Goal: Task Accomplishment & Management: Complete application form

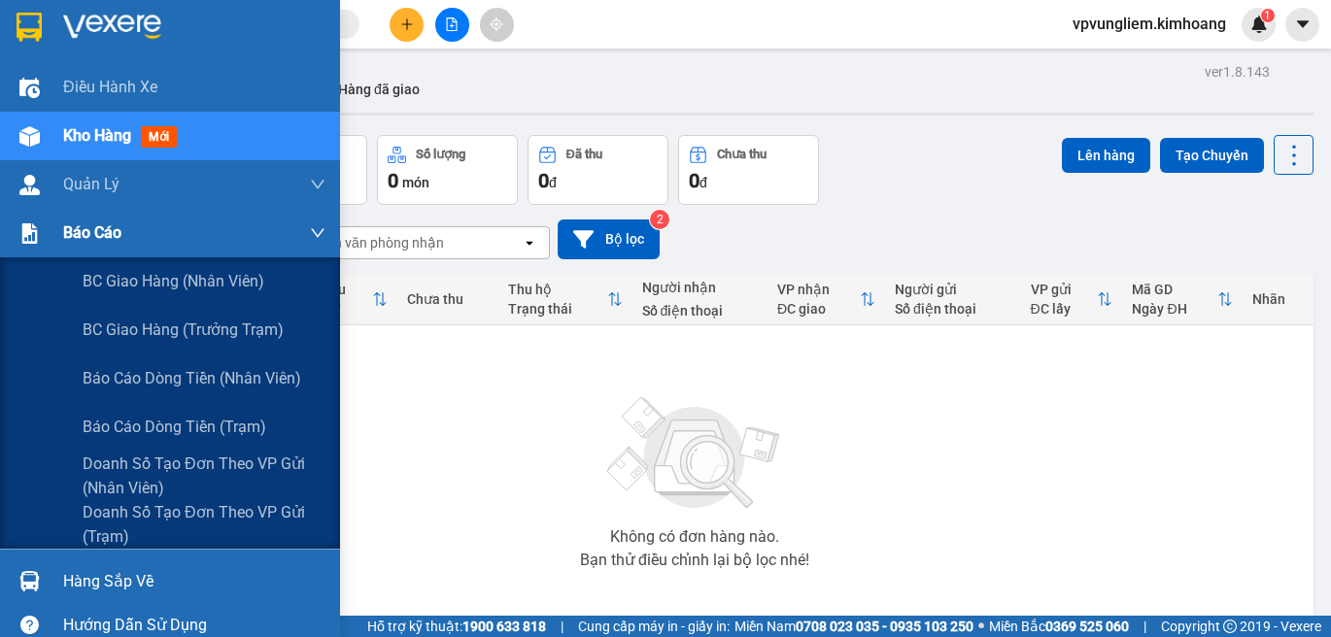
click at [219, 251] on div "Báo cáo" at bounding box center [194, 233] width 262 height 49
click at [128, 337] on span "BC giao hàng (trưởng trạm)" at bounding box center [185, 330] width 204 height 24
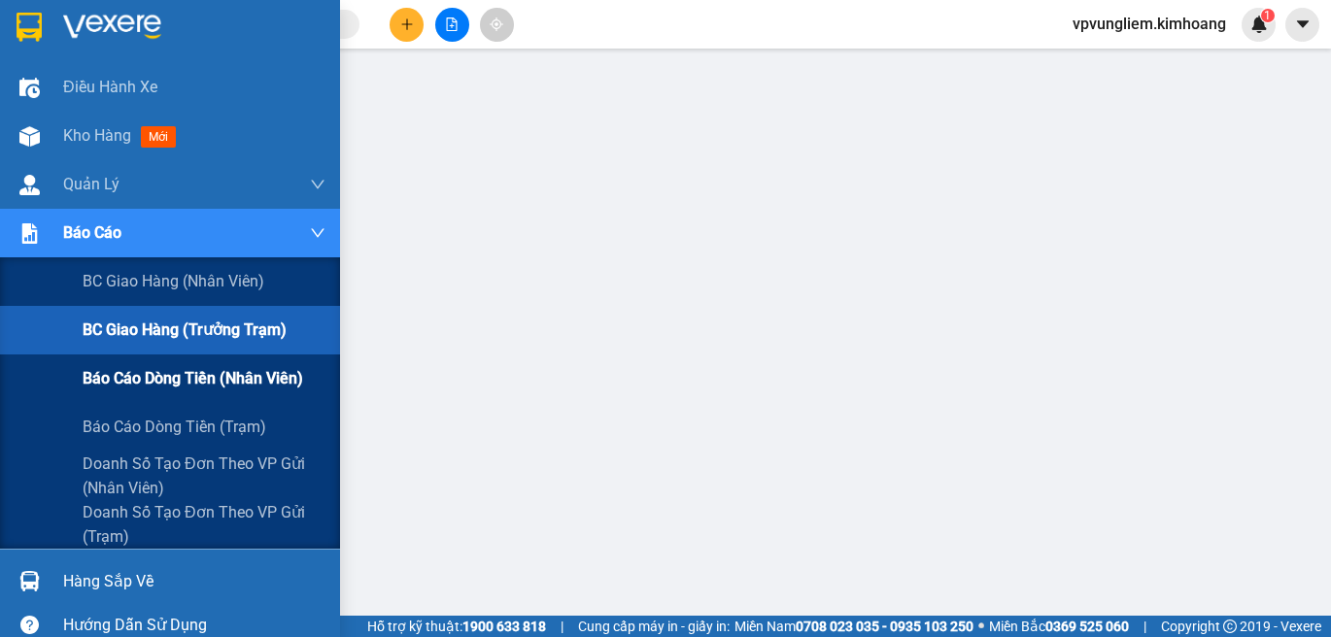
click at [177, 371] on span "Báo cáo dòng tiền (nhân viên)" at bounding box center [193, 378] width 221 height 24
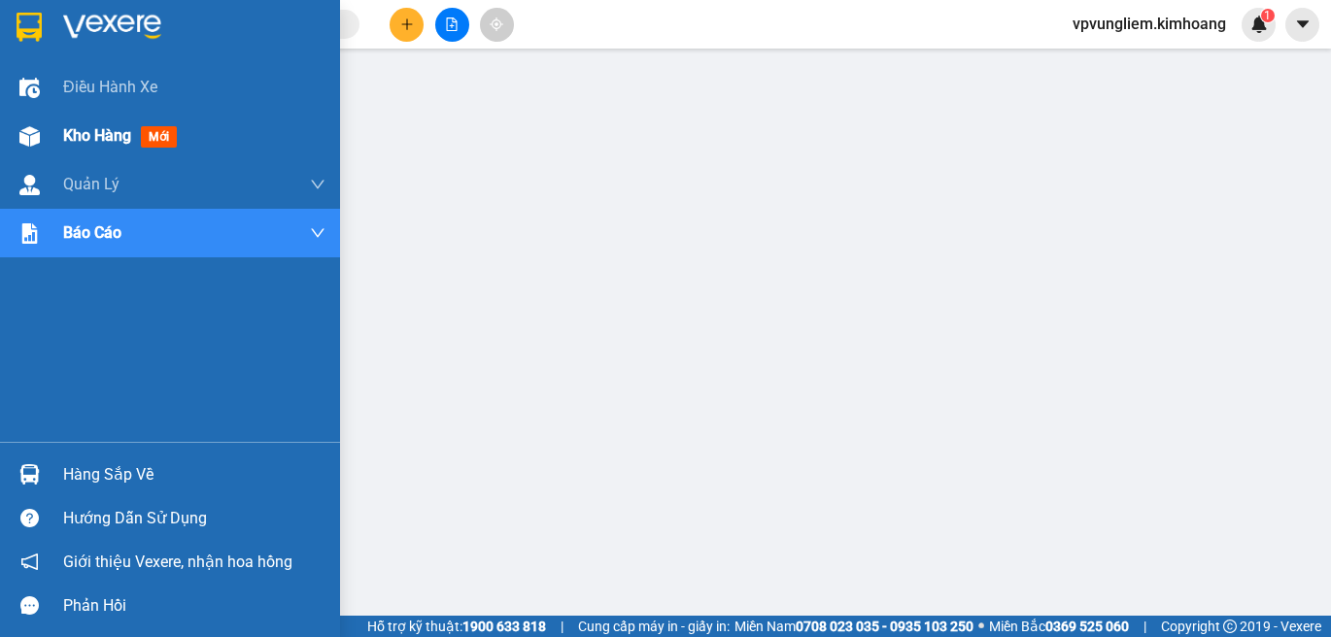
click at [58, 150] on div "Kho hàng mới" at bounding box center [170, 136] width 340 height 49
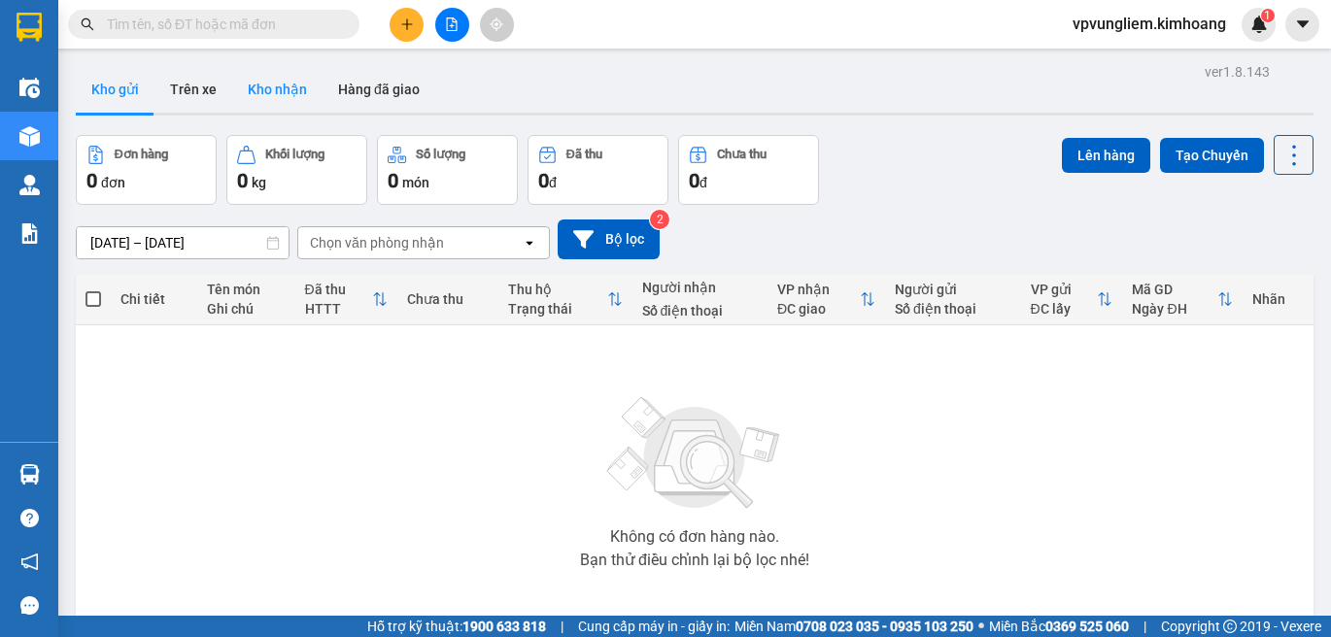
click at [305, 87] on button "Kho nhận" at bounding box center [277, 89] width 90 height 47
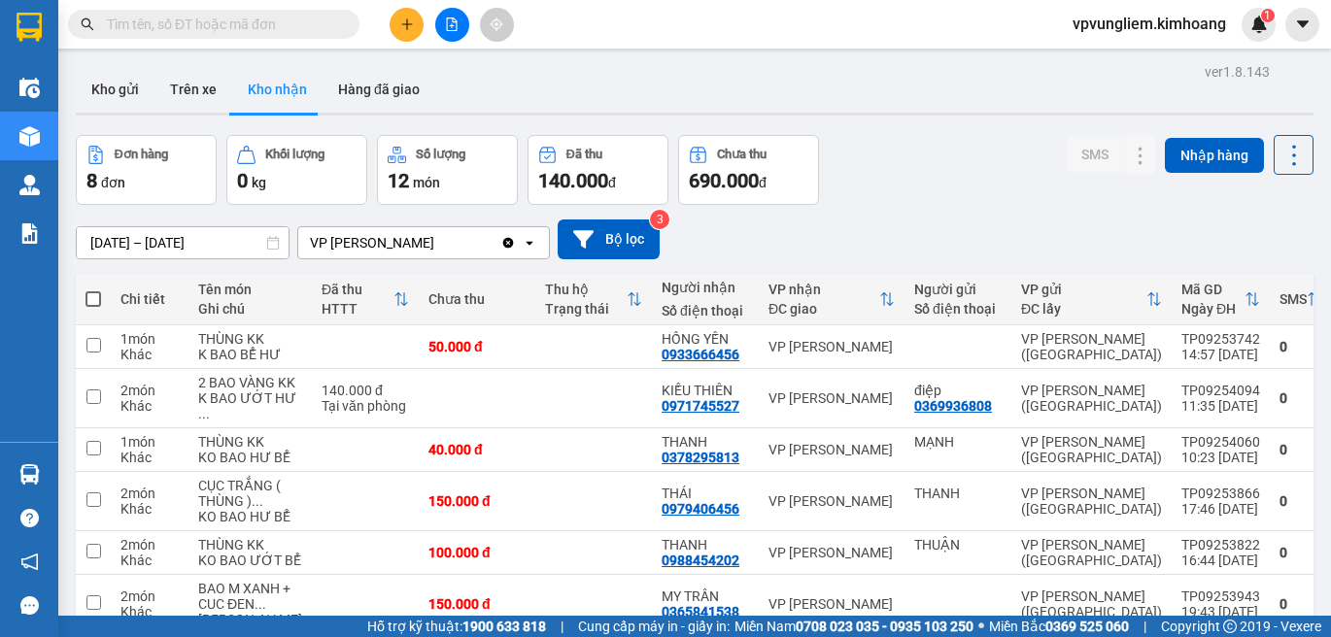
click at [322, 28] on input "text" at bounding box center [221, 24] width 229 height 21
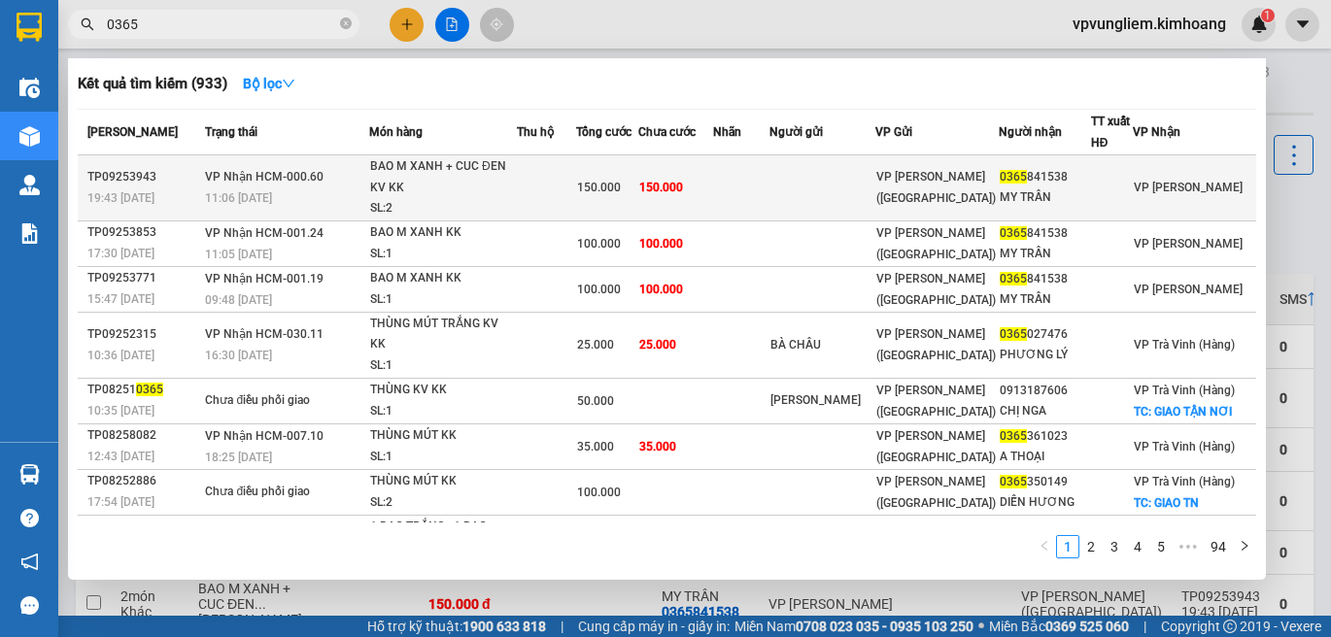
type input "0365"
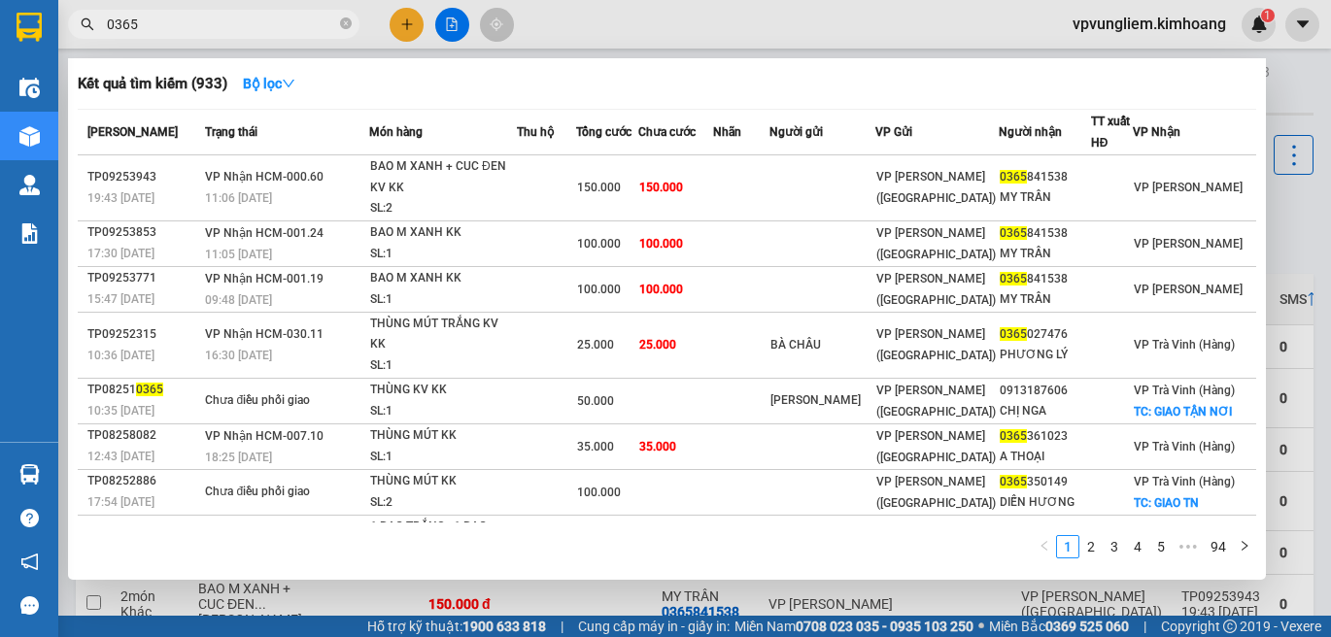
click at [712, 217] on td "150.000" at bounding box center [675, 188] width 74 height 66
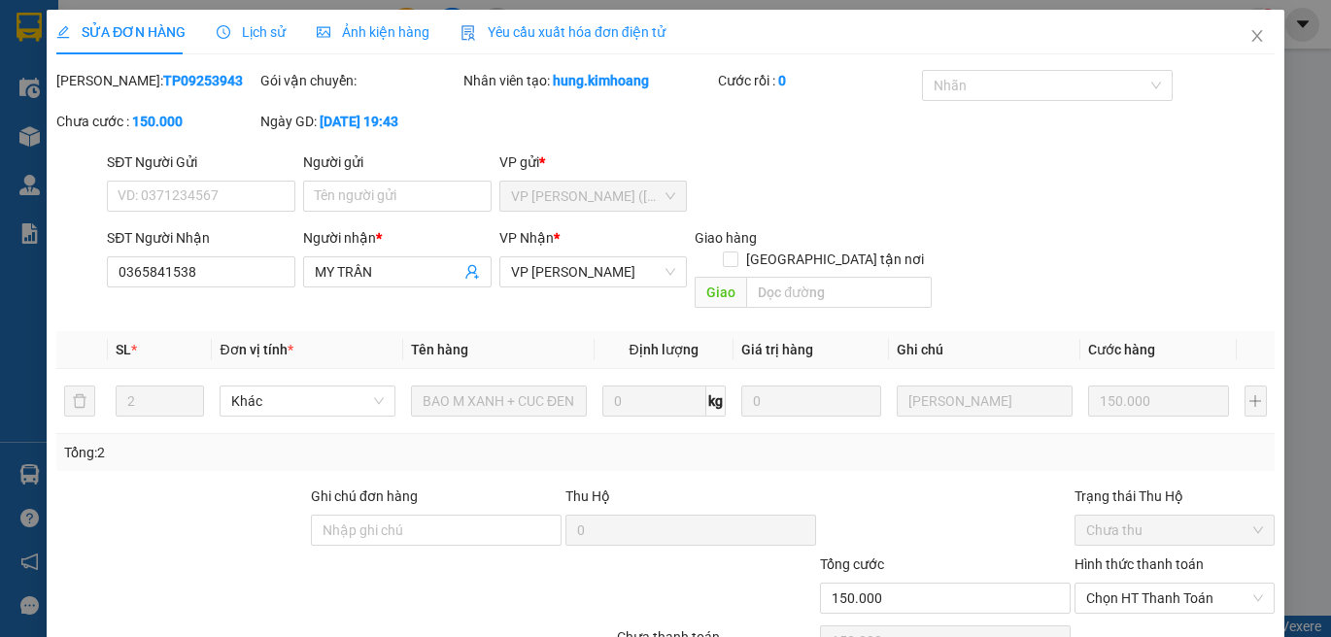
type input "0365841538"
type input "MY TRẦN"
type input "150.000"
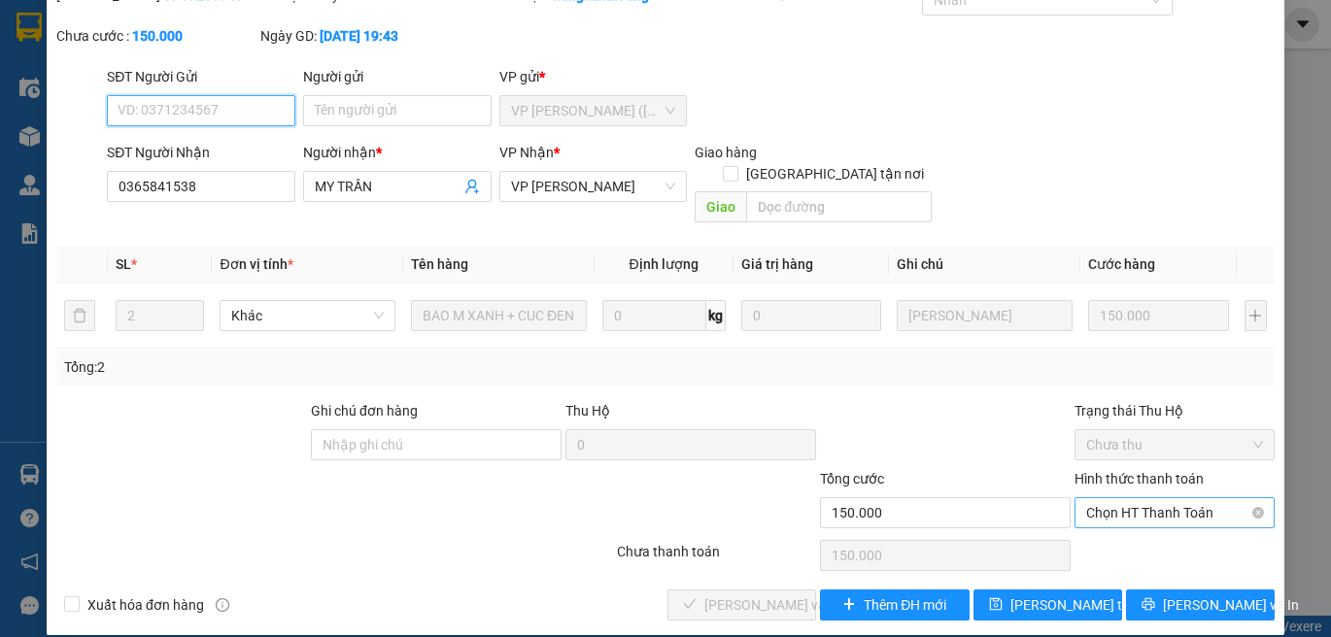
click at [1176, 498] on span "Chọn HT Thanh Toán" at bounding box center [1174, 512] width 177 height 29
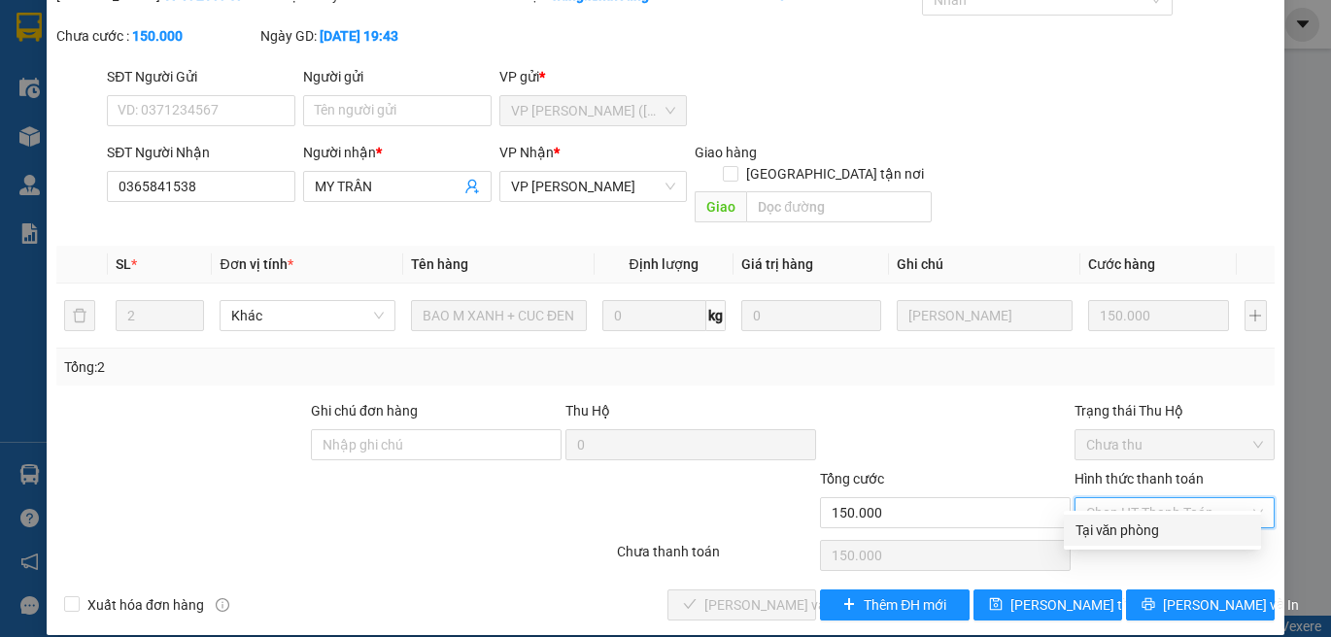
click at [1144, 522] on div "Tại văn phòng" at bounding box center [1163, 530] width 174 height 21
type input "0"
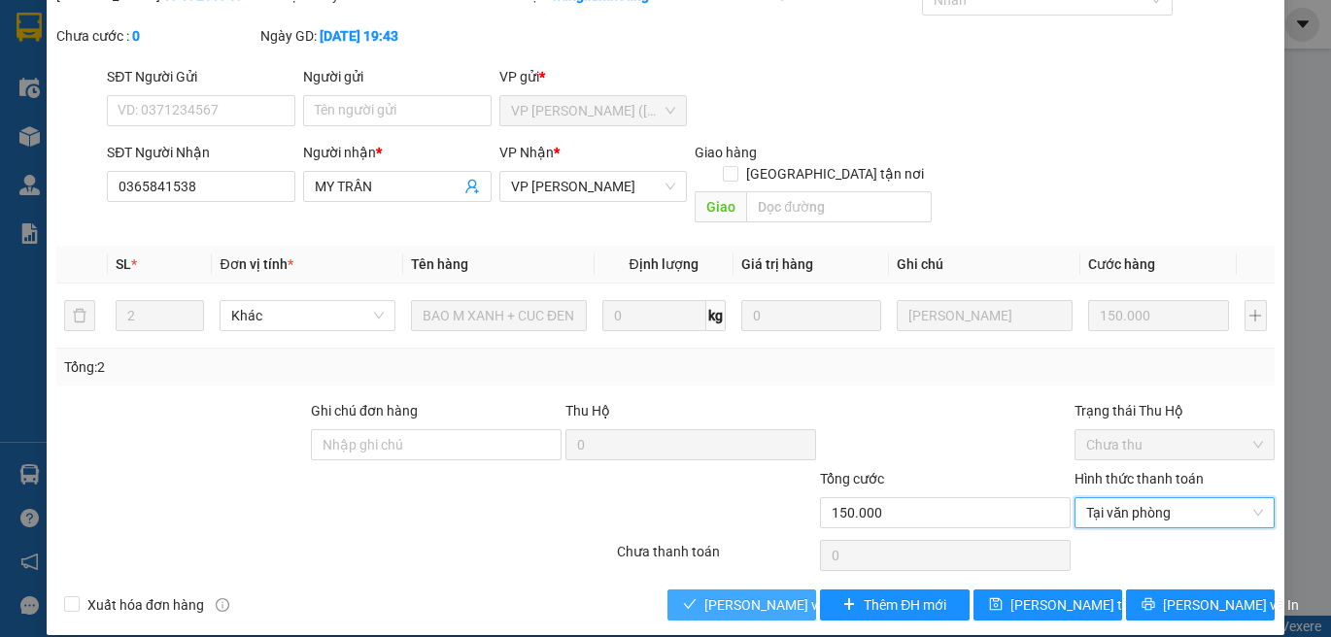
click at [774, 590] on button "Lưu và Giao hàng" at bounding box center [741, 605] width 149 height 31
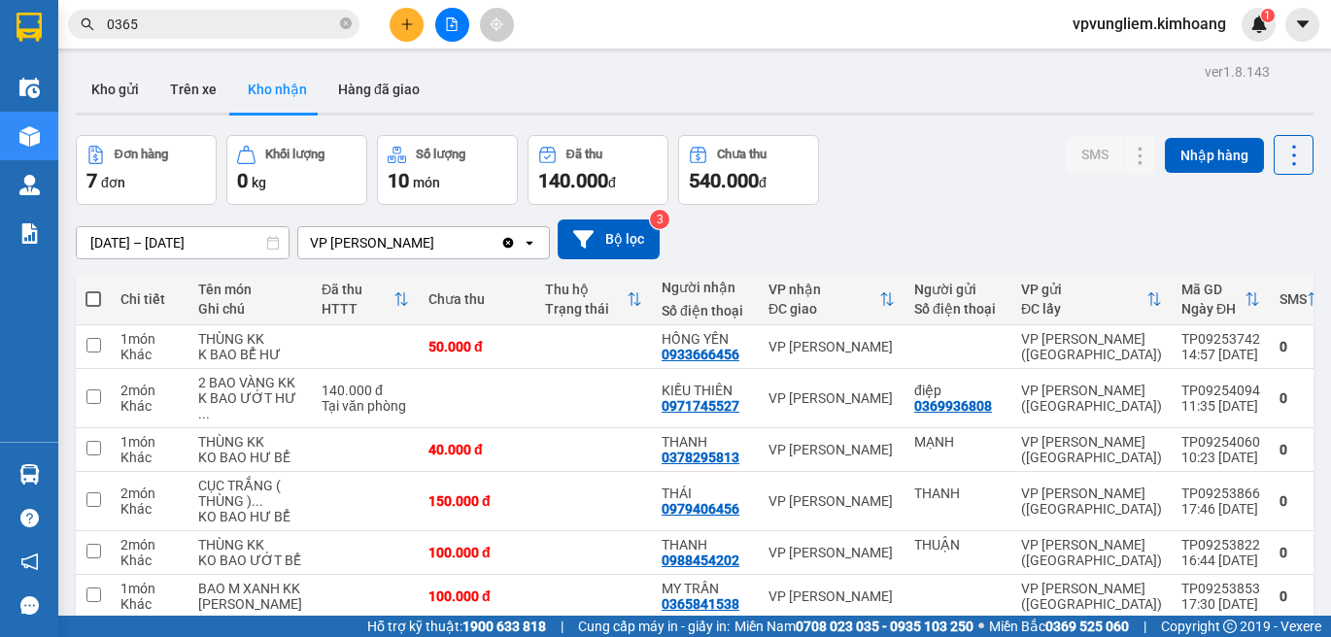
click at [275, 21] on input "0365" at bounding box center [221, 24] width 229 height 21
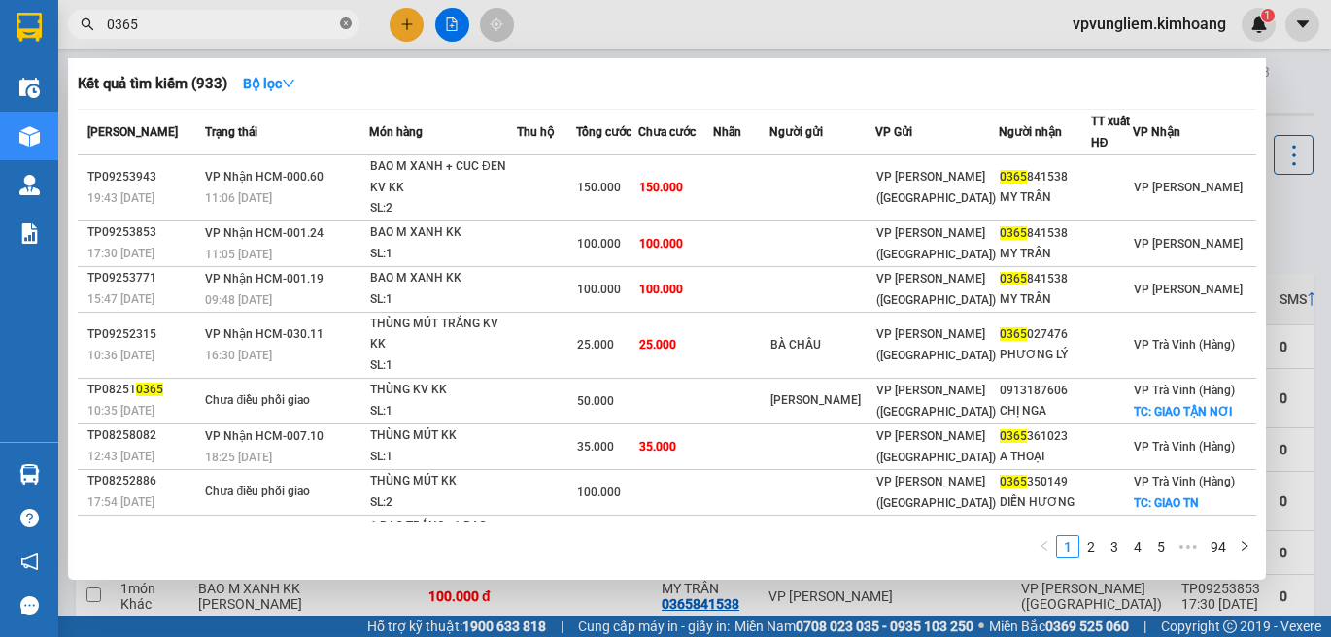
click at [346, 29] on icon "close-circle" at bounding box center [346, 23] width 12 height 12
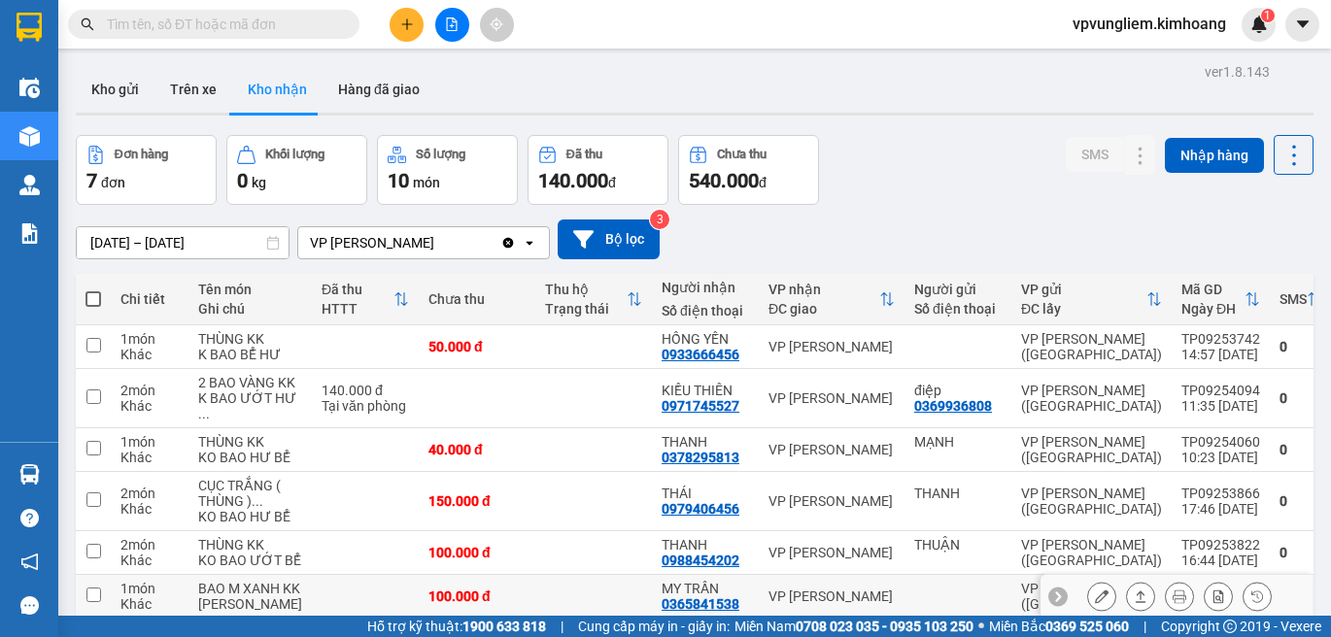
scroll to position [290, 0]
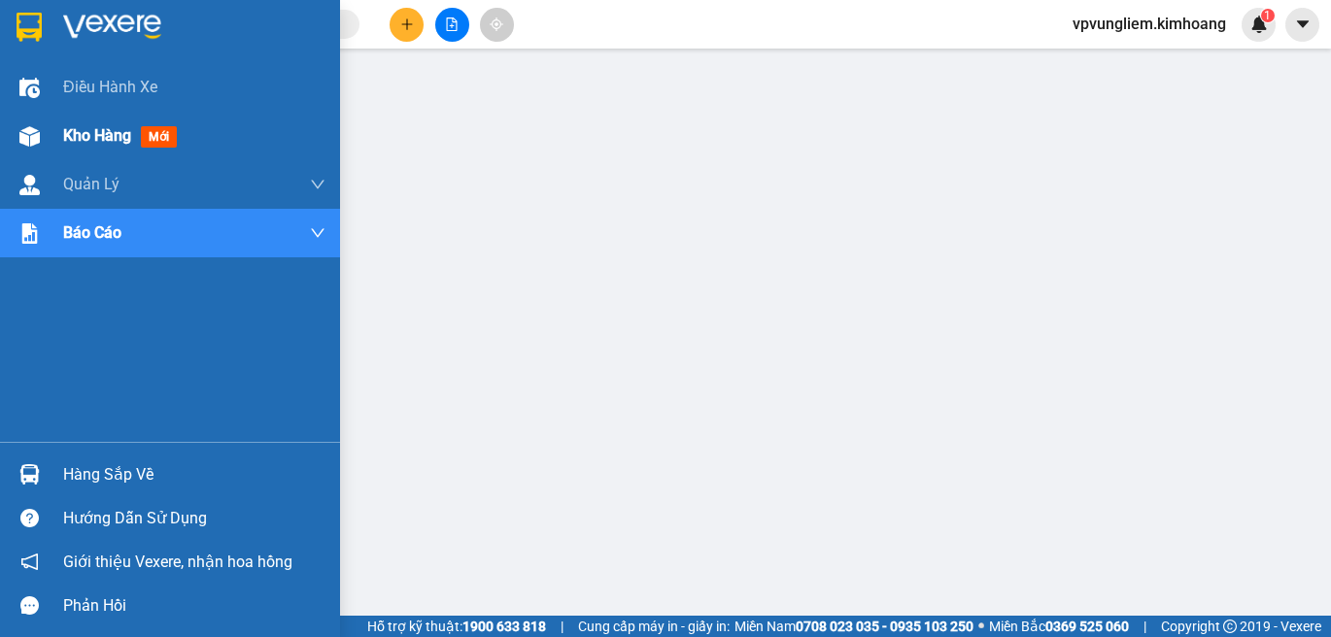
click at [53, 133] on div "Kho hàng mới" at bounding box center [170, 136] width 340 height 49
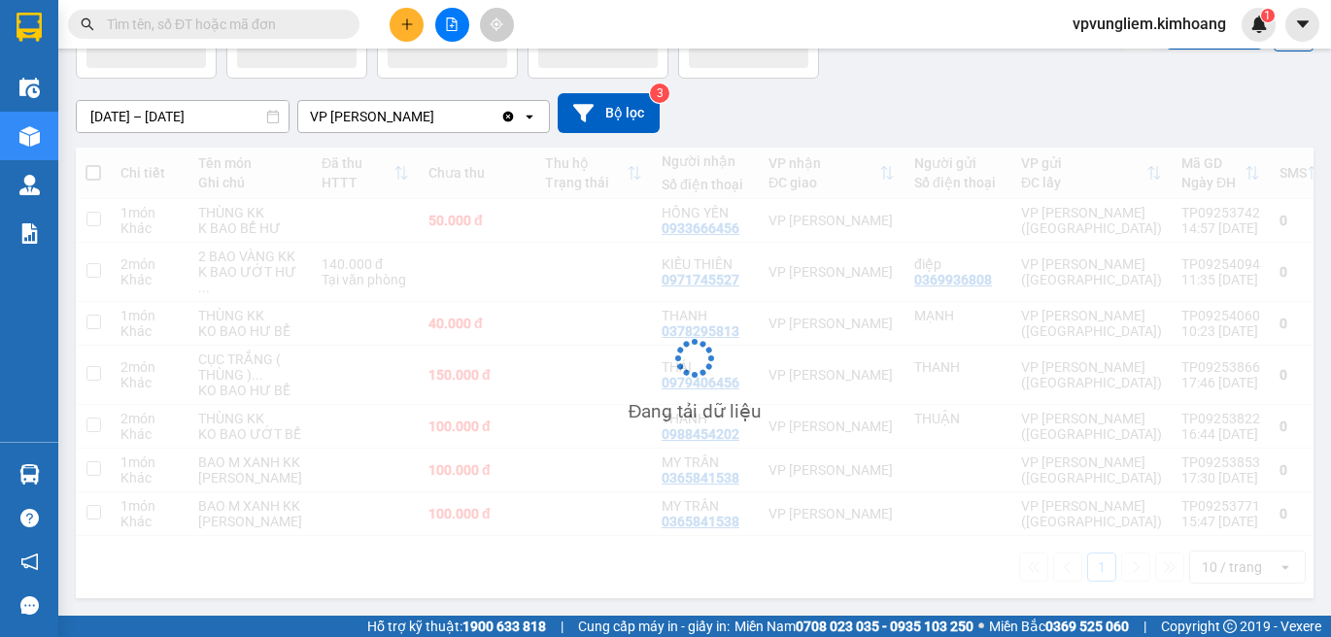
scroll to position [290, 0]
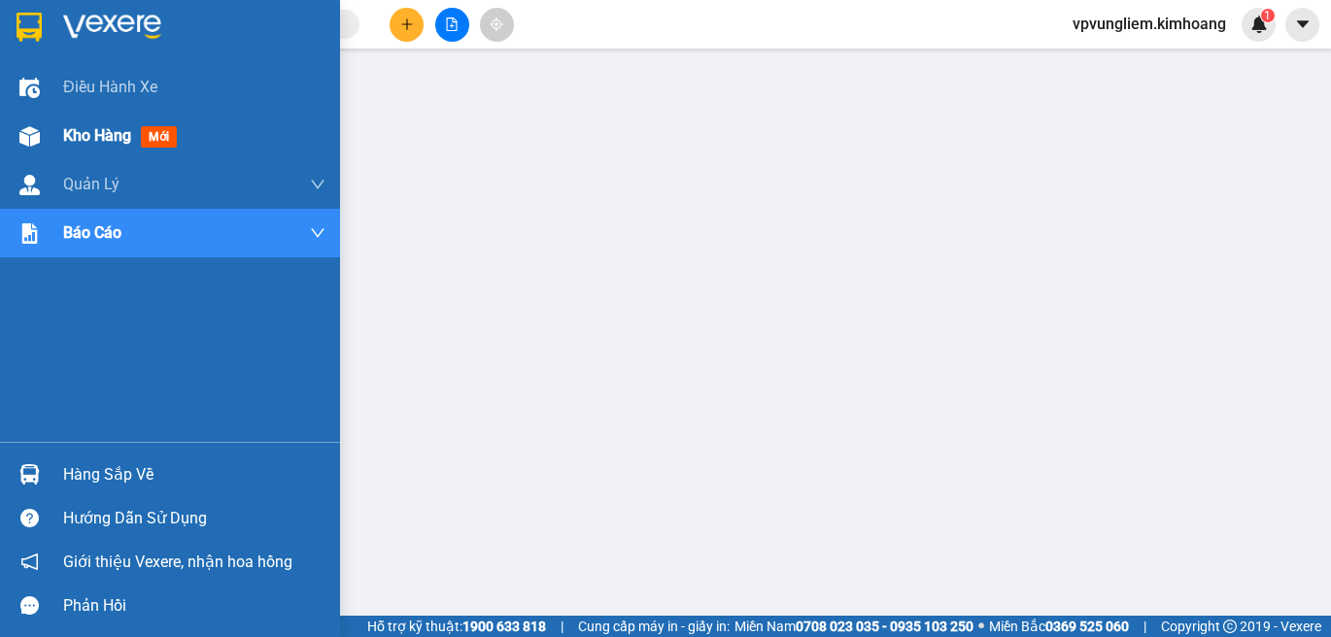
click at [221, 137] on div "Kho hàng mới" at bounding box center [194, 136] width 262 height 49
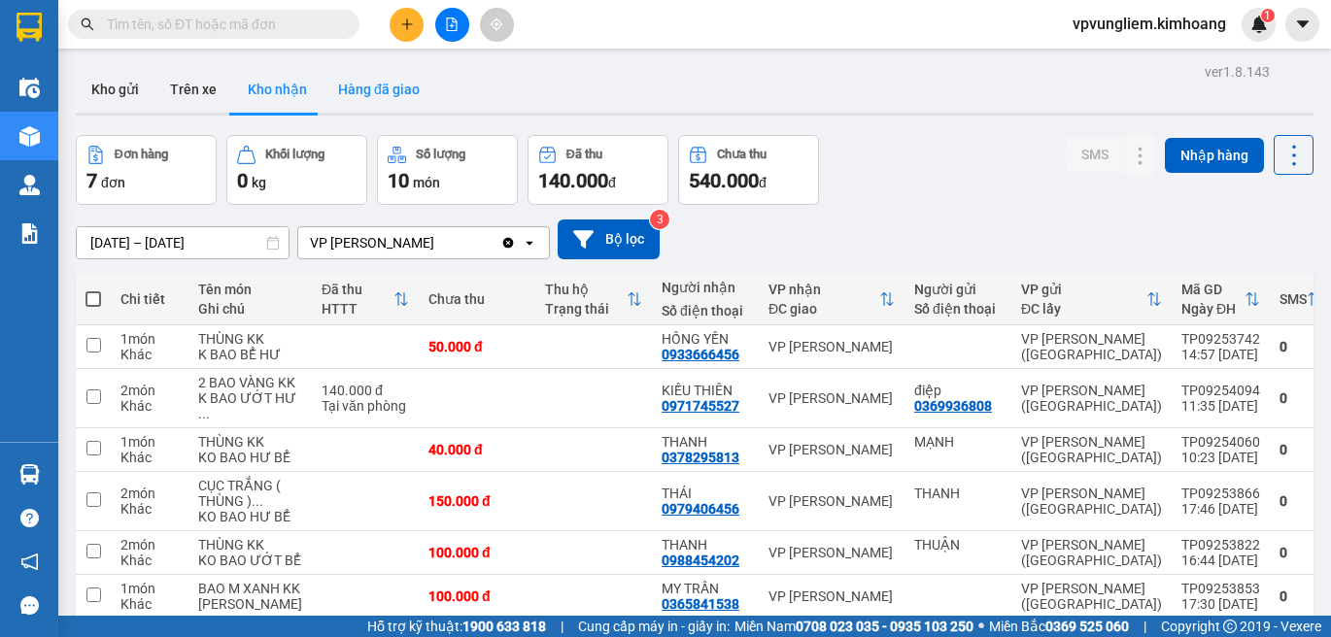
click at [373, 94] on button "Hàng đã giao" at bounding box center [379, 89] width 113 height 47
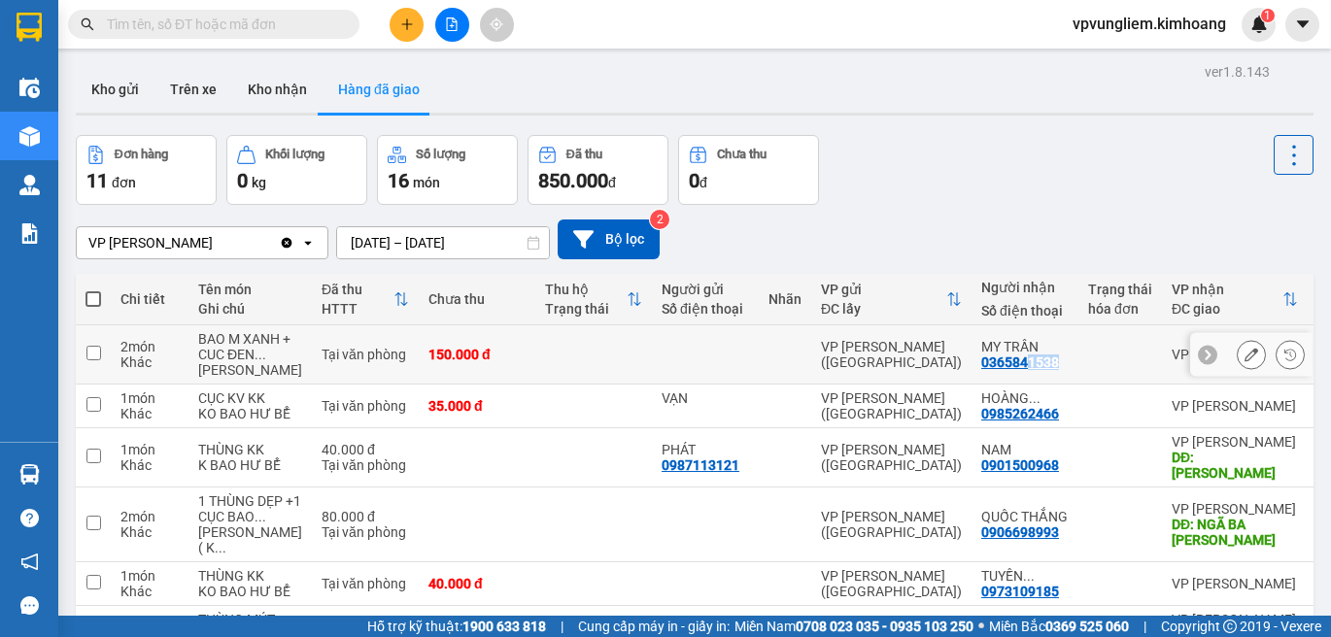
drag, startPoint x: 1079, startPoint y: 392, endPoint x: 975, endPoint y: 384, distance: 104.3
click at [975, 384] on tr "2 món Khác BAO M XANH + CUC ĐEN ... VŨNG LIÊM Tại văn phòng 150.000 đ VP Trần P…" at bounding box center [890, 354] width 1629 height 59
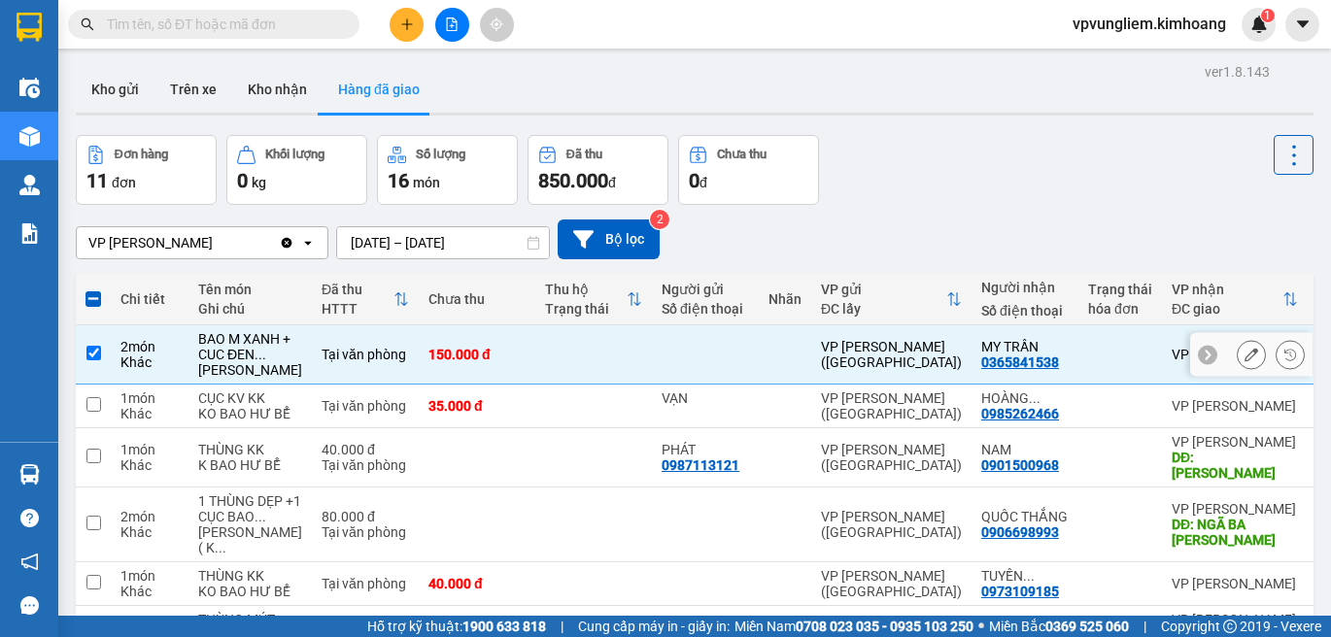
click at [1095, 385] on td at bounding box center [1120, 354] width 84 height 59
checkbox input "false"
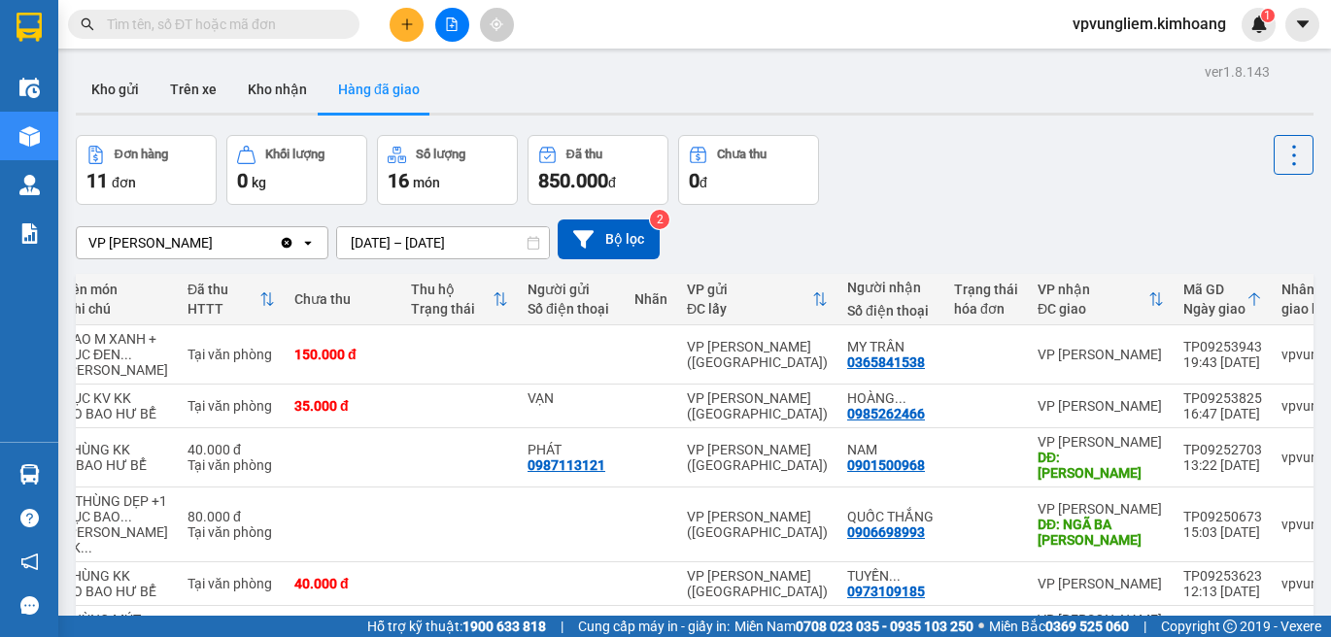
click at [211, 30] on input "text" at bounding box center [221, 24] width 229 height 21
click at [257, 88] on button "Kho nhận" at bounding box center [277, 89] width 90 height 47
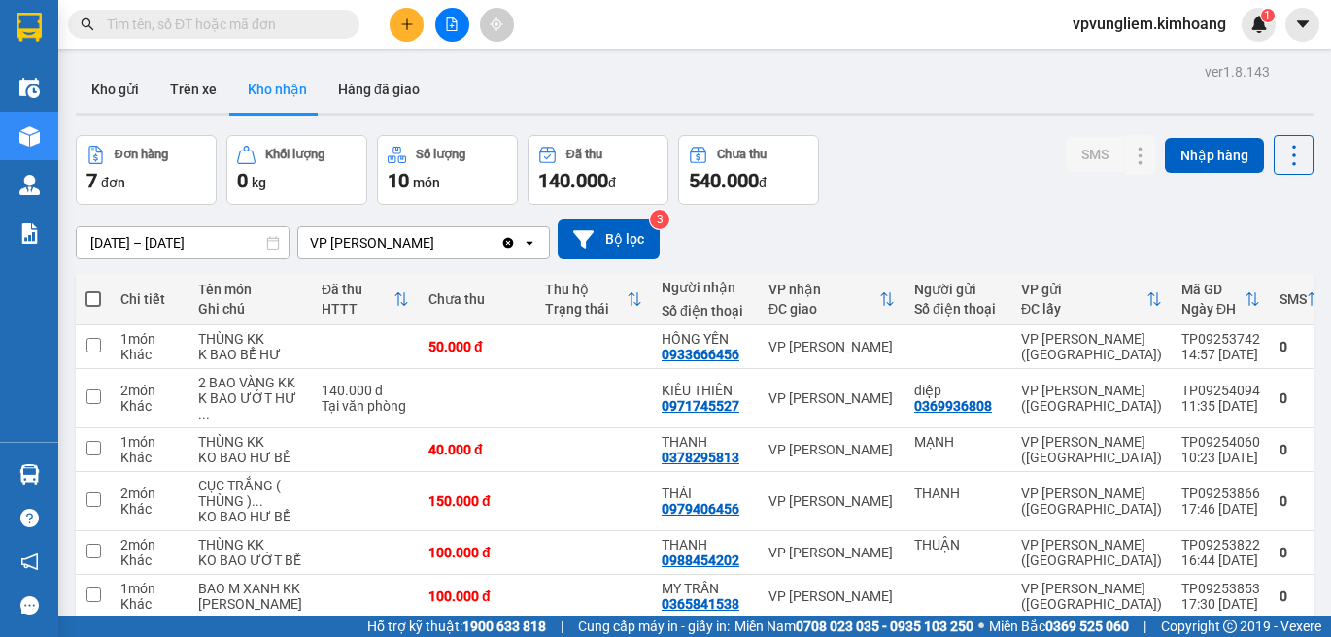
scroll to position [290, 0]
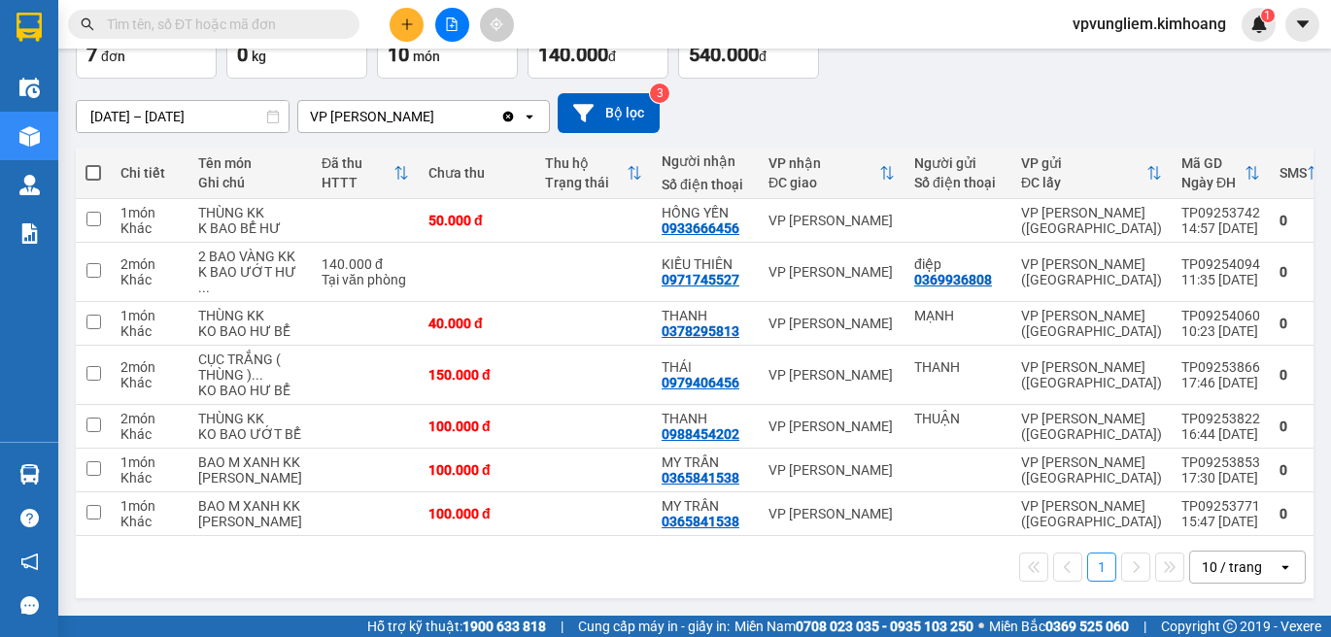
click at [224, 20] on input "text" at bounding box center [221, 24] width 229 height 21
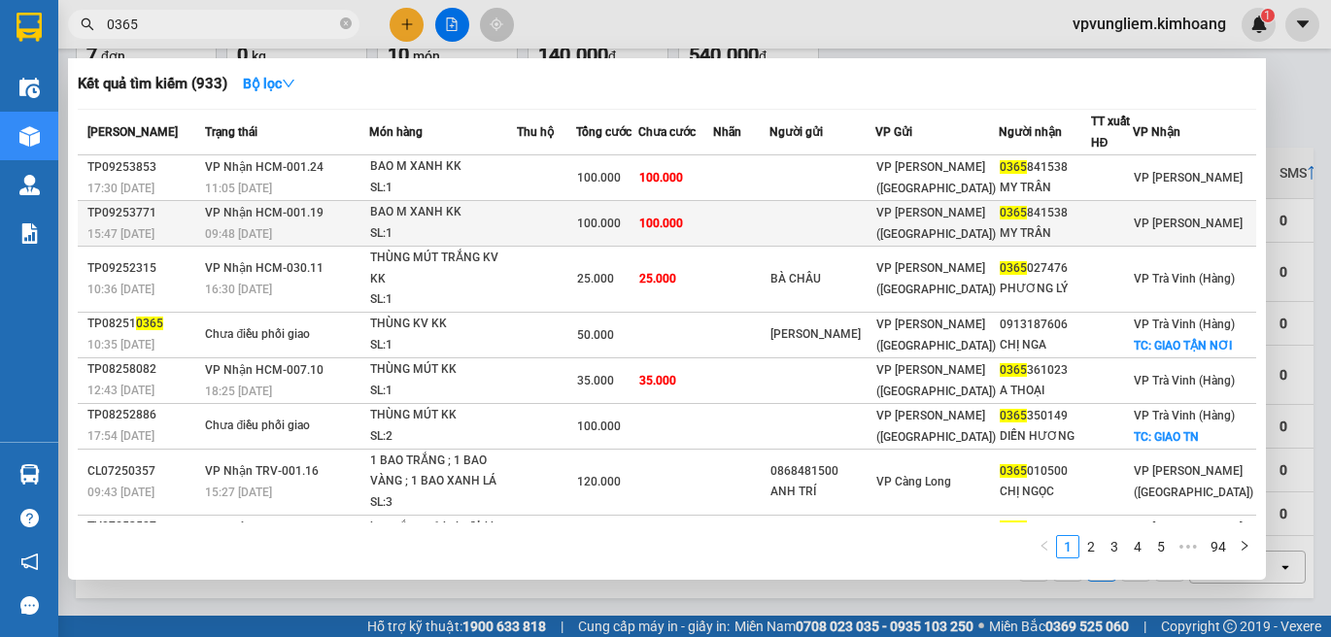
type input "0365"
click at [690, 233] on td "100.000" at bounding box center [675, 224] width 74 height 46
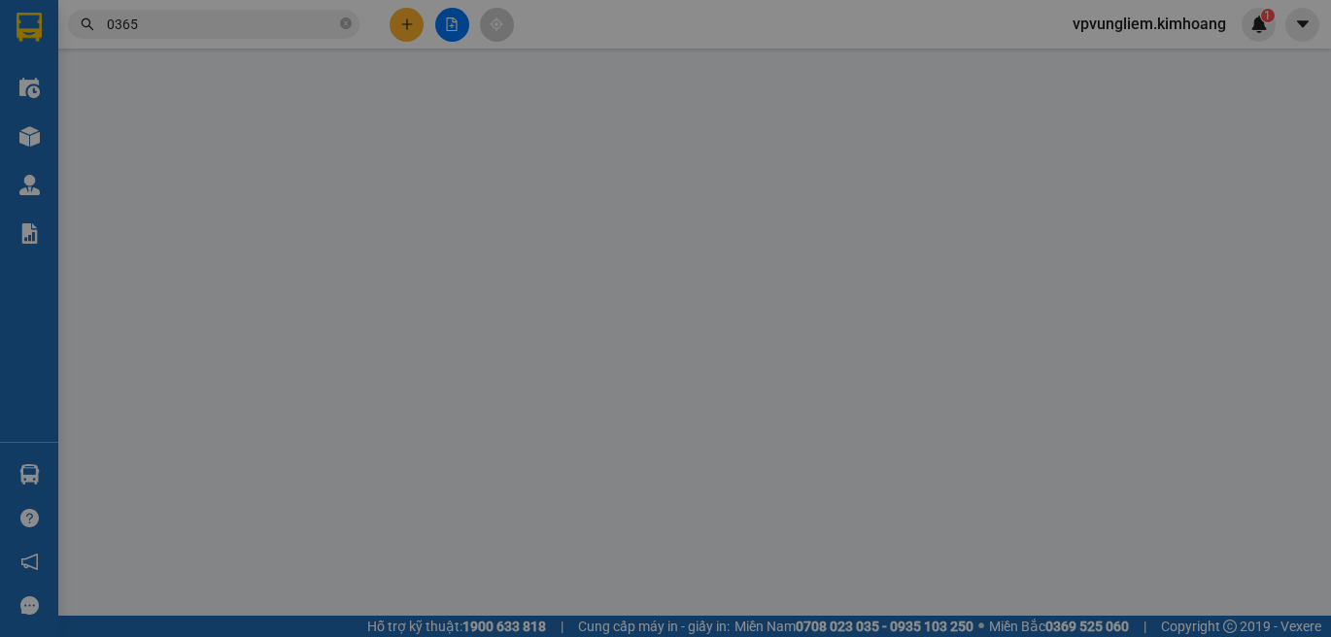
type input "0365841538"
type input "MY TRẦN"
type input "100.000"
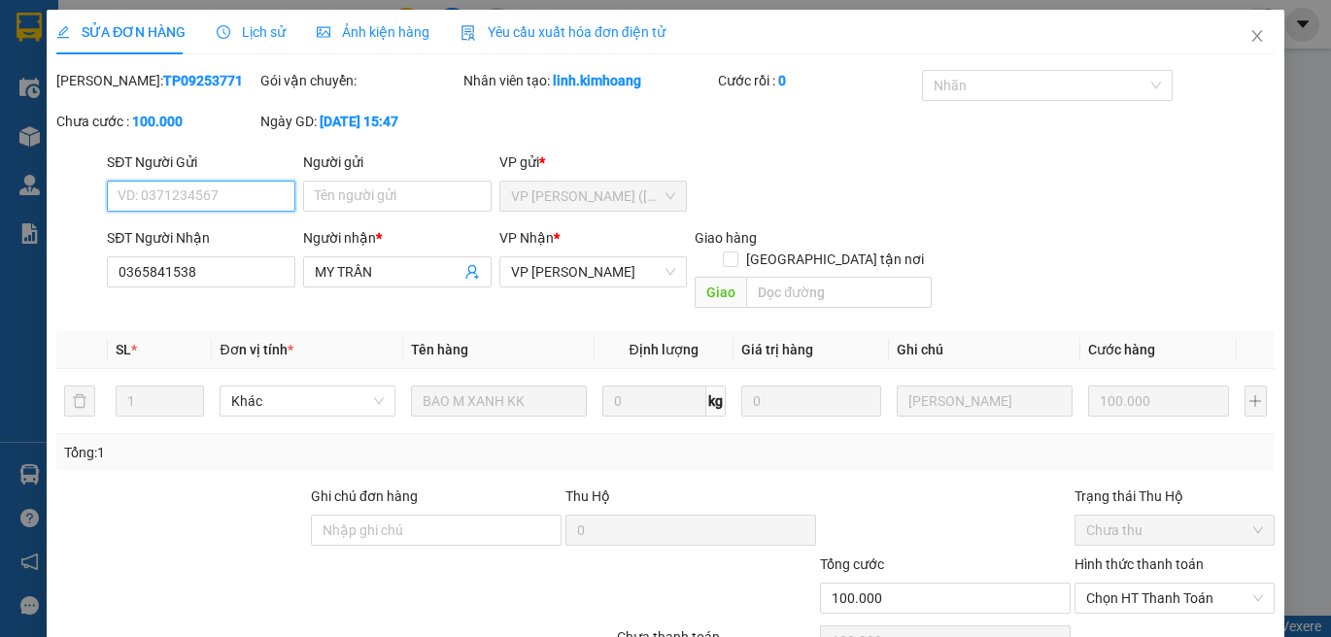
scroll to position [86, 0]
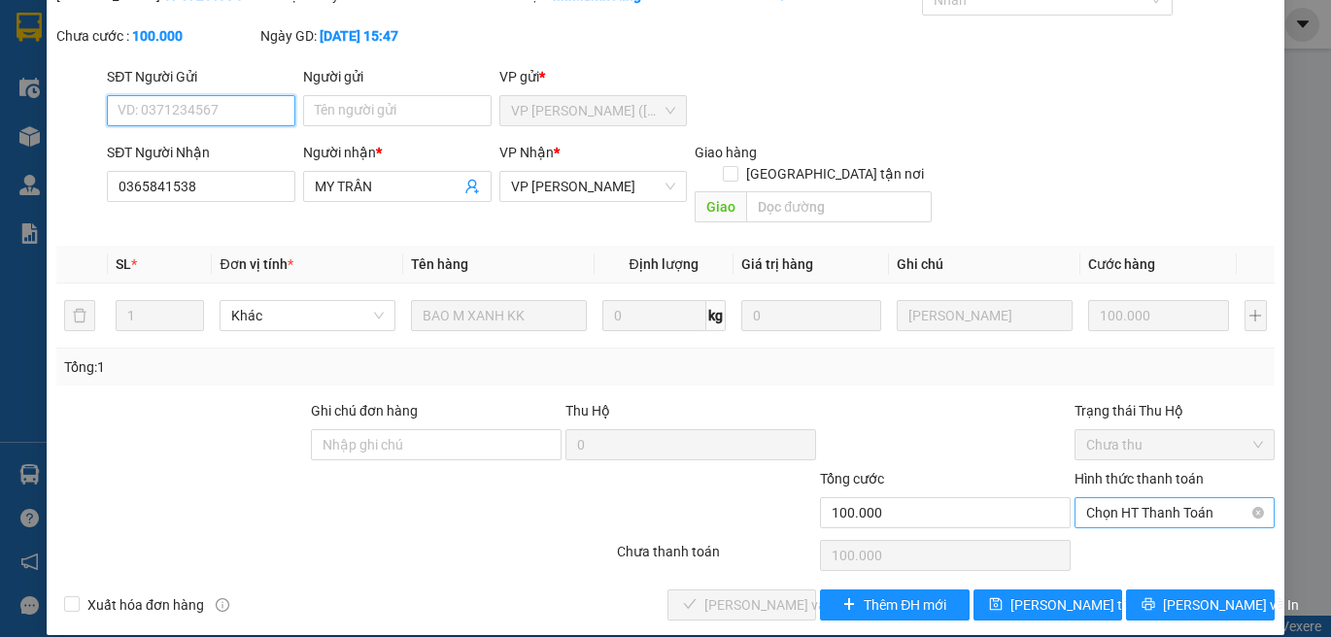
drag, startPoint x: 1187, startPoint y: 503, endPoint x: 1191, endPoint y: 493, distance: 11.4
click at [1190, 501] on span "Chọn HT Thanh Toán" at bounding box center [1174, 512] width 177 height 29
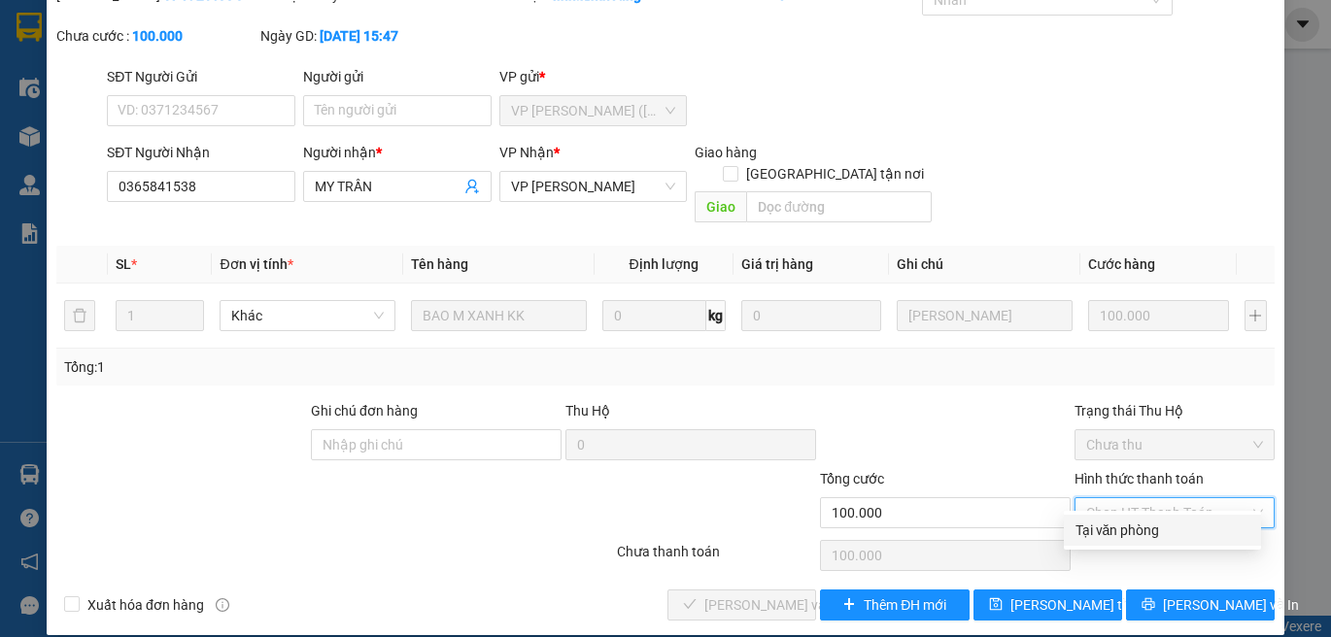
click at [1181, 524] on div "Tại văn phòng" at bounding box center [1163, 530] width 174 height 21
type input "0"
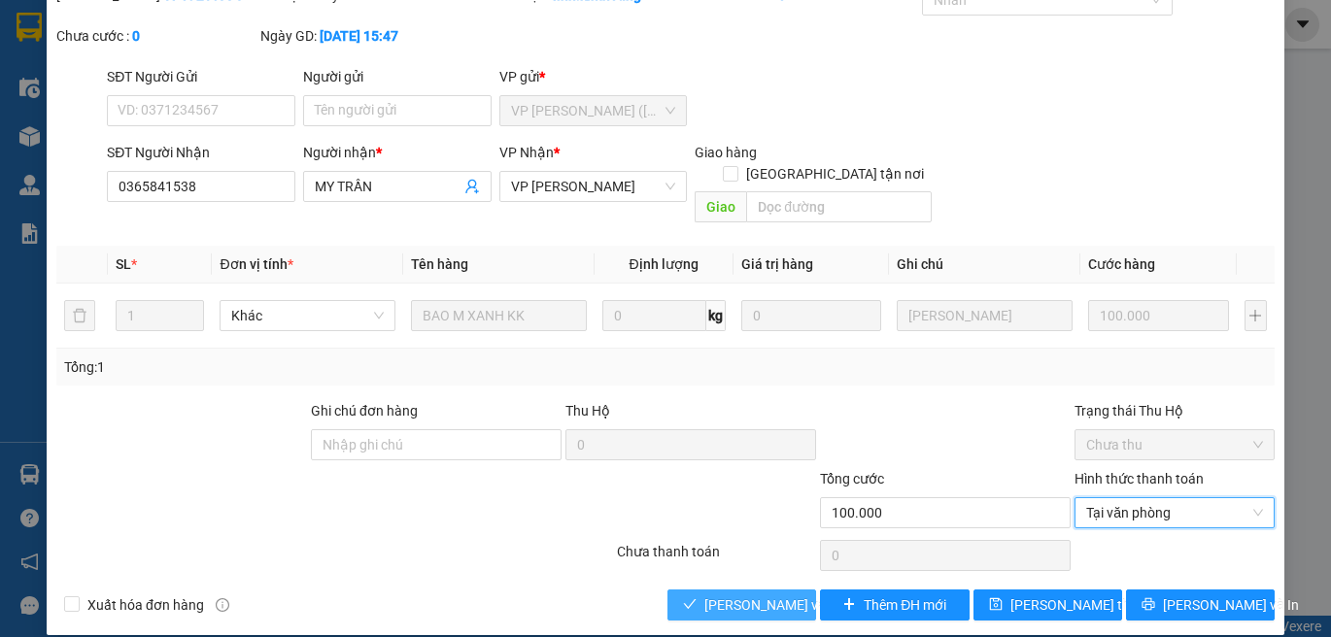
click at [736, 590] on button "Lưu và Giao hàng" at bounding box center [741, 605] width 149 height 31
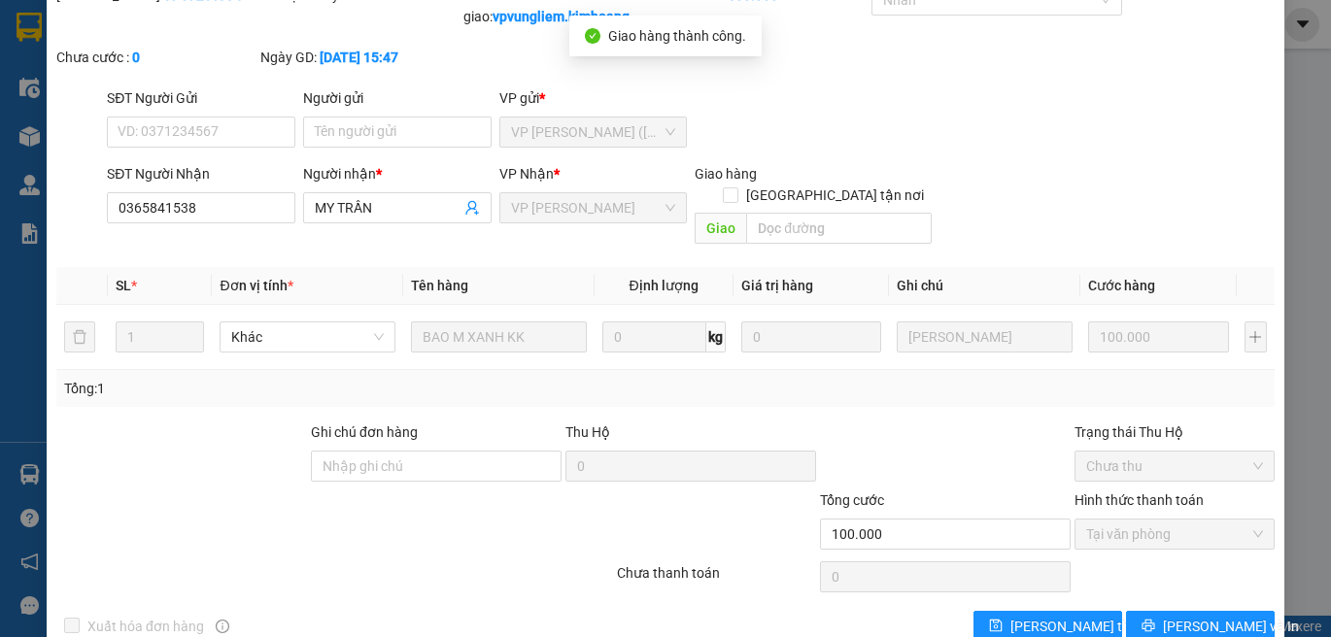
click at [21, 251] on div "SỬA ĐƠN HÀNG Lịch sử Ảnh kiện hàng Yêu cầu xuất hóa đơn điện tử Total Paid Fee …" at bounding box center [665, 318] width 1331 height 637
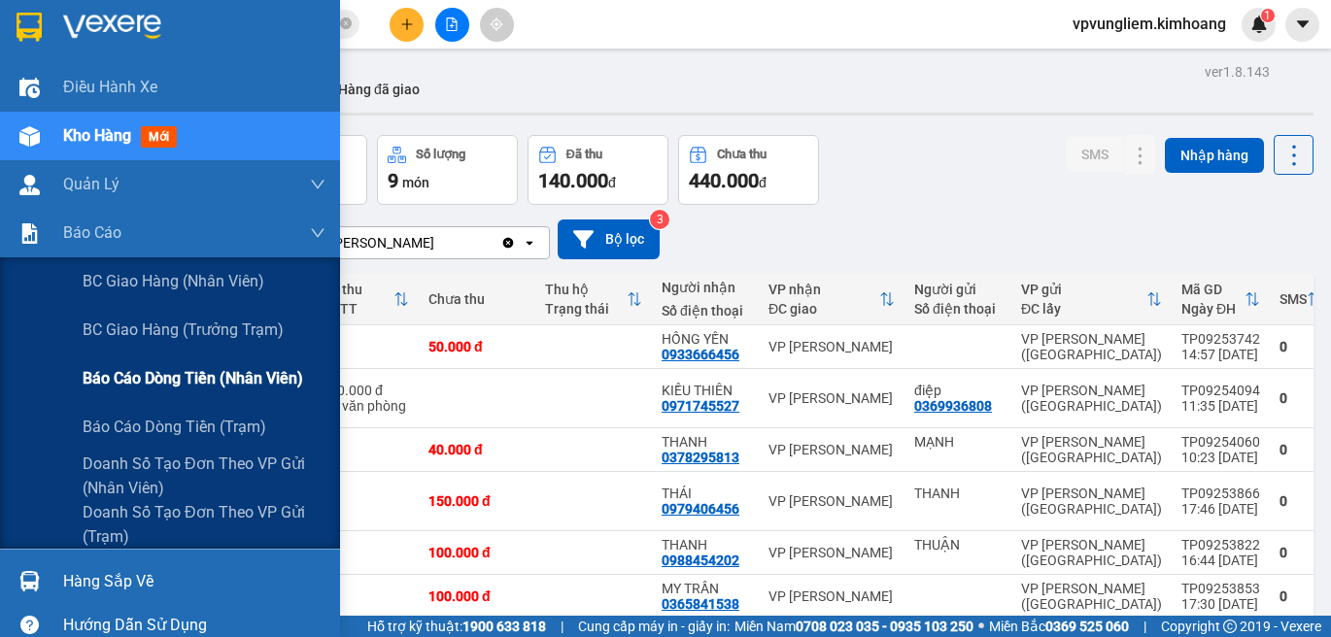
click at [169, 383] on span "Báo cáo dòng tiền (nhân viên)" at bounding box center [193, 378] width 221 height 24
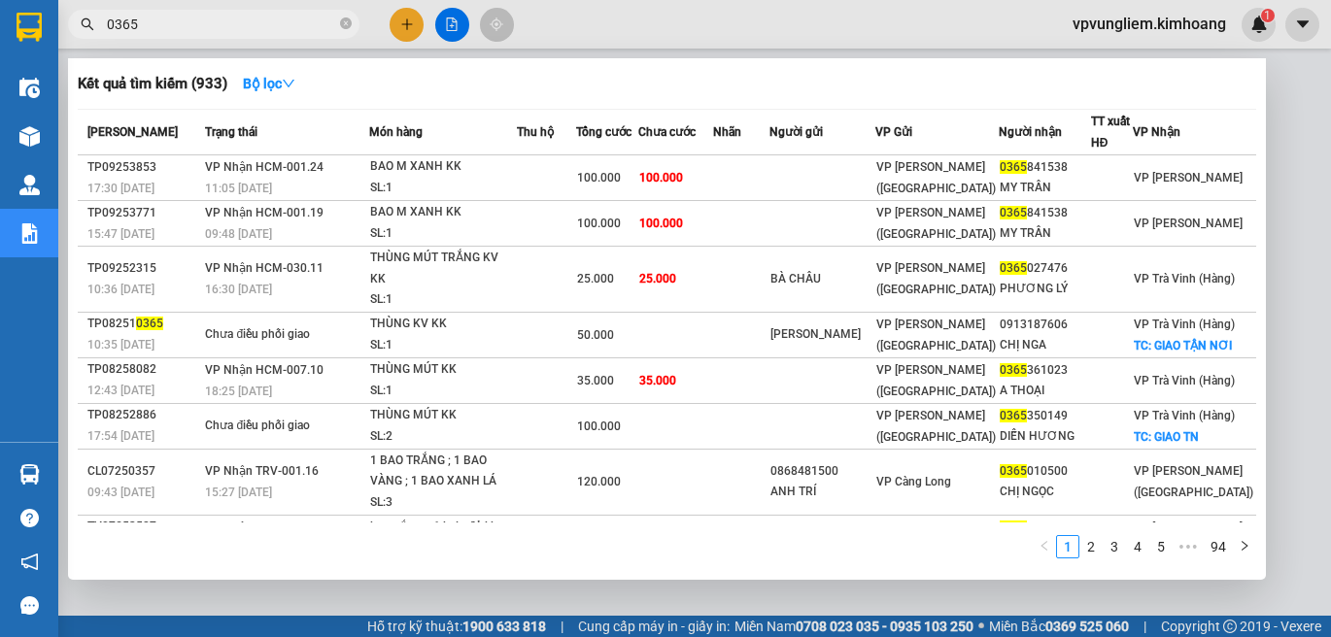
click at [246, 15] on input "0365" at bounding box center [221, 24] width 229 height 21
click at [723, 13] on div at bounding box center [665, 318] width 1331 height 637
click at [204, 30] on input "0365" at bounding box center [221, 24] width 229 height 21
click at [345, 31] on span at bounding box center [346, 25] width 12 height 18
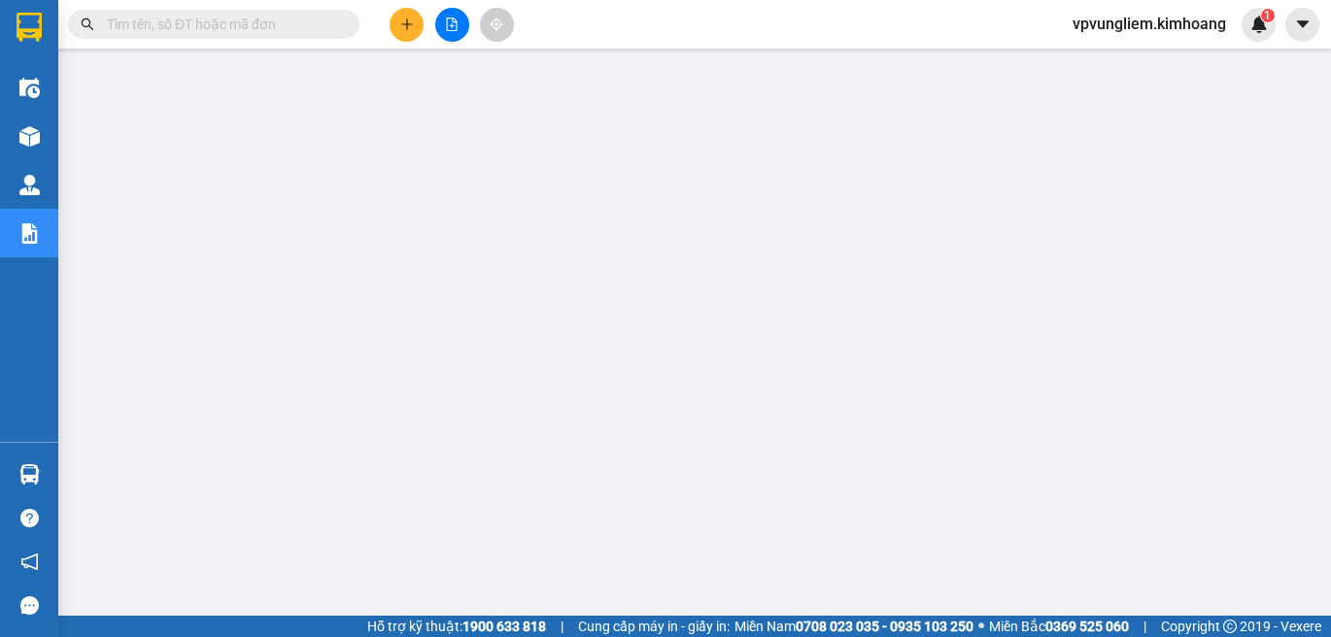
click at [248, 27] on input "text" at bounding box center [221, 24] width 229 height 21
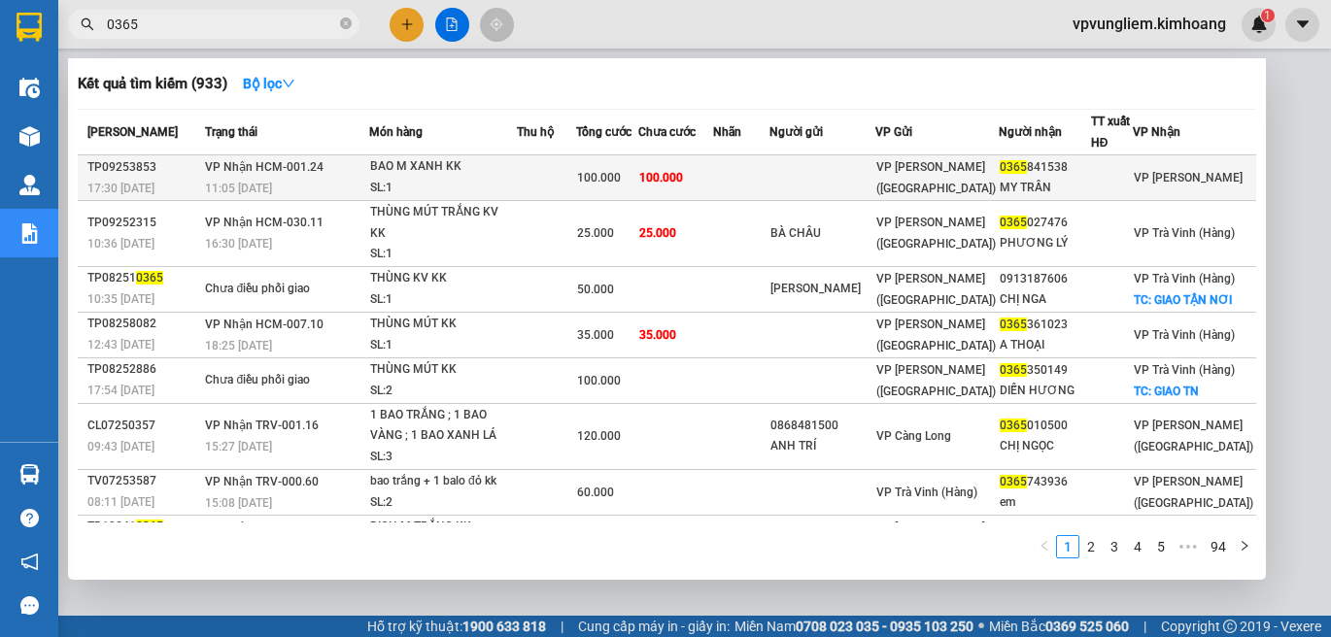
type input "0365"
click at [498, 180] on div "SL: 1" at bounding box center [443, 188] width 146 height 21
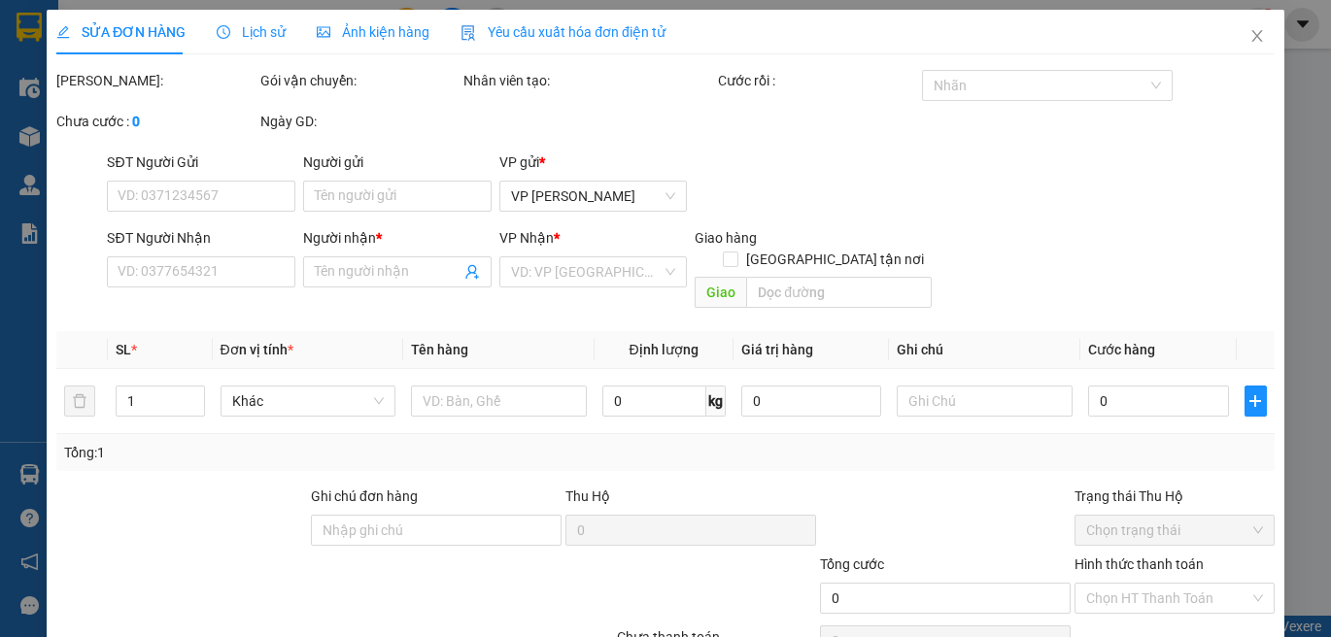
type input "0365841538"
type input "MY TRẦN"
type input "100.000"
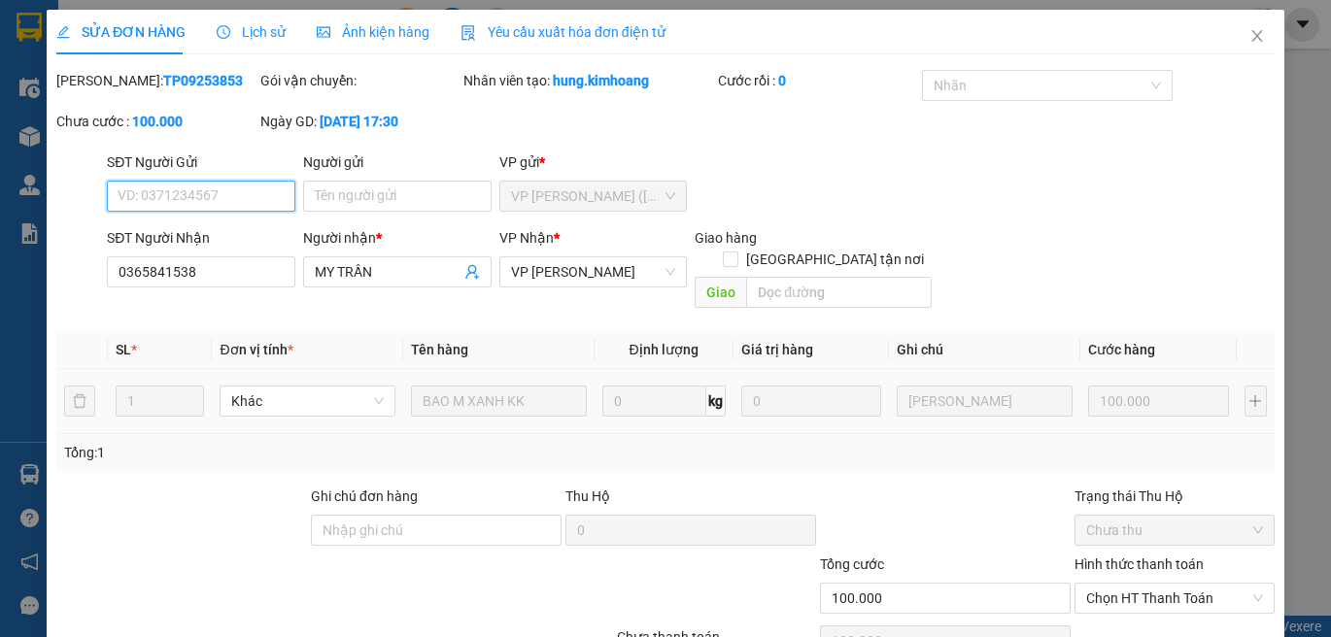
scroll to position [86, 0]
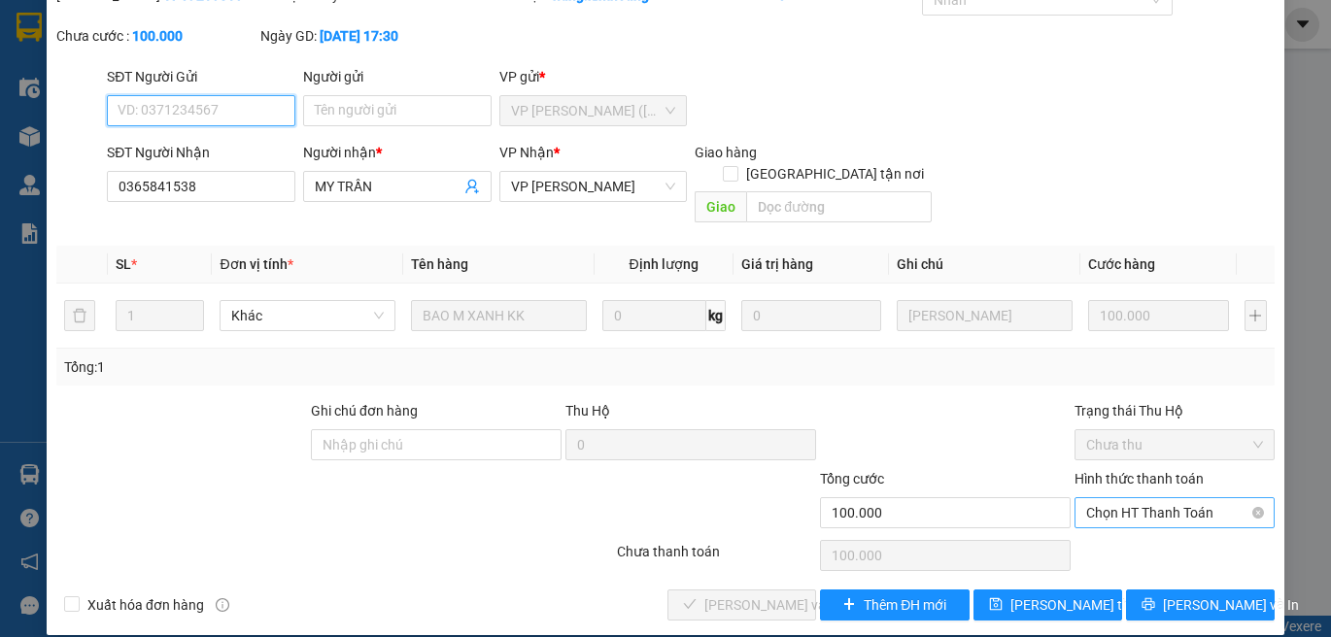
click at [1182, 498] on span "Chọn HT Thanh Toán" at bounding box center [1174, 512] width 177 height 29
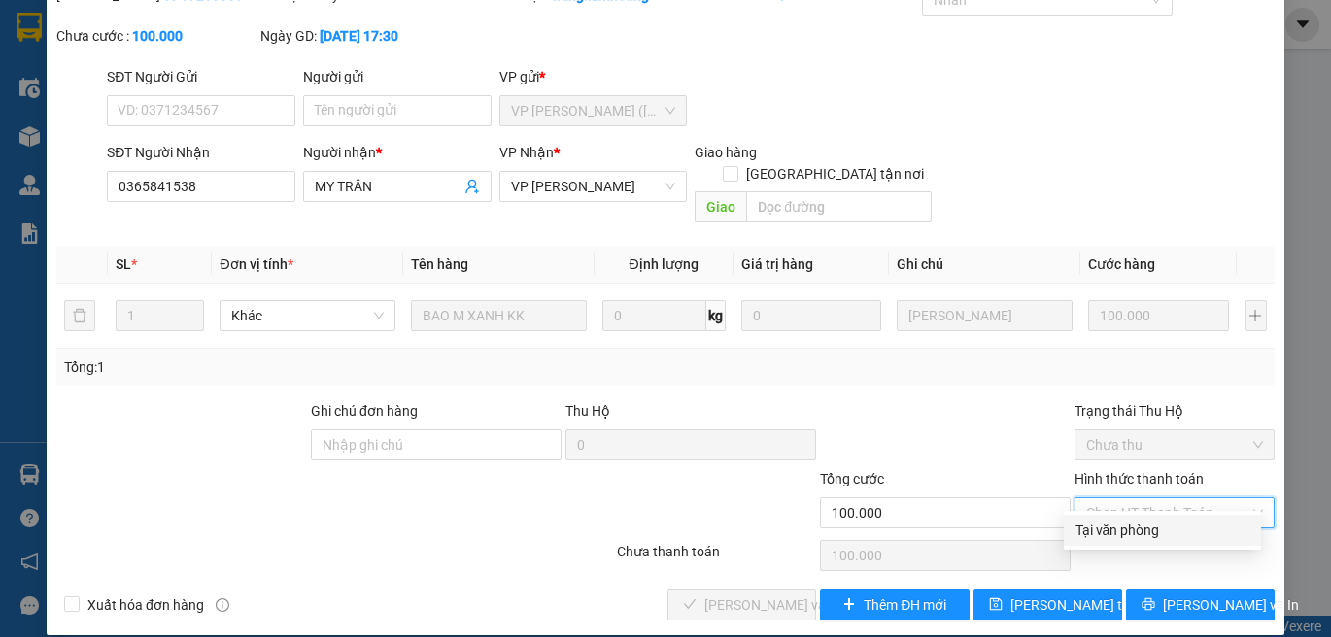
click at [1165, 532] on div "Tại văn phòng" at bounding box center [1163, 530] width 174 height 21
type input "0"
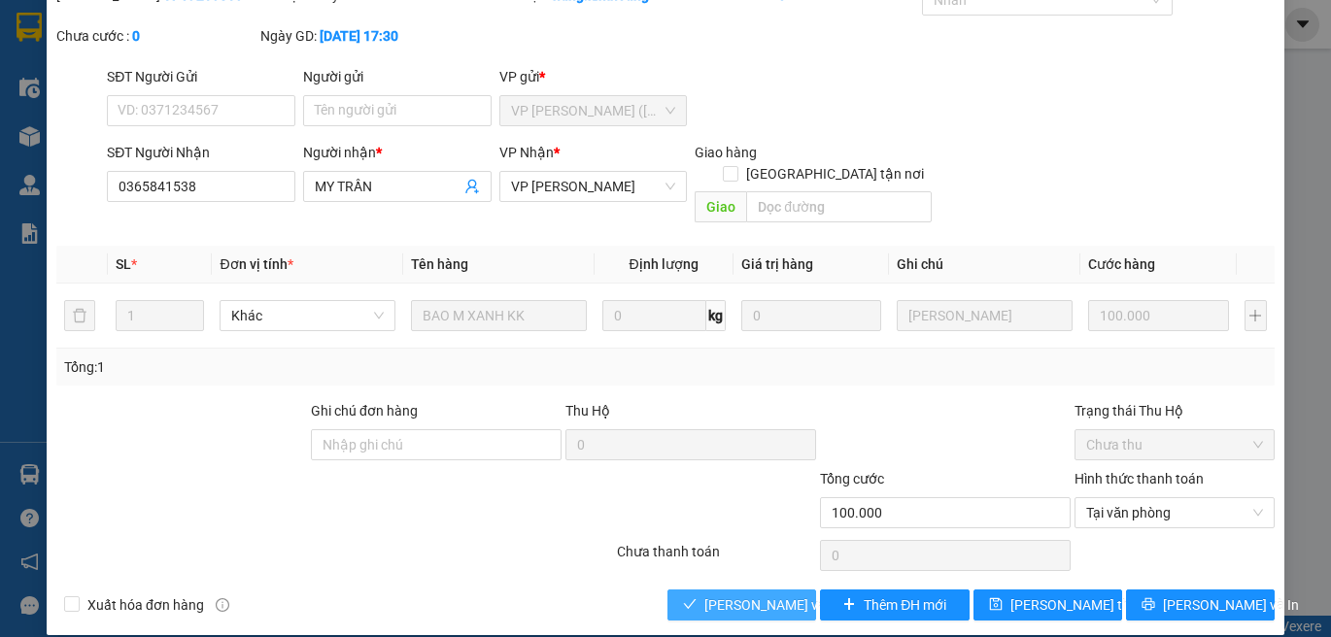
click at [696, 590] on button "Lưu và Giao hàng" at bounding box center [741, 605] width 149 height 31
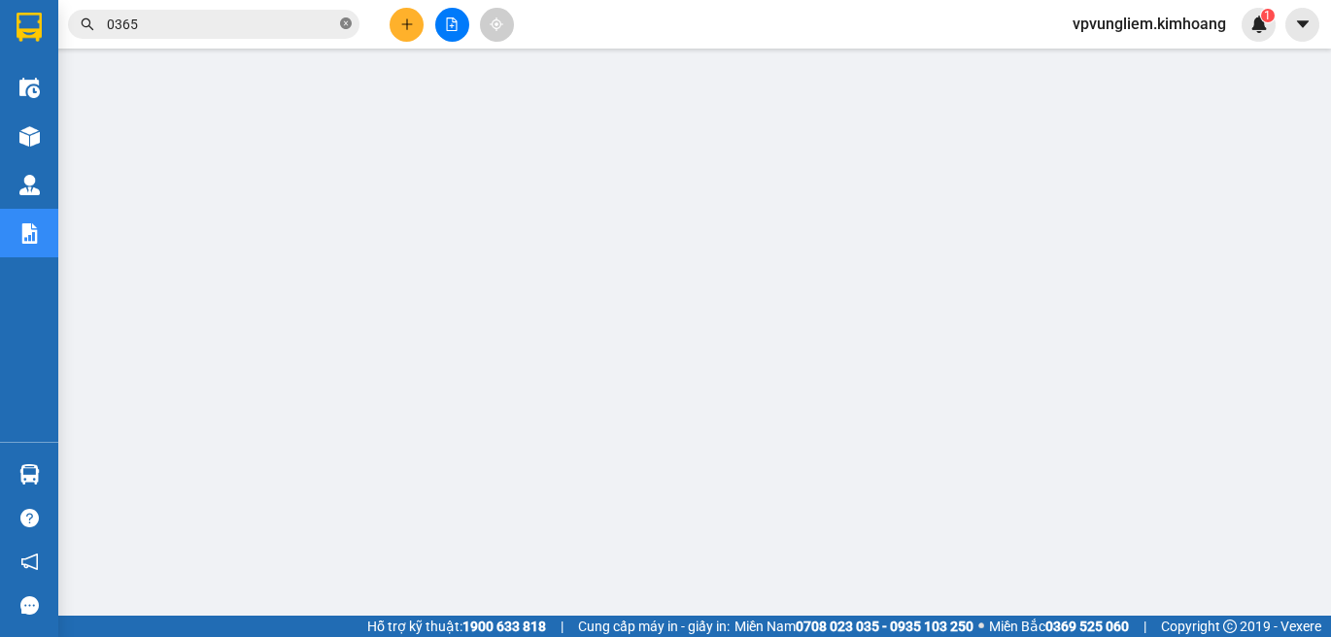
click at [344, 31] on span at bounding box center [346, 25] width 12 height 18
click at [222, 28] on input "text" at bounding box center [221, 24] width 229 height 21
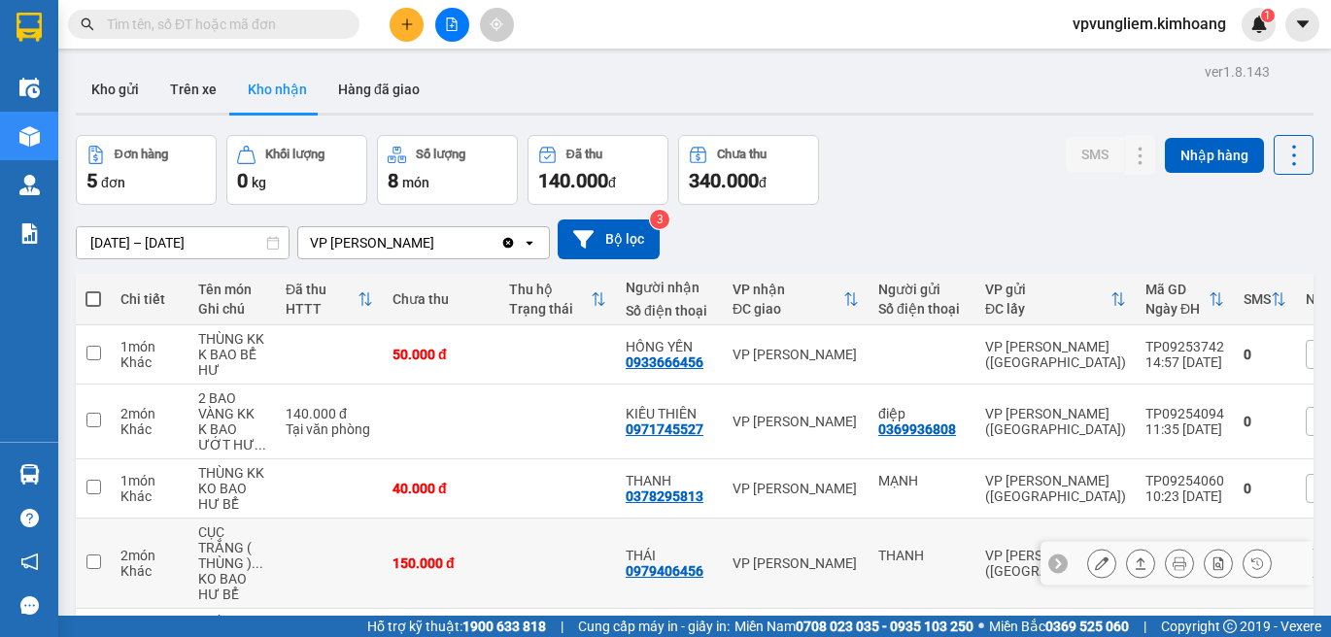
scroll to position [140, 0]
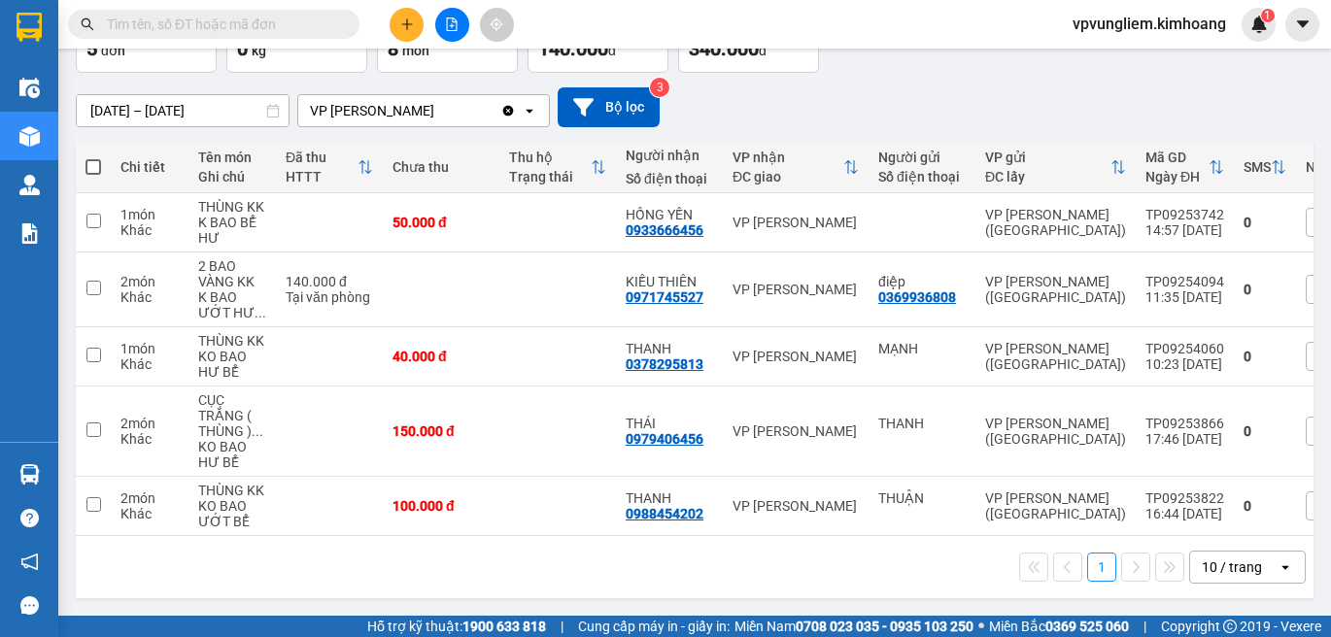
click at [308, 27] on input "text" at bounding box center [221, 24] width 229 height 21
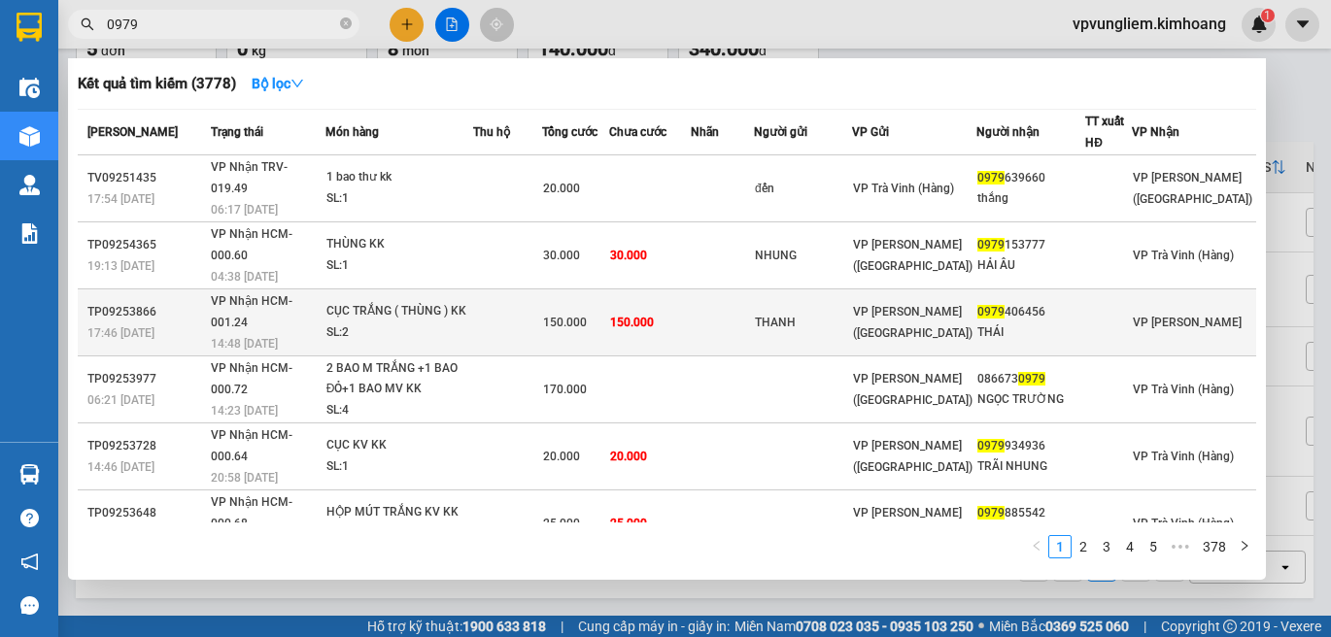
type input "0979"
click at [852, 290] on td "THANH" at bounding box center [803, 323] width 98 height 67
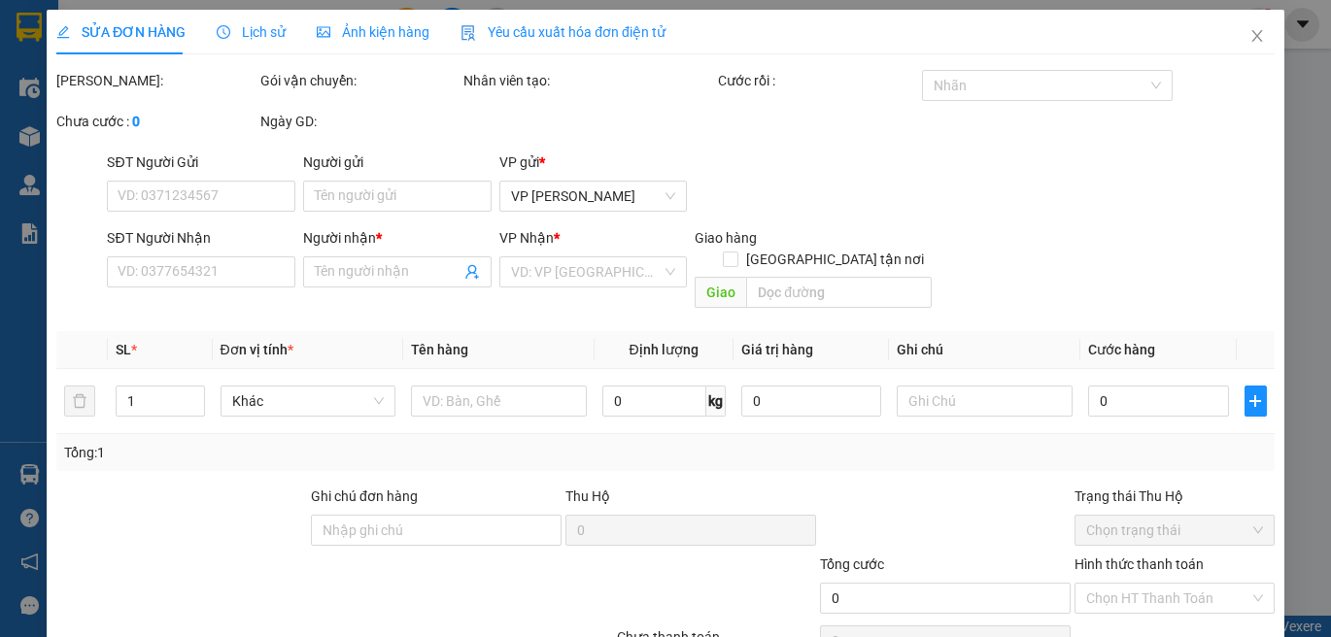
type input "THANH"
type input "0979406456"
type input "THÁI"
type input "150.000"
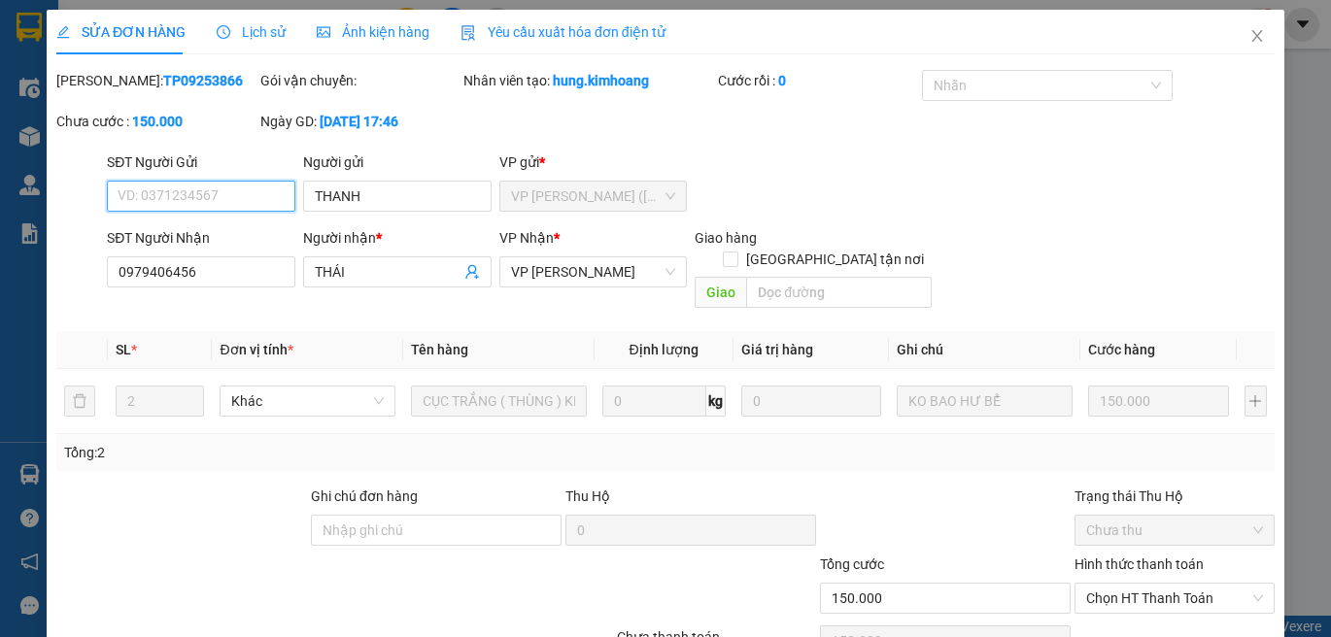
scroll to position [86, 0]
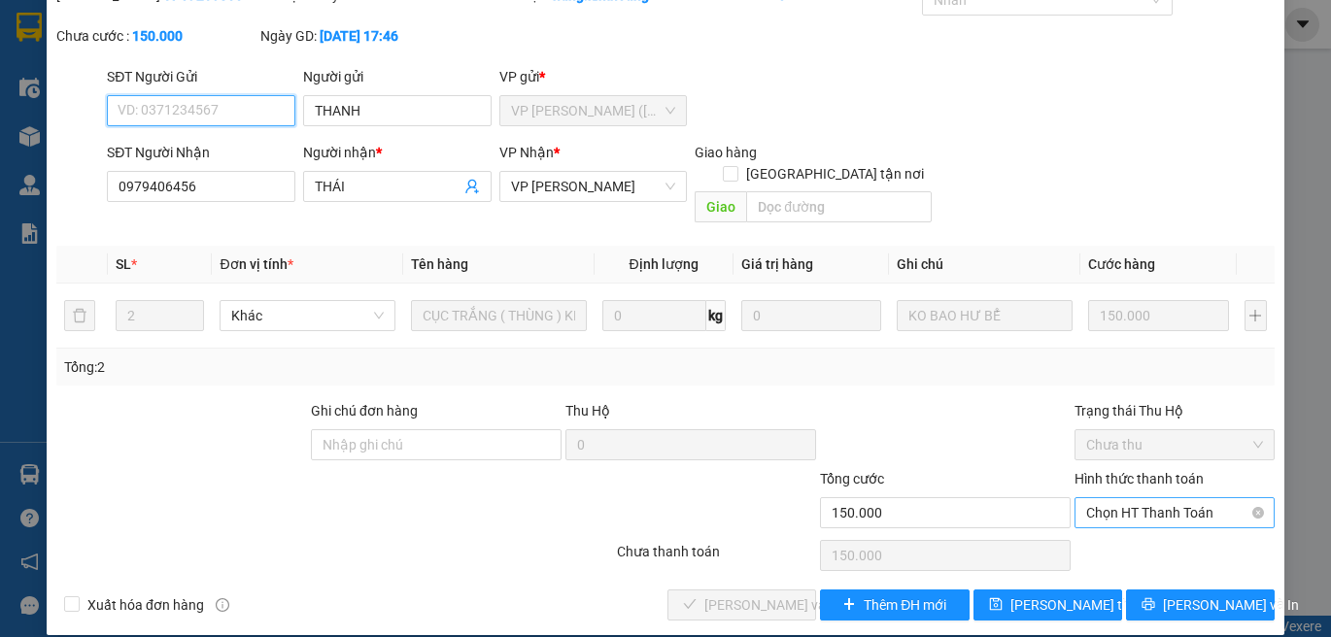
click at [1221, 498] on span "Chọn HT Thanh Toán" at bounding box center [1174, 512] width 177 height 29
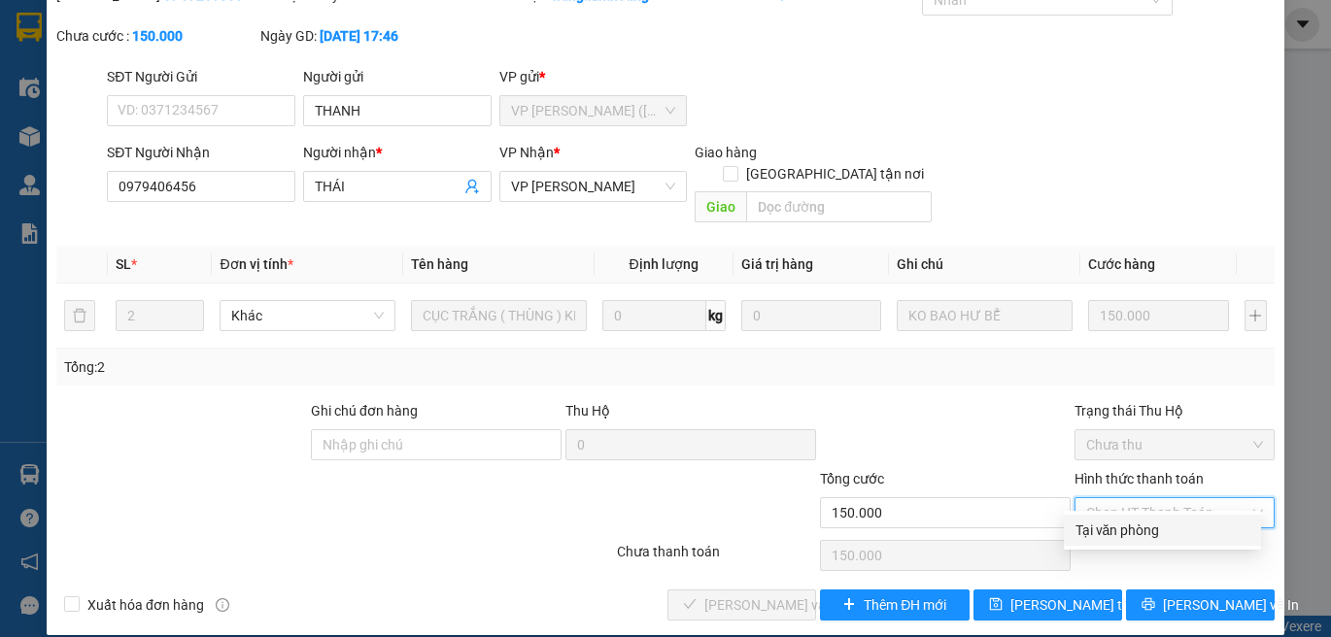
click at [1211, 529] on div "Tại văn phòng" at bounding box center [1163, 530] width 174 height 21
type input "0"
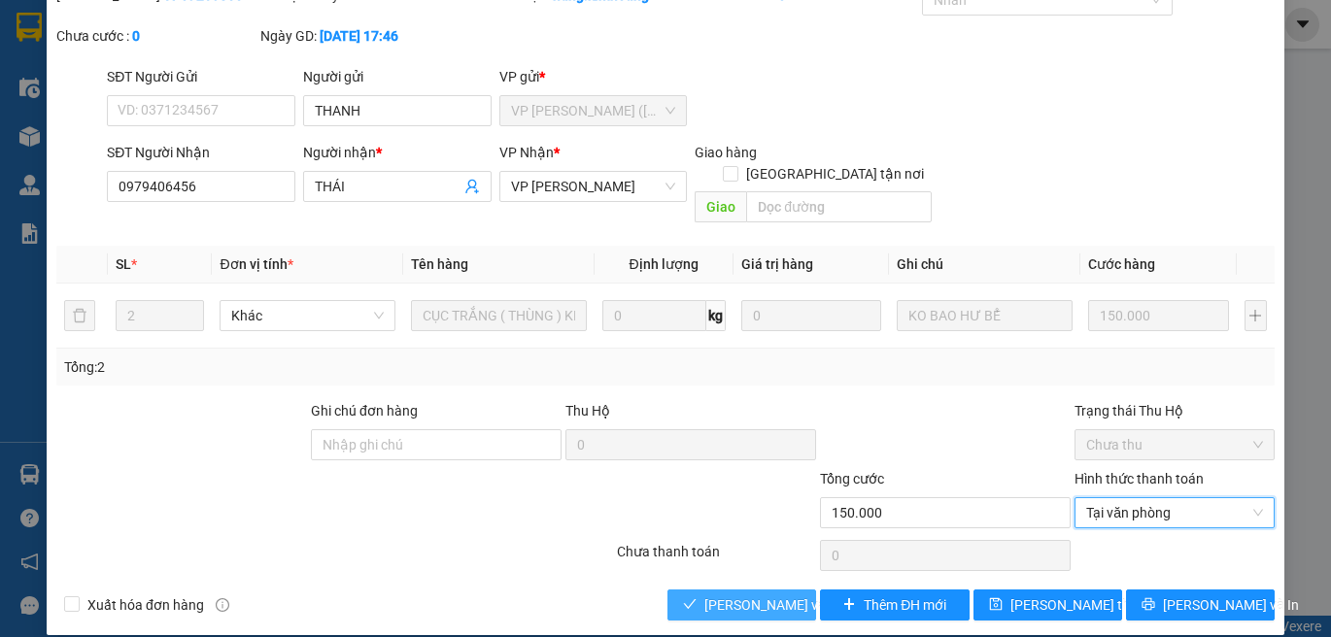
click at [771, 590] on button "Lưu và Giao hàng" at bounding box center [741, 605] width 149 height 31
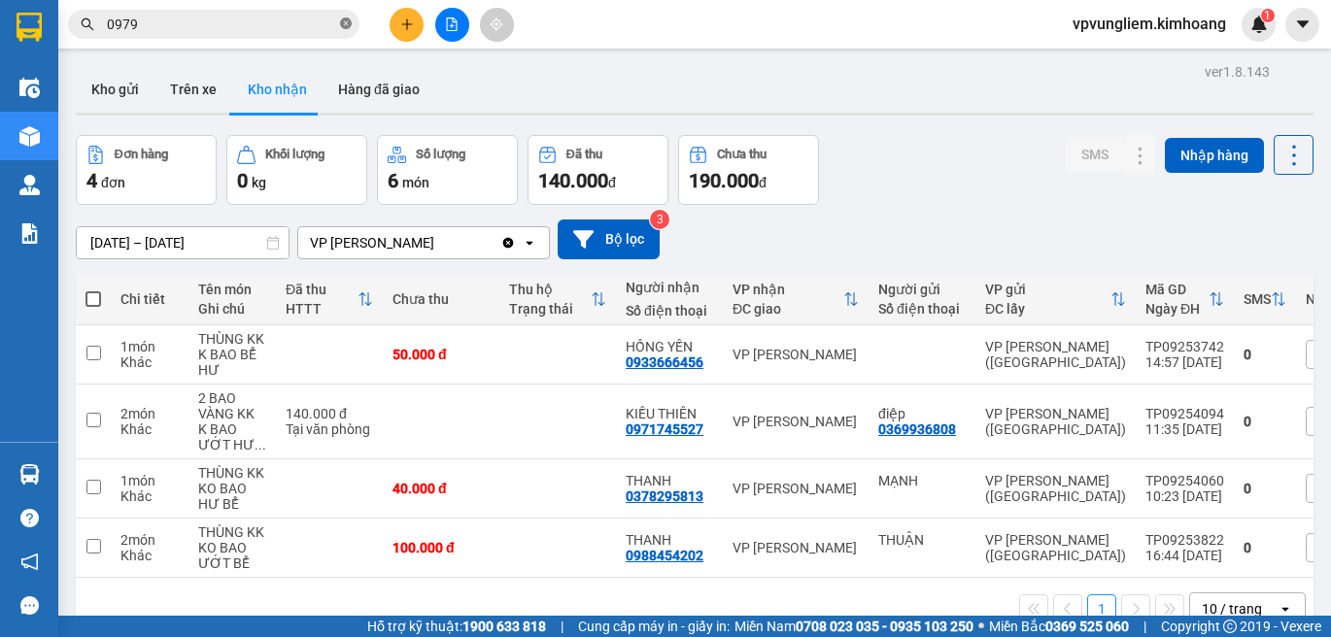
click at [345, 29] on icon "close-circle" at bounding box center [346, 23] width 12 height 12
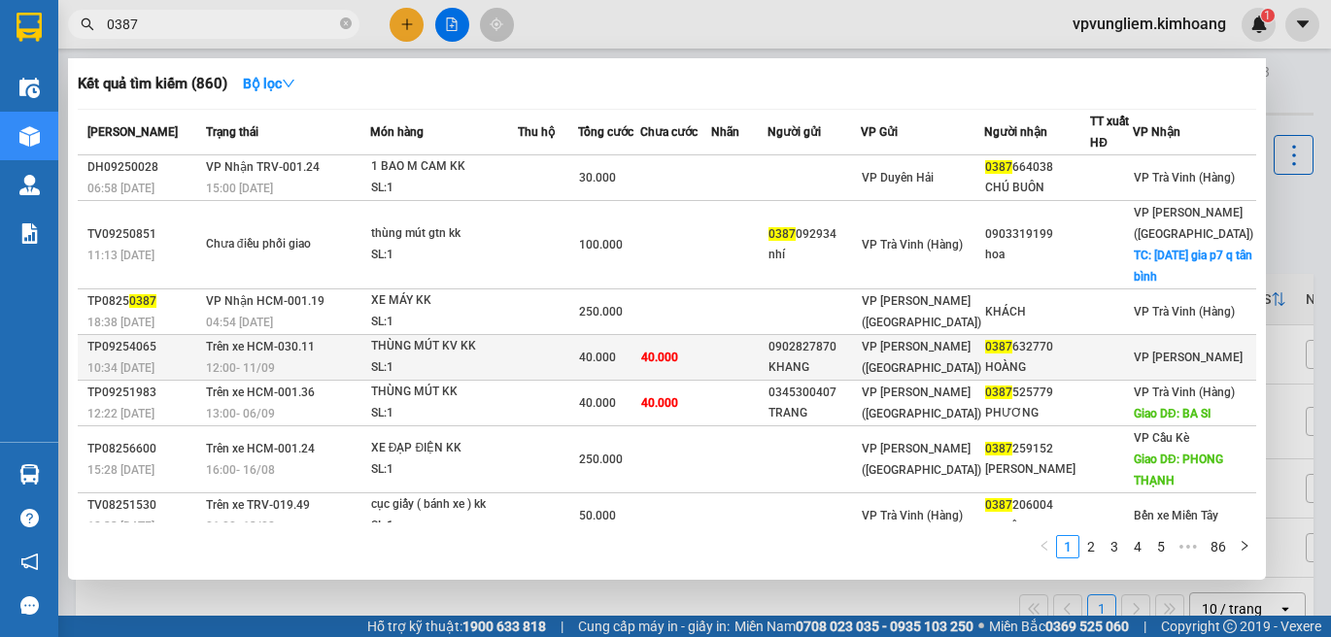
type input "0387"
click at [493, 372] on div "SL: 1" at bounding box center [444, 368] width 146 height 21
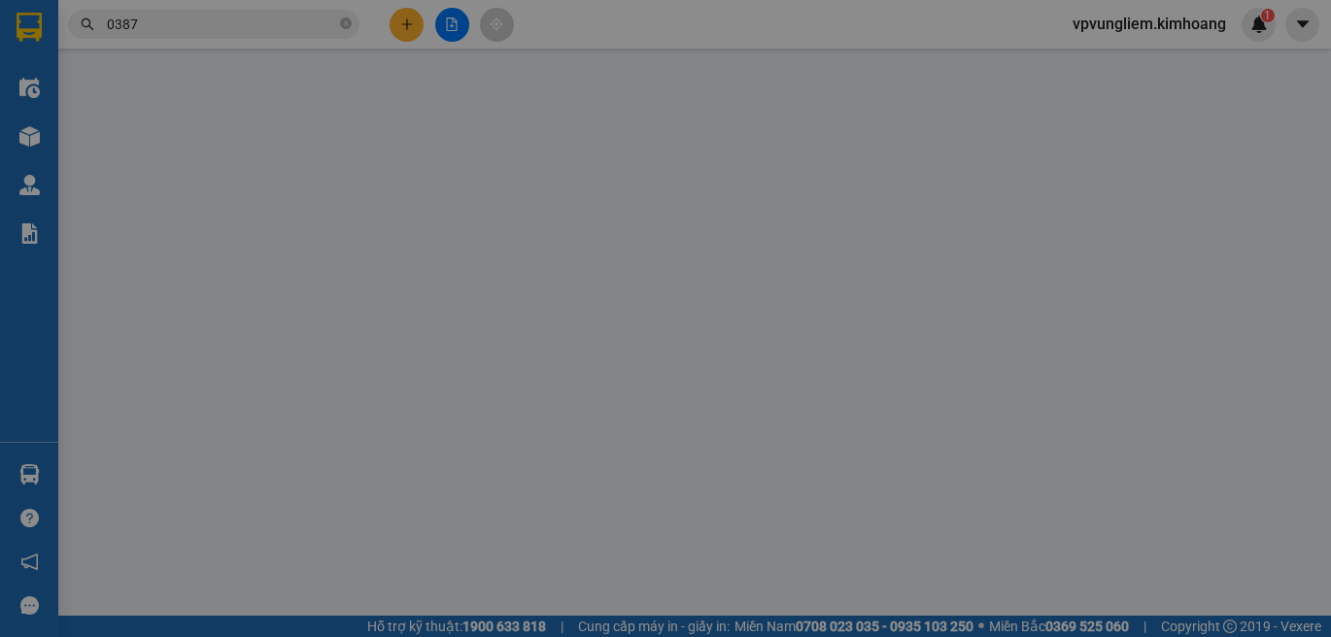
type input "0902827870"
type input "KHANG"
type input "0387632770"
type input "HOÀNG"
type input "40.000"
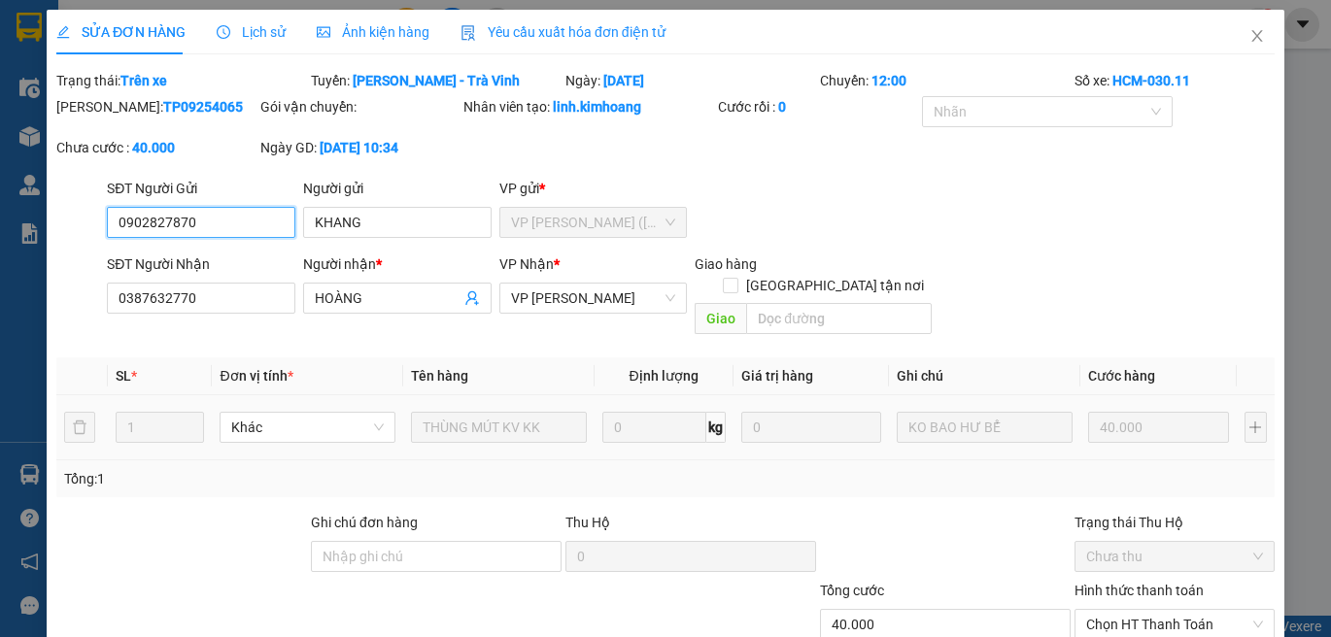
scroll to position [112, 0]
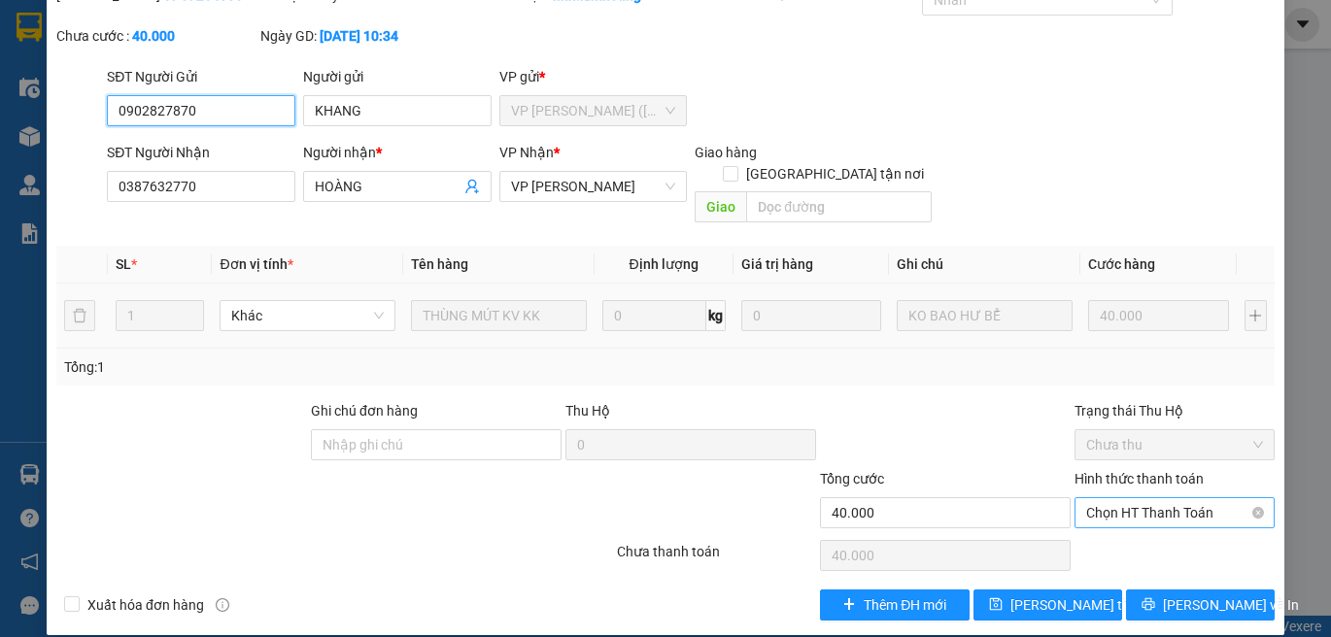
click at [1161, 498] on span "Chọn HT Thanh Toán" at bounding box center [1174, 512] width 177 height 29
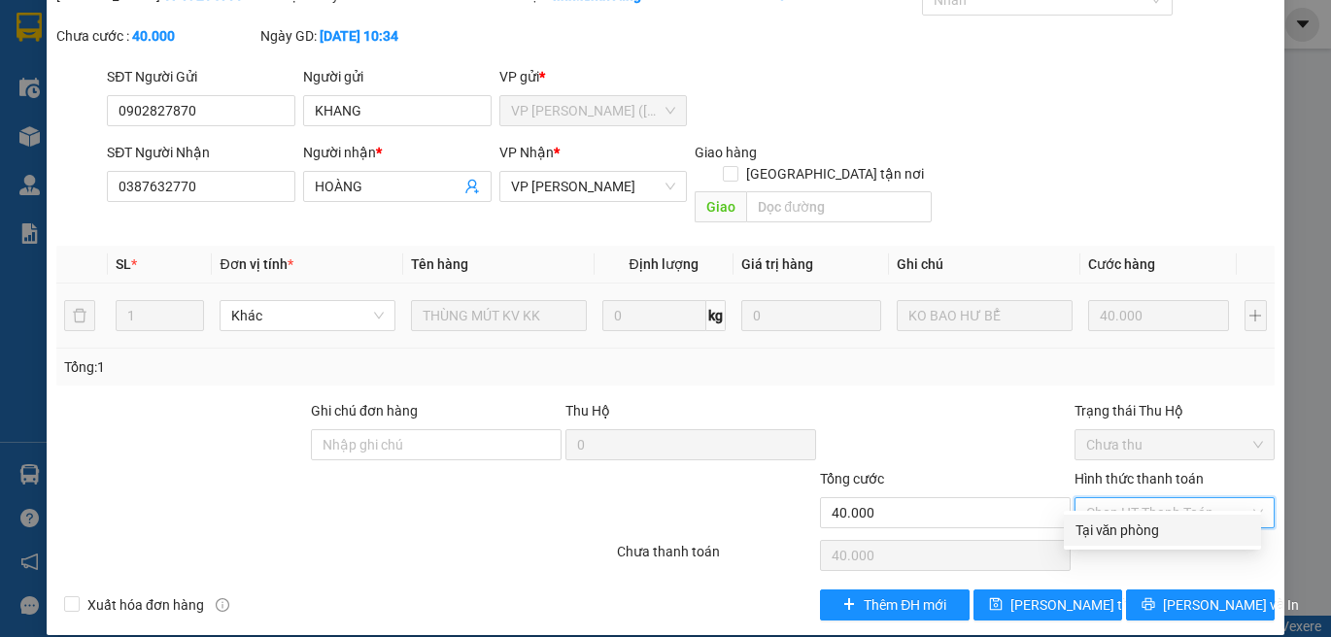
click at [1171, 525] on div "Tại văn phòng" at bounding box center [1163, 530] width 174 height 21
type input "0"
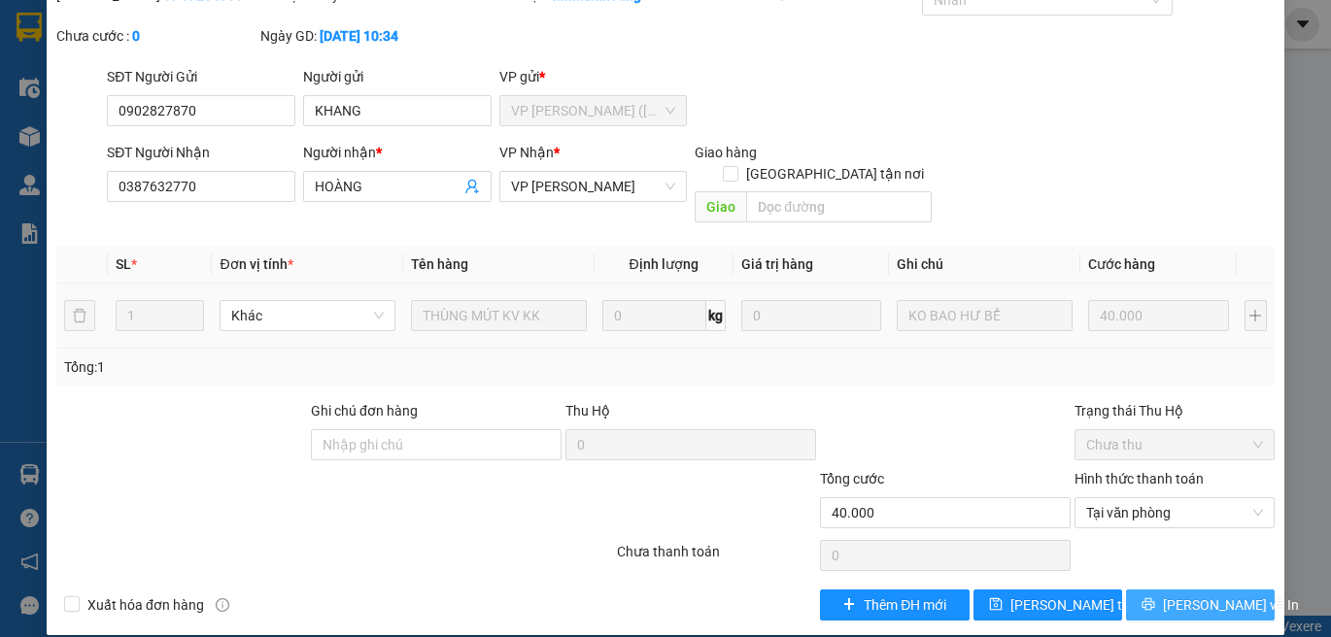
click at [1254, 590] on button "Lưu và In" at bounding box center [1200, 605] width 149 height 31
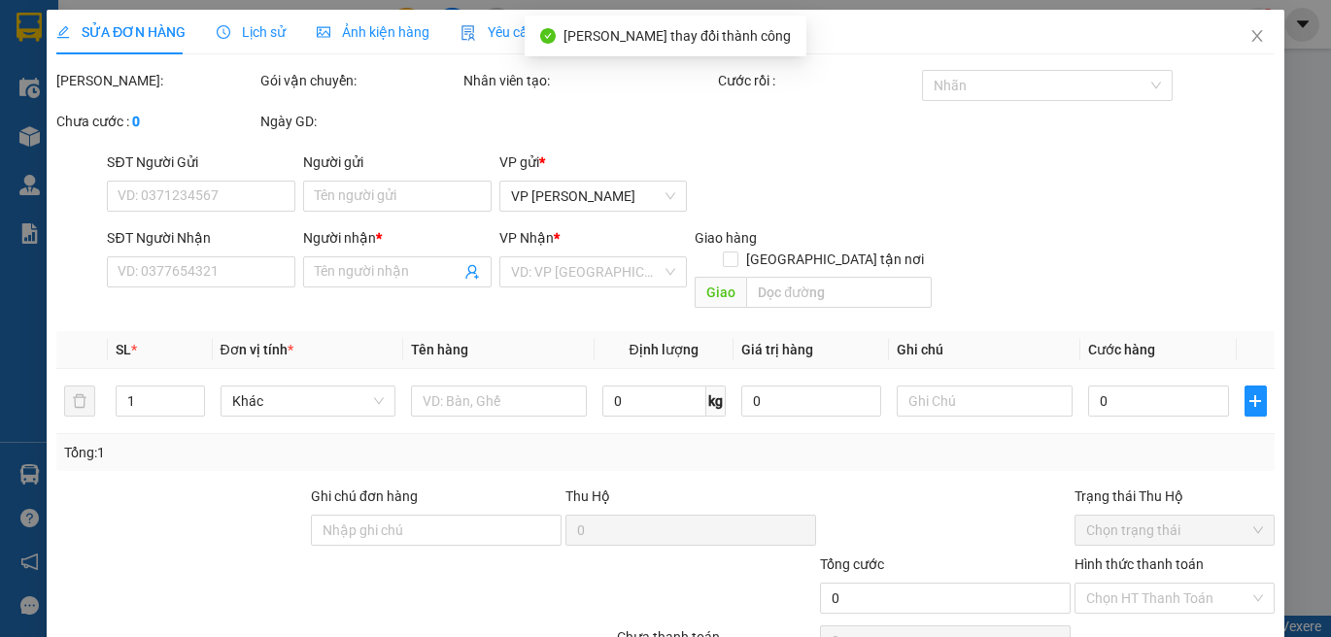
type input "0902827870"
type input "KHANG"
type input "0387632770"
type input "HOÀNG"
type input "40.000"
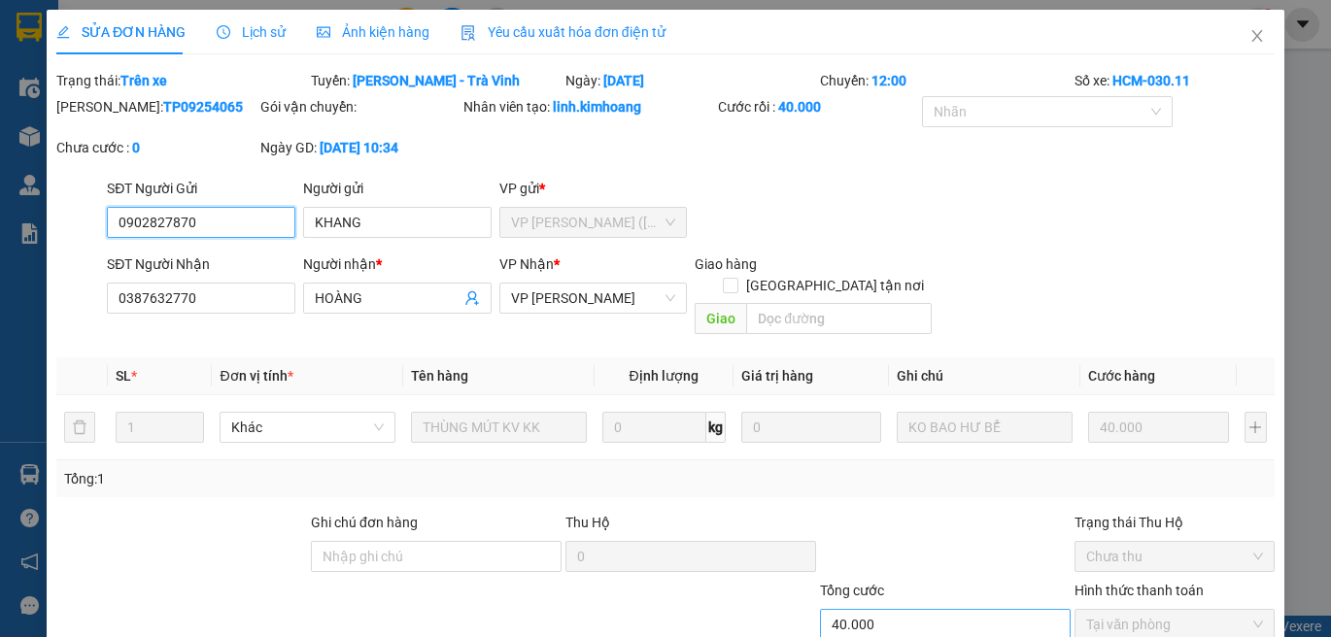
scroll to position [112, 0]
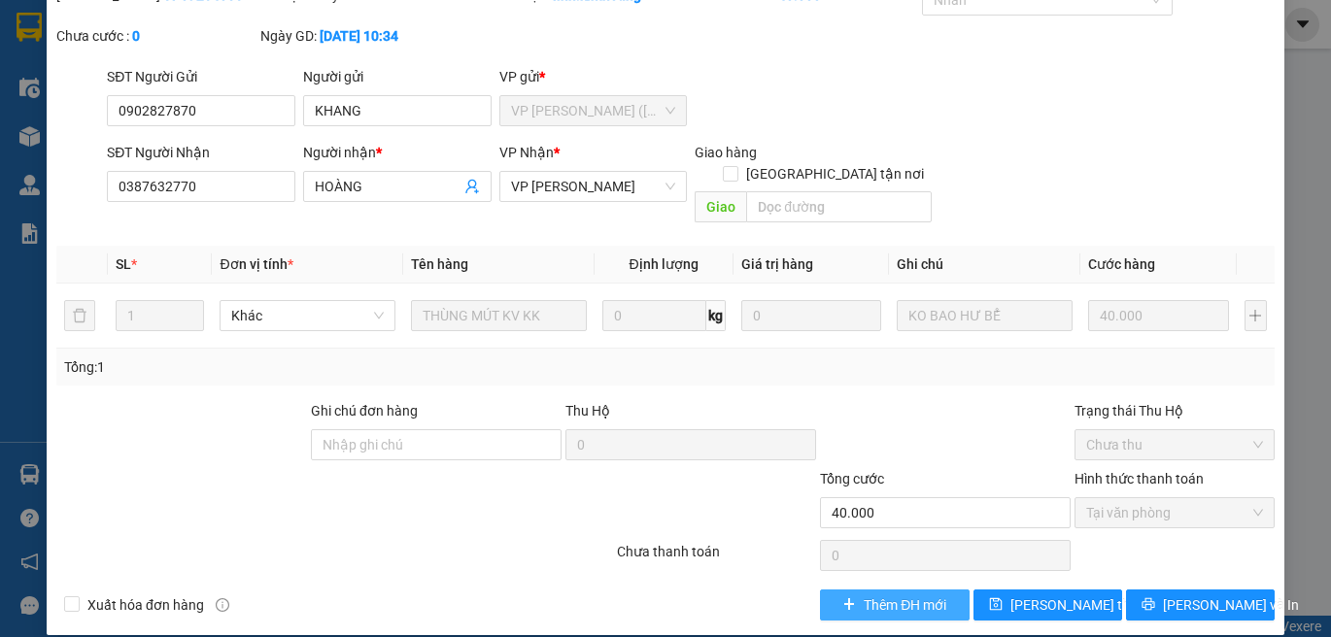
click at [898, 590] on button "Thêm ĐH mới" at bounding box center [894, 605] width 149 height 31
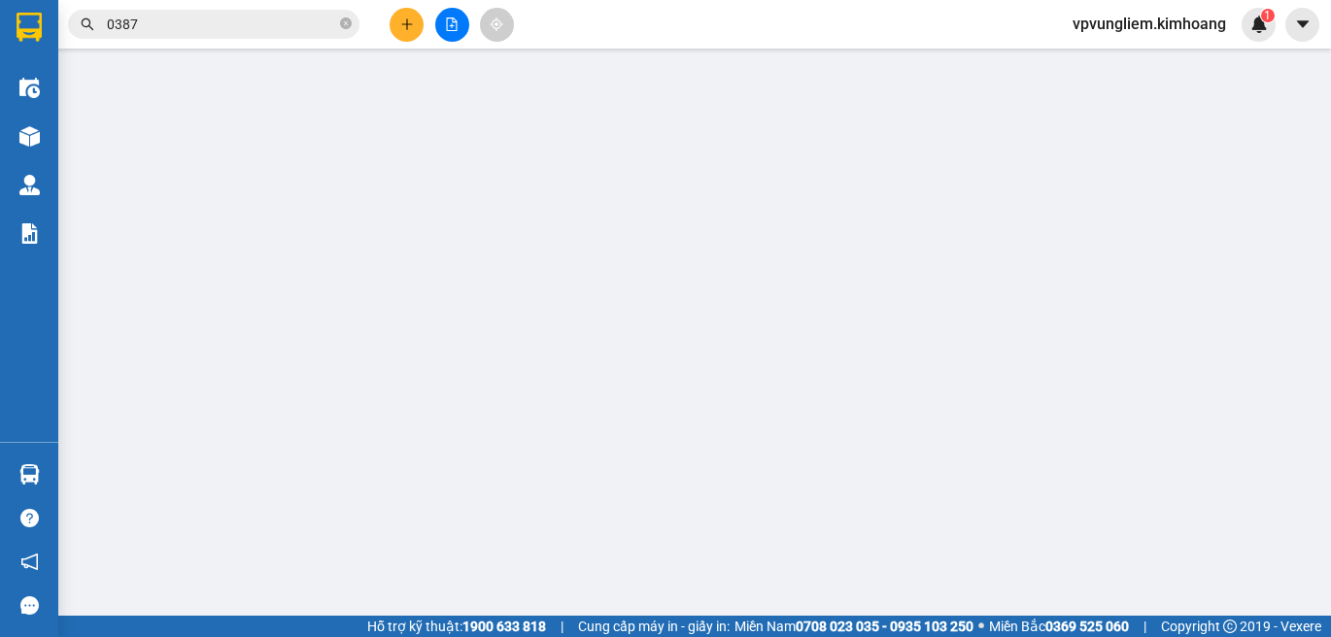
type input "0902827870"
type input "KHANG"
type input "0387632770"
type input "HOÀNG"
type input "40.000"
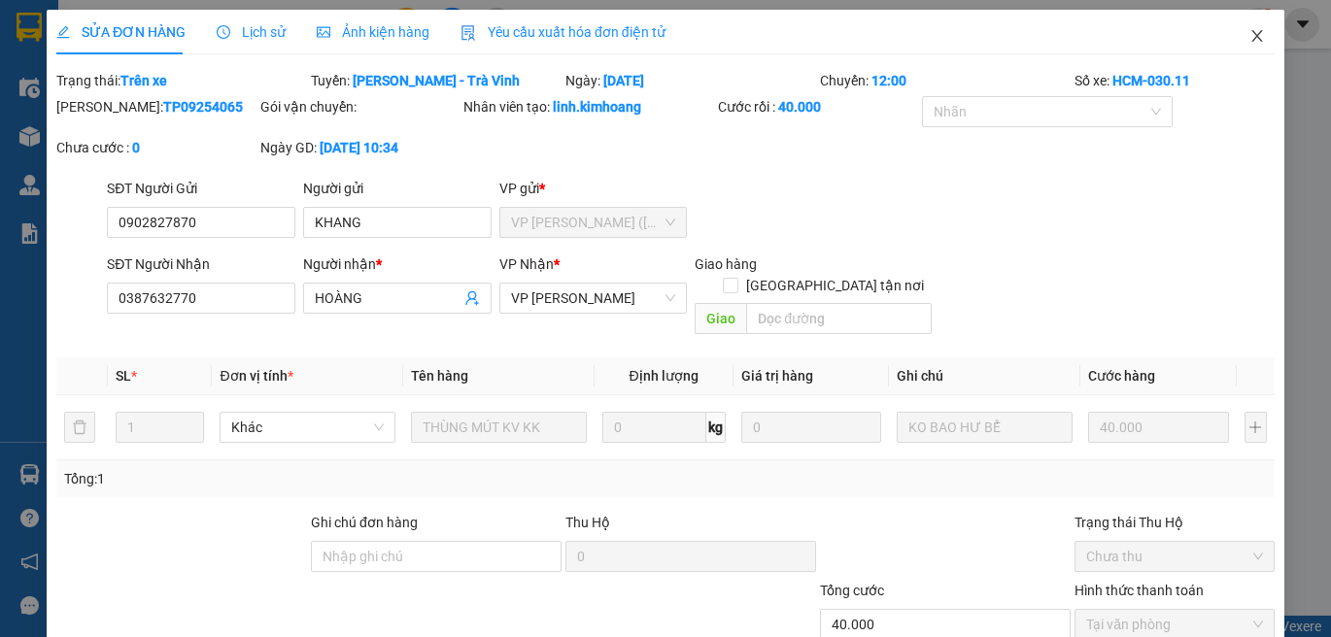
click at [1240, 28] on span "Close" at bounding box center [1257, 37] width 54 height 54
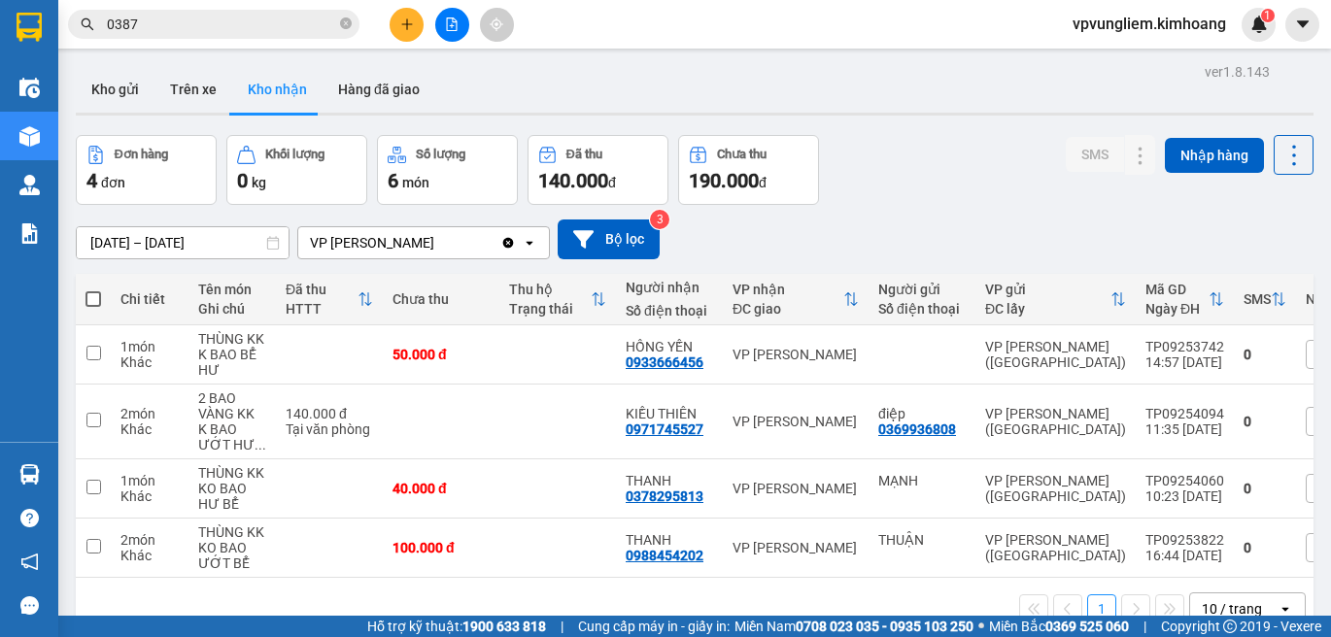
scroll to position [89, 0]
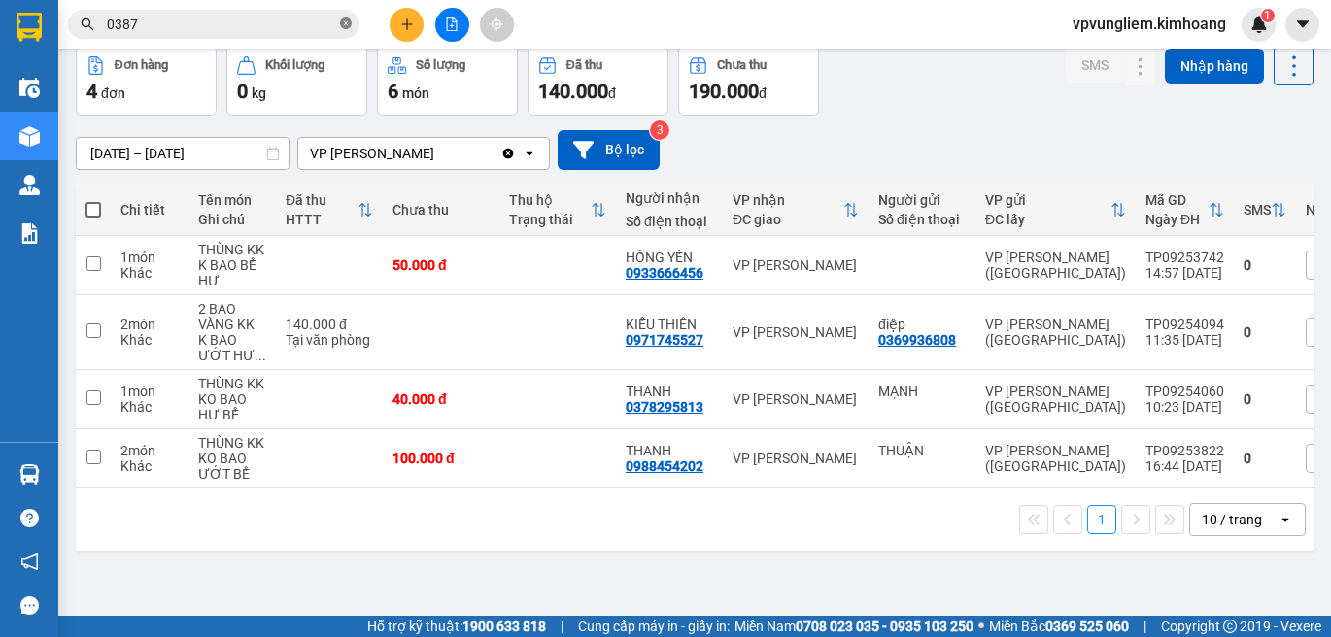
click at [346, 19] on icon "close-circle" at bounding box center [346, 23] width 12 height 12
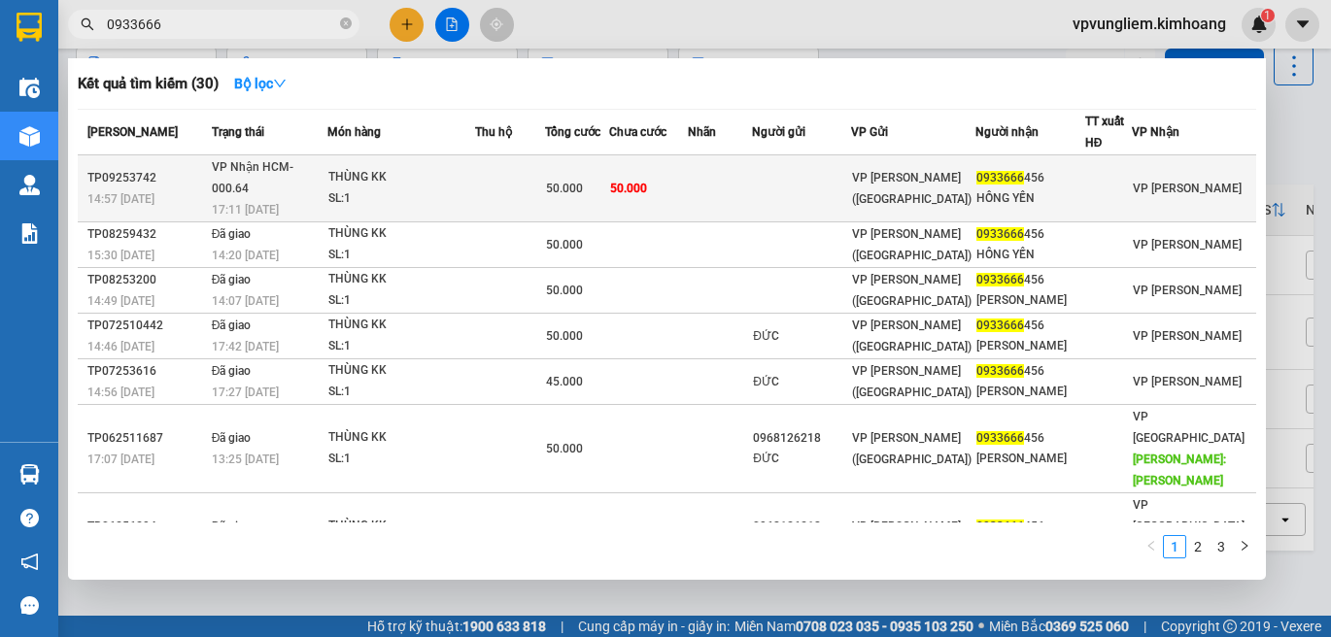
type input "0933666"
click at [468, 177] on div "THÙNG KK" at bounding box center [401, 177] width 146 height 21
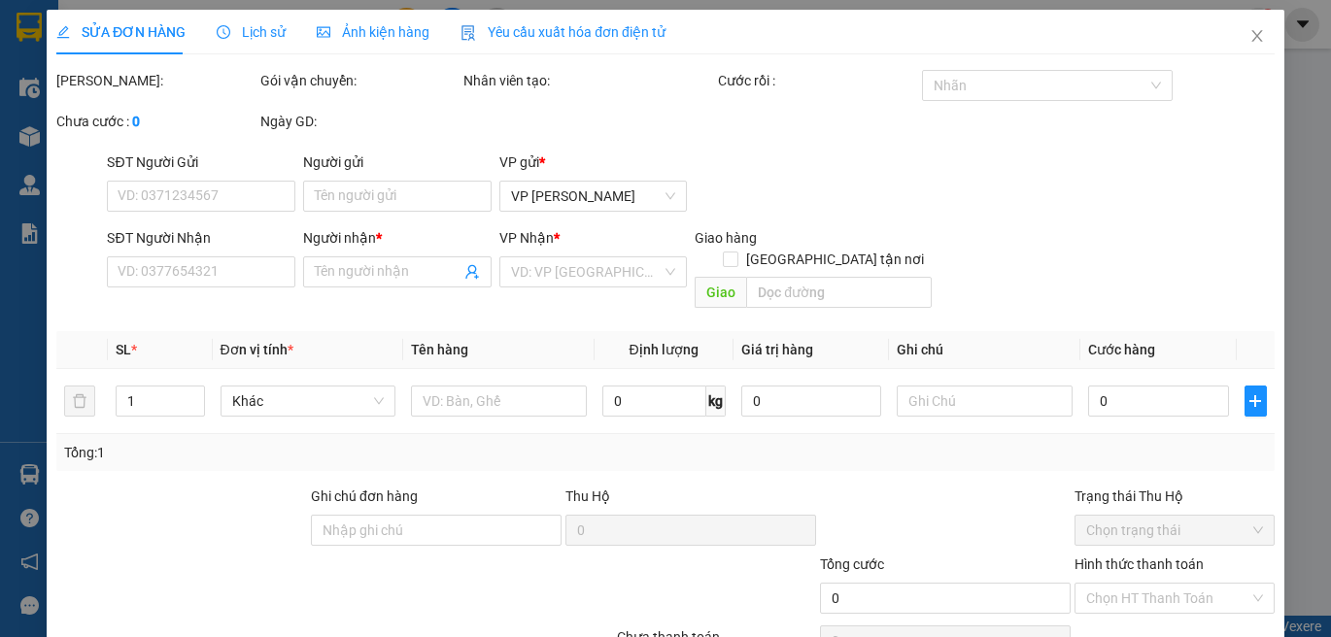
type input "0933666456"
type input "HỒNG YẾN"
type input "50.000"
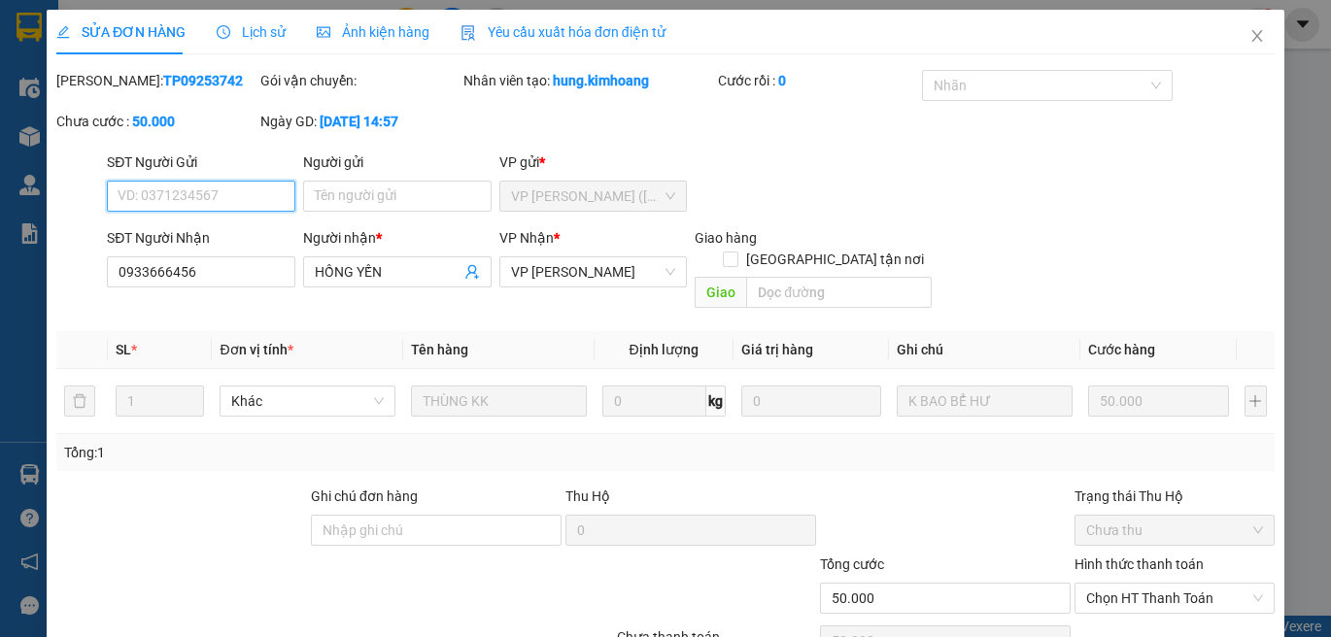
scroll to position [86, 0]
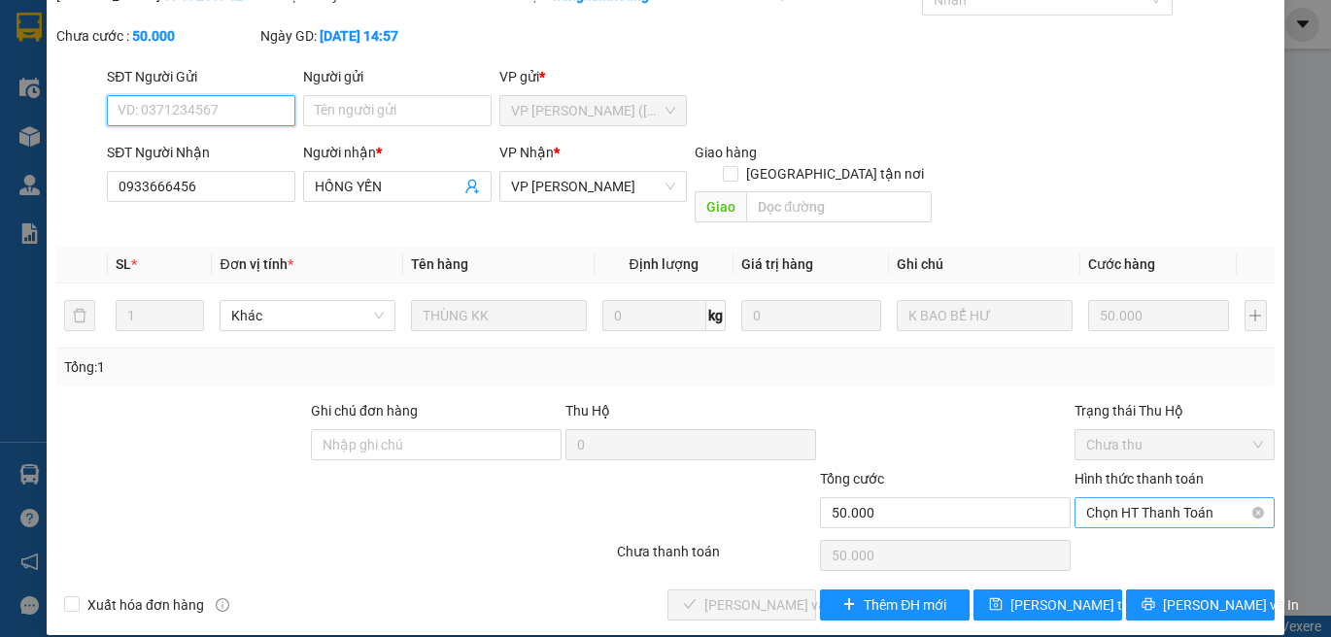
click at [1086, 498] on span "Chọn HT Thanh Toán" at bounding box center [1174, 512] width 177 height 29
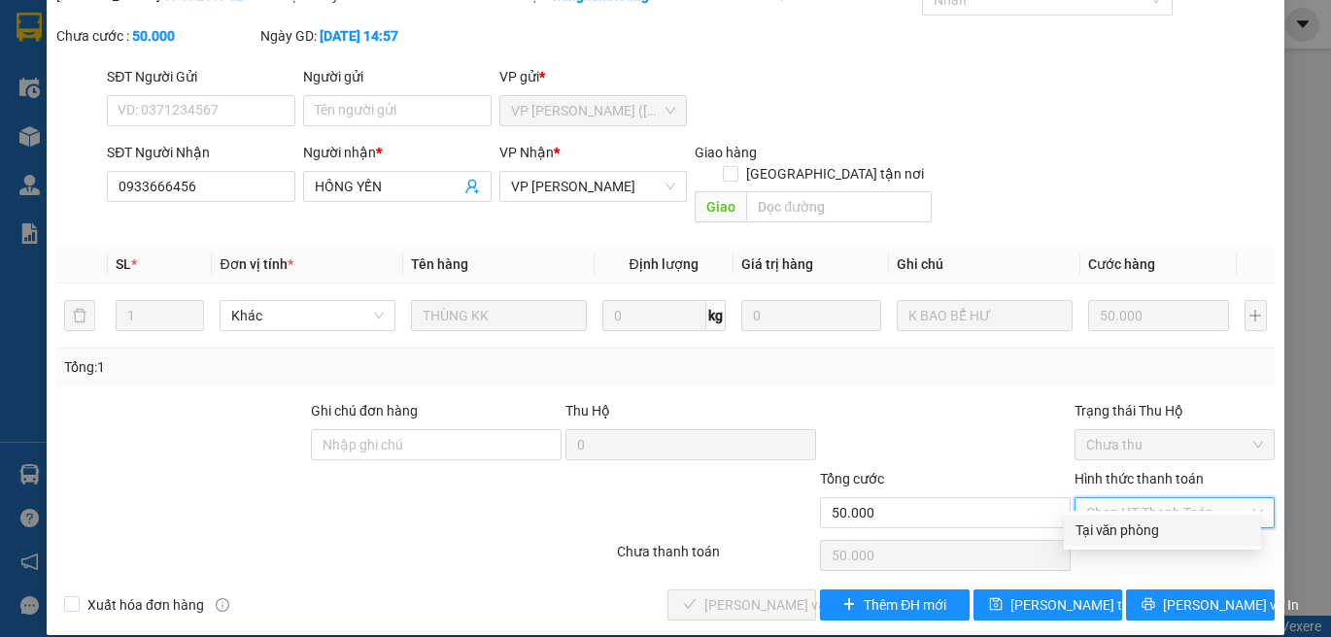
drag, startPoint x: 1083, startPoint y: 528, endPoint x: 1066, endPoint y: 558, distance: 34.8
click at [1084, 529] on div "Tại văn phòng" at bounding box center [1163, 530] width 174 height 21
type input "0"
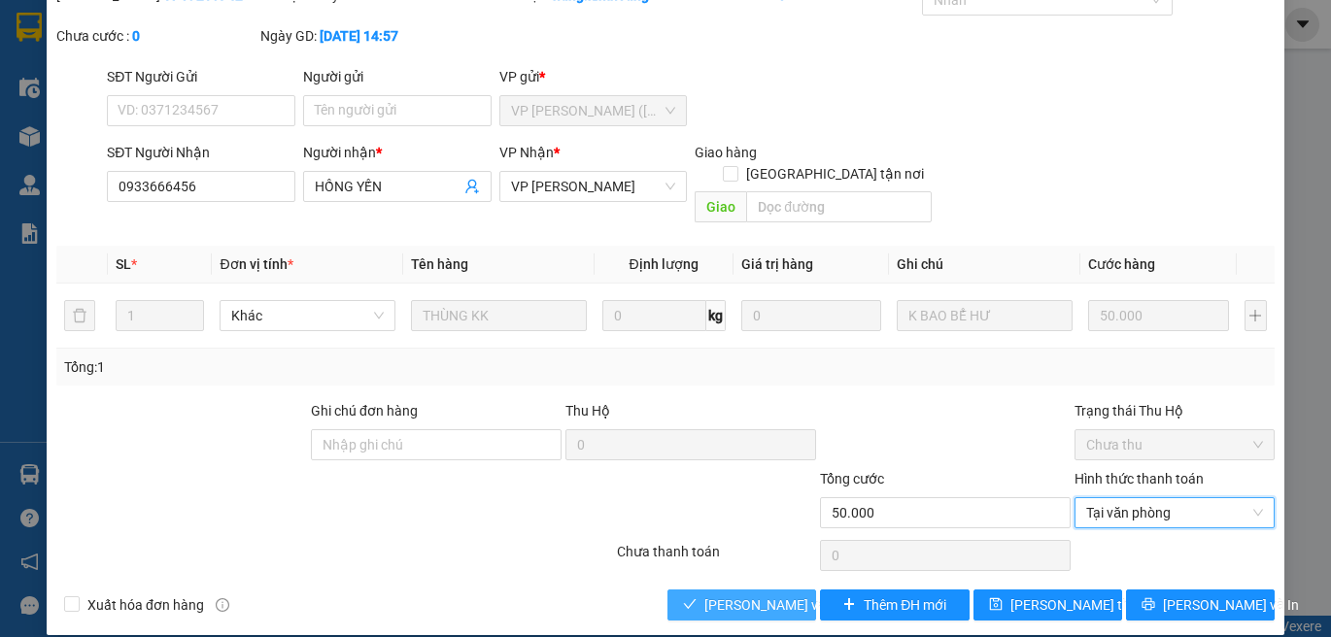
click at [731, 590] on button "Lưu và Giao hàng" at bounding box center [741, 605] width 149 height 31
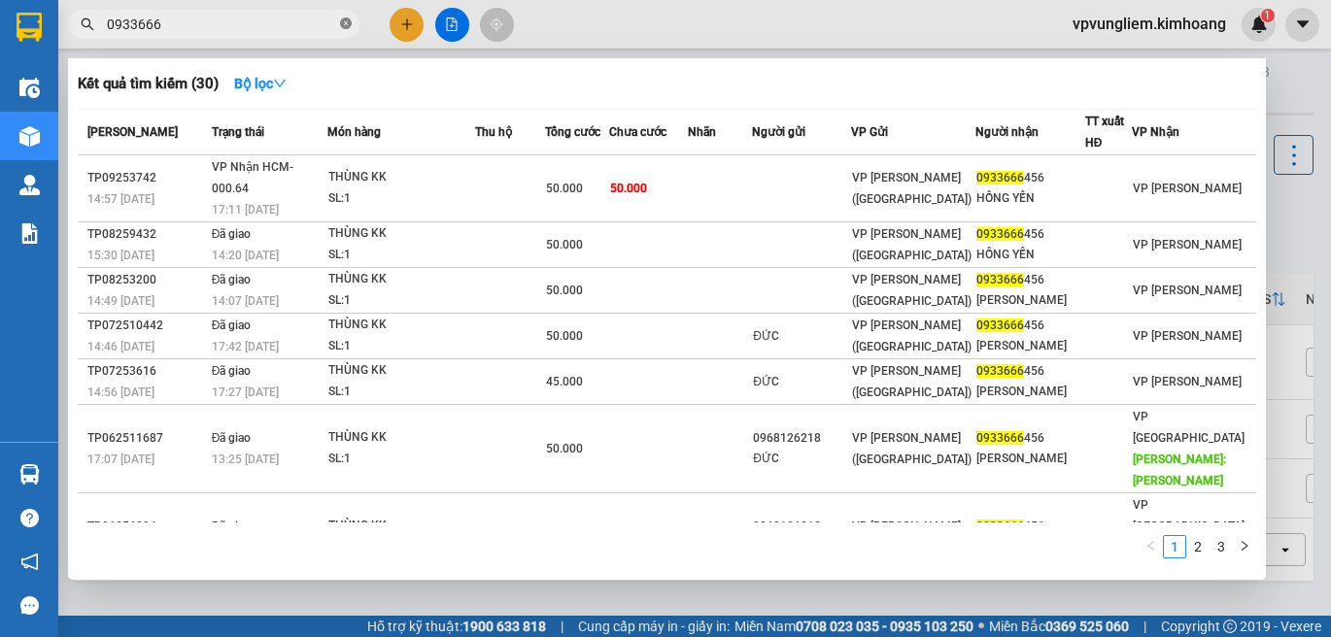
click at [345, 20] on icon "close-circle" at bounding box center [346, 23] width 12 height 12
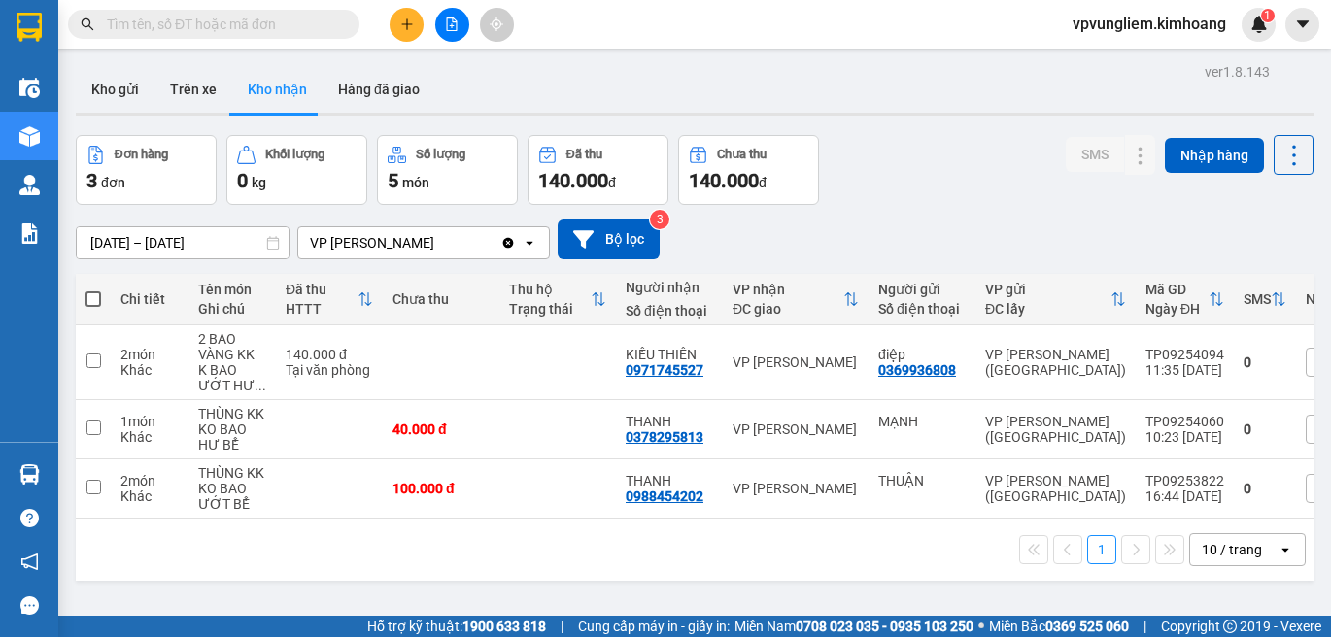
click at [316, 30] on input "text" at bounding box center [221, 24] width 229 height 21
click at [309, 29] on input "text" at bounding box center [221, 24] width 229 height 21
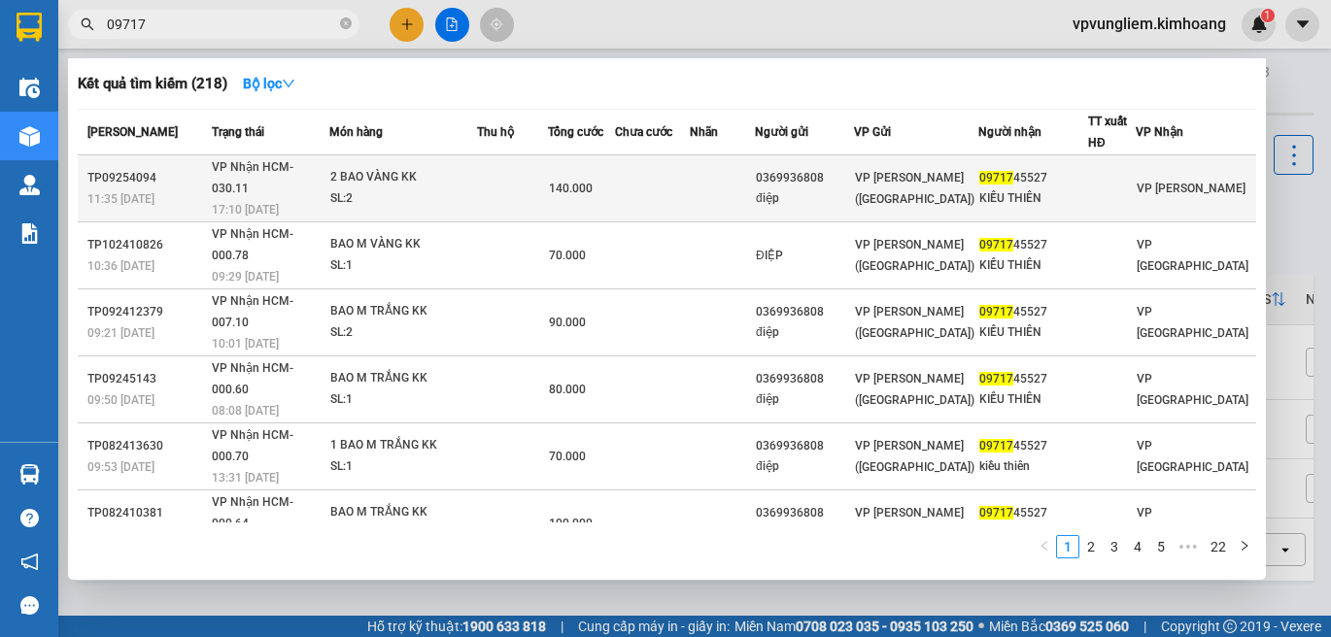
type input "09717"
click at [669, 189] on td at bounding box center [652, 188] width 75 height 67
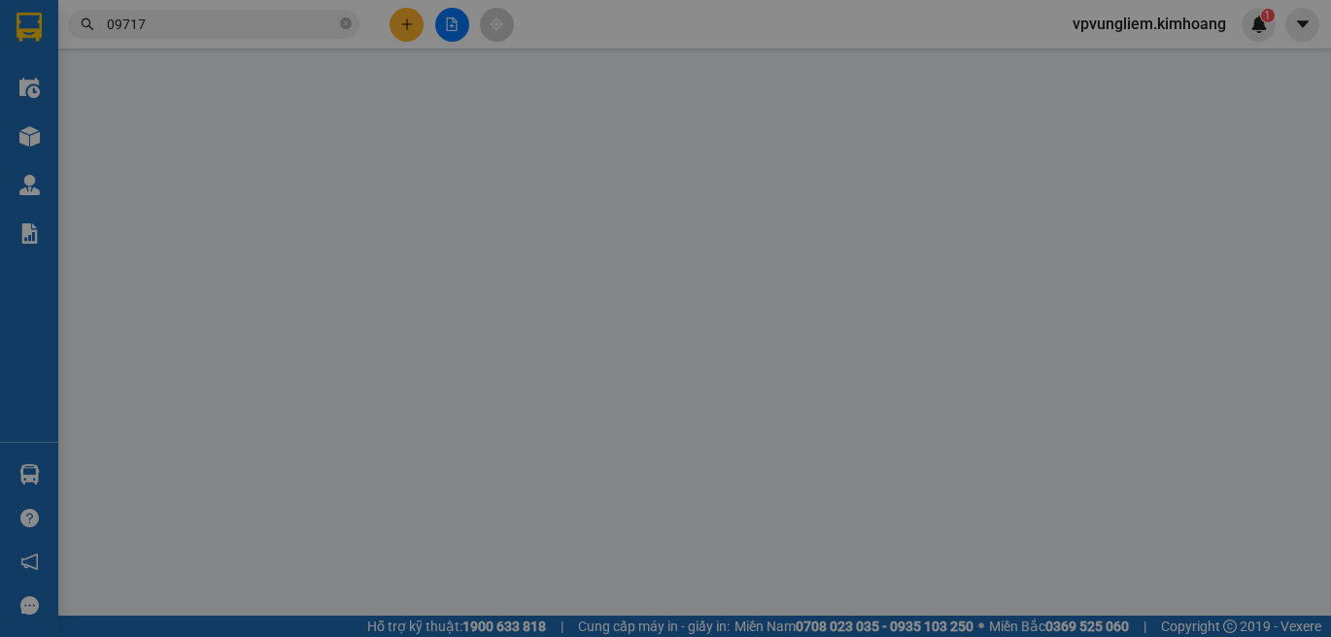
type input "0369936808"
type input "điệp"
type input "0971745527"
type input "KIỀU THIÊN"
type input "140.000"
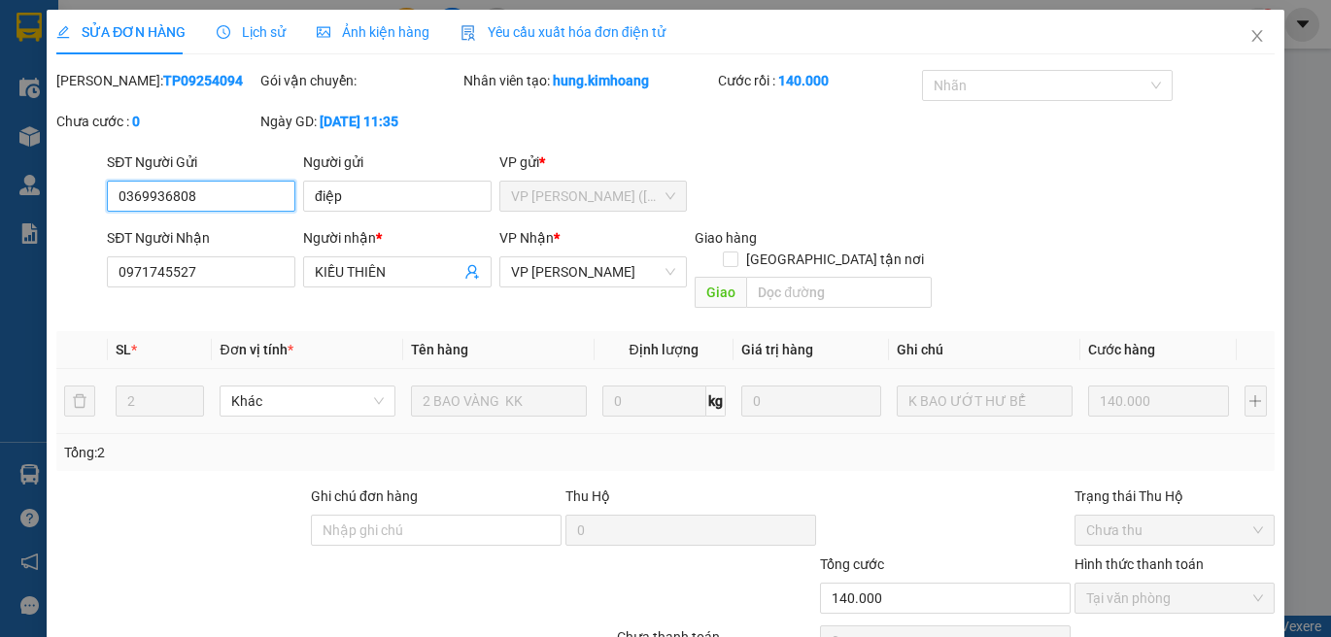
scroll to position [86, 0]
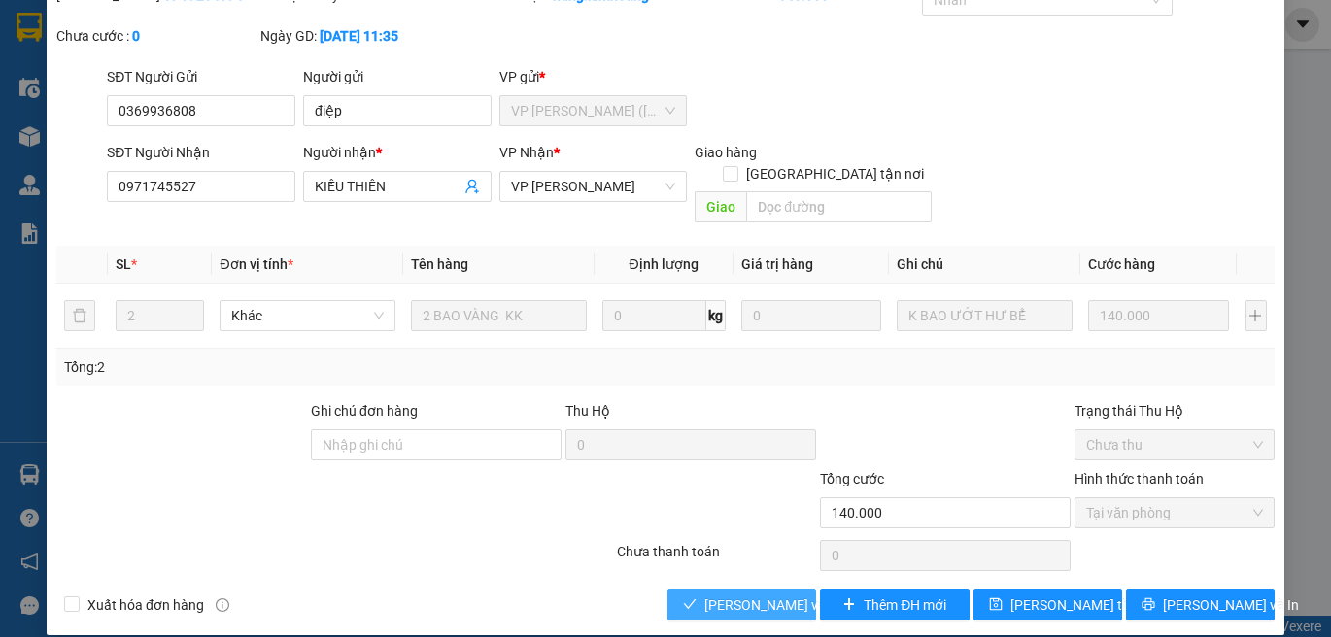
click at [754, 590] on button "Lưu và Giao hàng" at bounding box center [741, 605] width 149 height 31
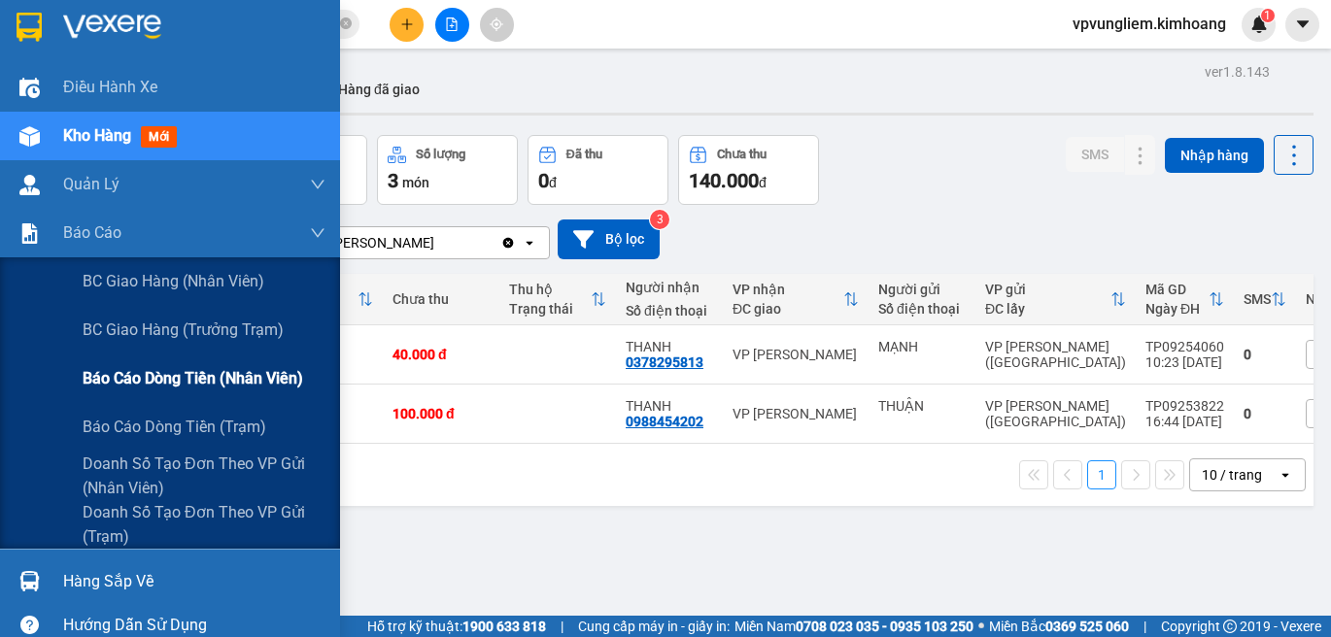
click at [175, 383] on span "Báo cáo dòng tiền (nhân viên)" at bounding box center [193, 378] width 221 height 24
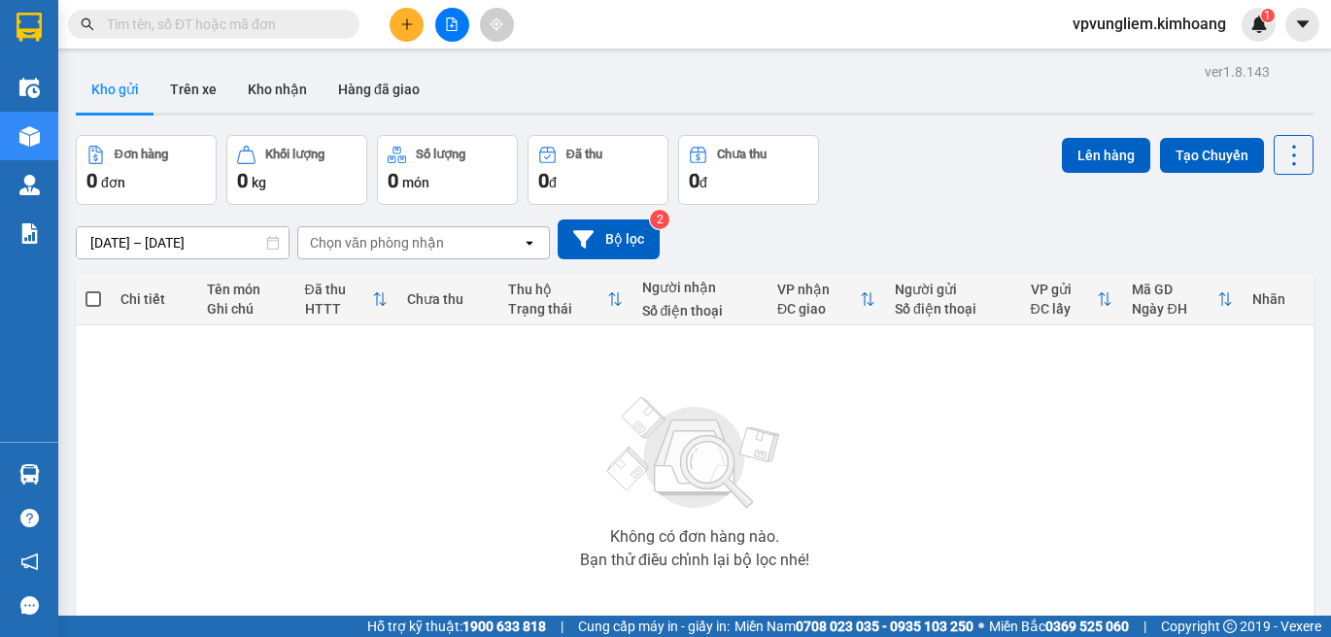
click at [335, 31] on input "text" at bounding box center [221, 24] width 229 height 21
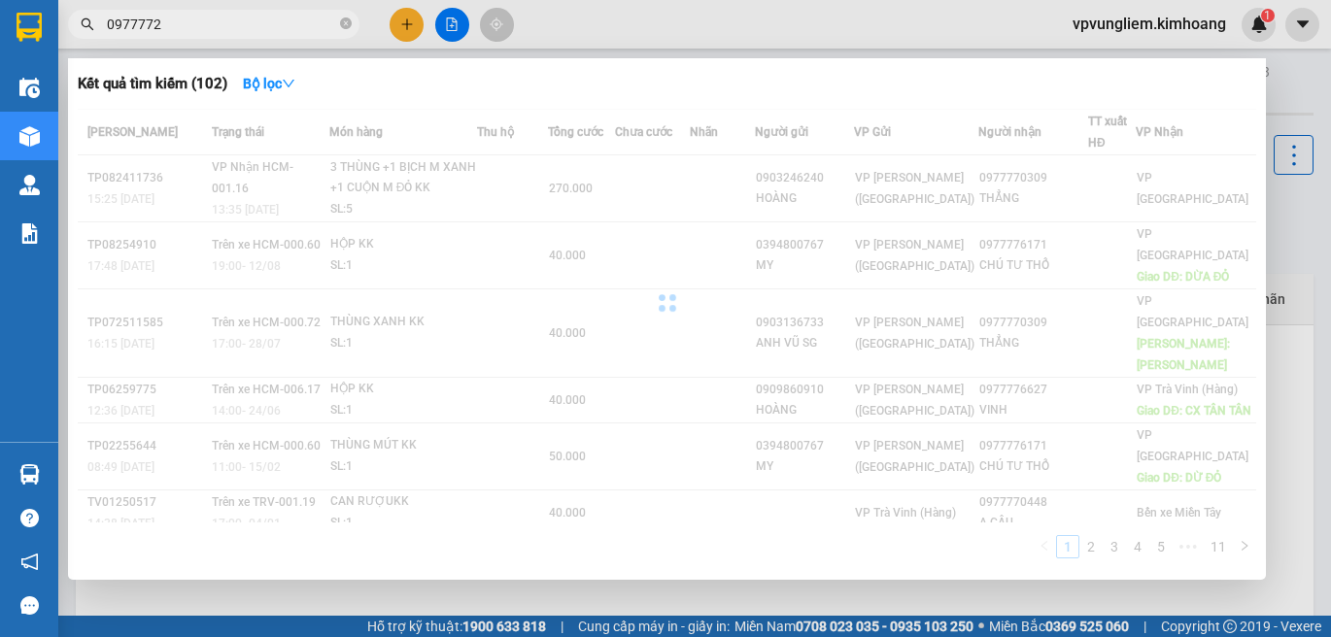
type input "09777726"
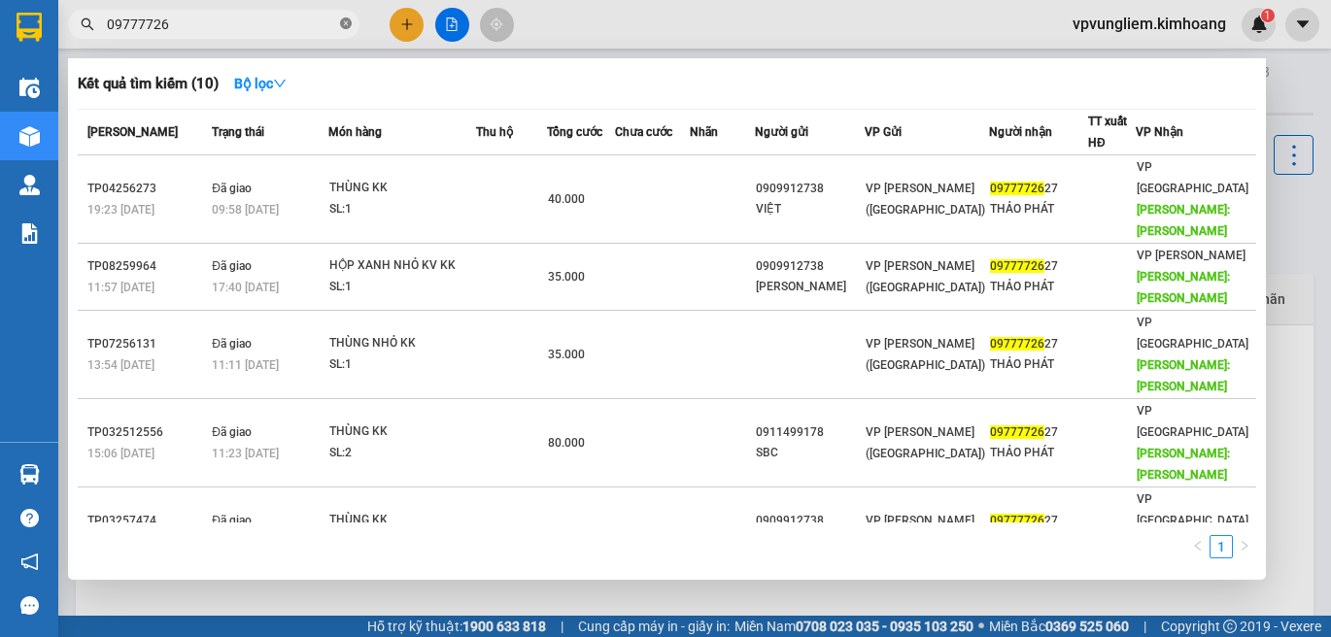
click at [349, 23] on icon "close-circle" at bounding box center [346, 23] width 12 height 12
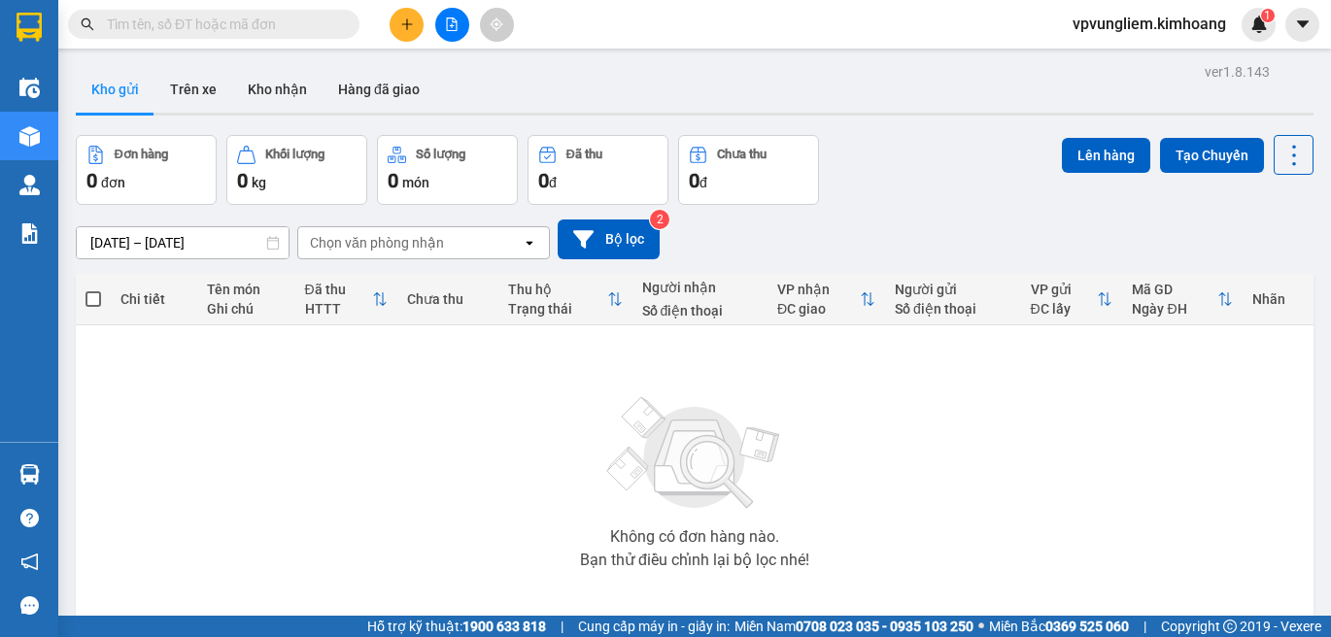
click at [188, 26] on input "text" at bounding box center [221, 24] width 229 height 21
click at [360, 94] on button "Hàng đã giao" at bounding box center [379, 89] width 113 height 47
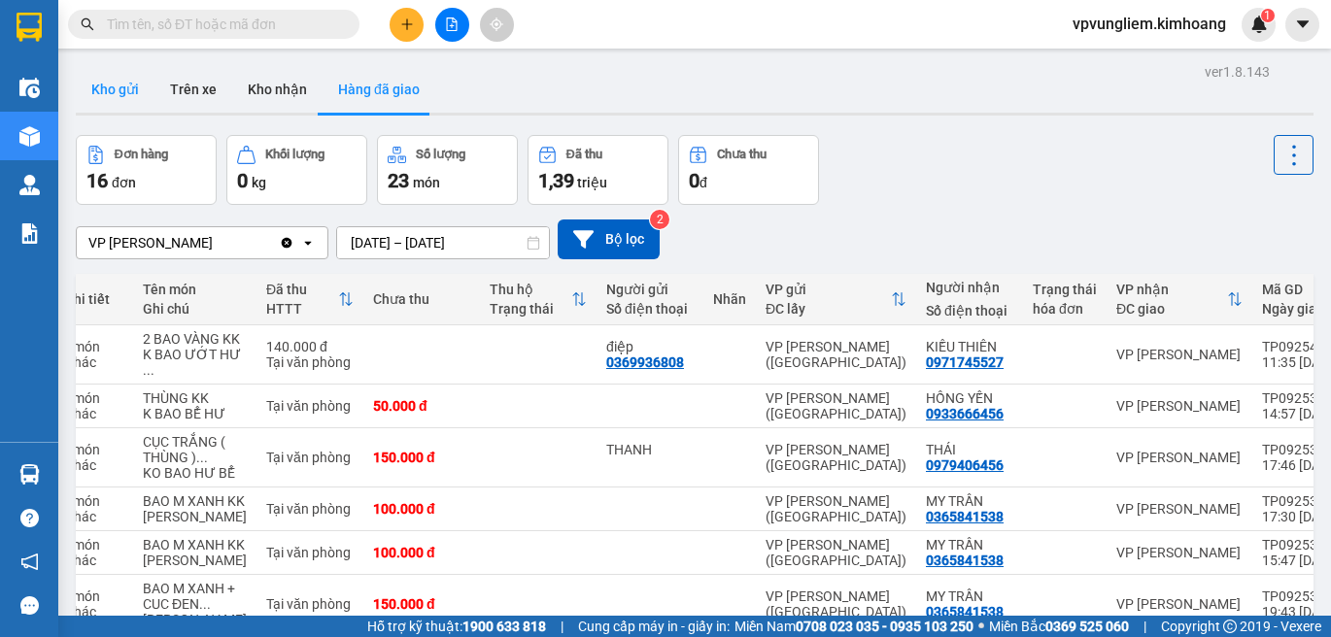
click at [120, 84] on button "Kho gửi" at bounding box center [115, 89] width 79 height 47
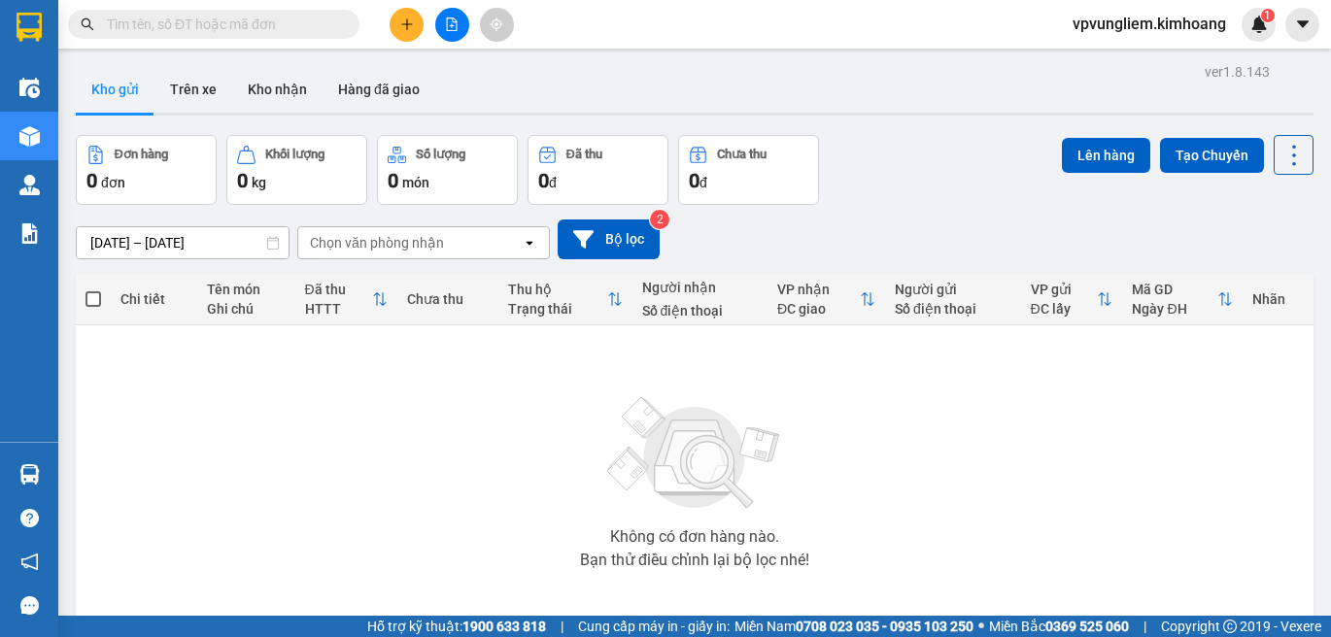
click at [291, 19] on input "text" at bounding box center [221, 24] width 229 height 21
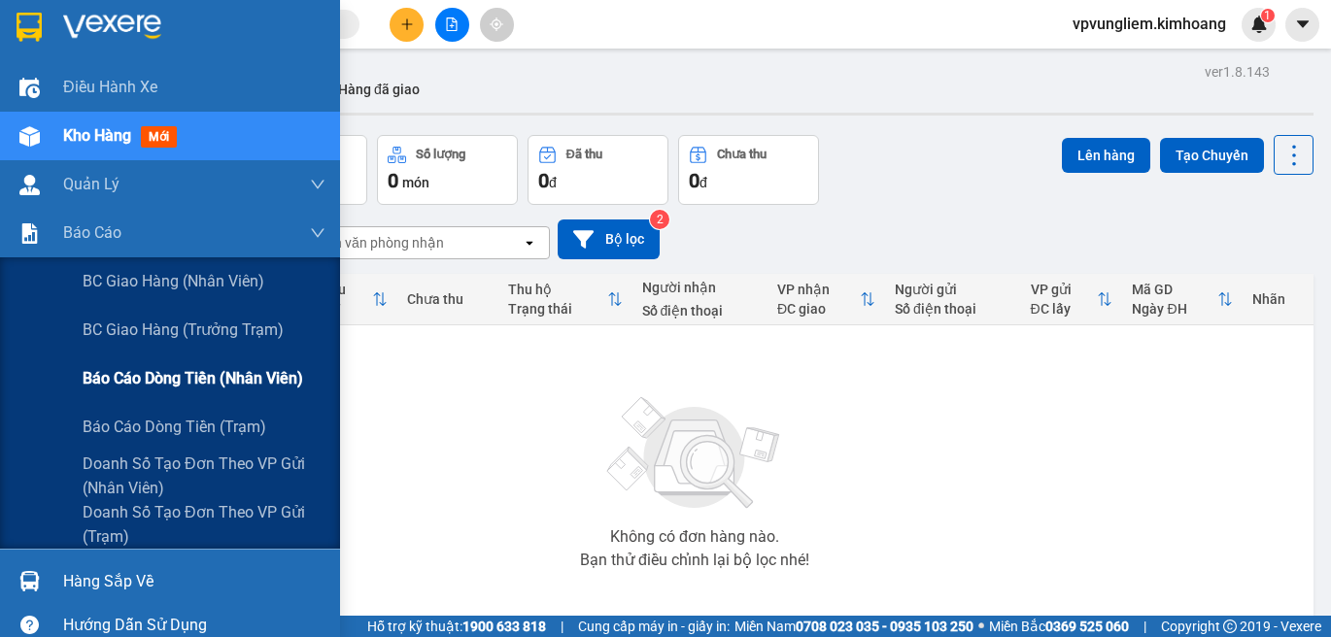
click at [166, 373] on span "Báo cáo dòng tiền (nhân viên)" at bounding box center [193, 378] width 221 height 24
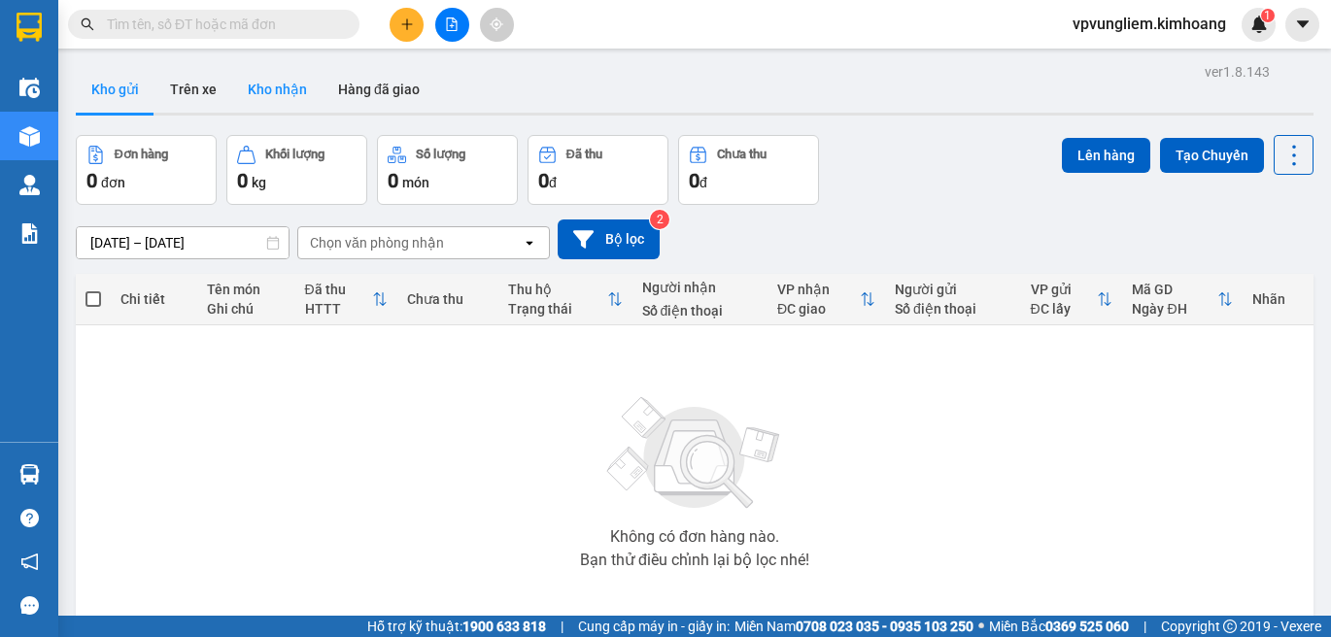
click at [299, 87] on button "Kho nhận" at bounding box center [277, 89] width 90 height 47
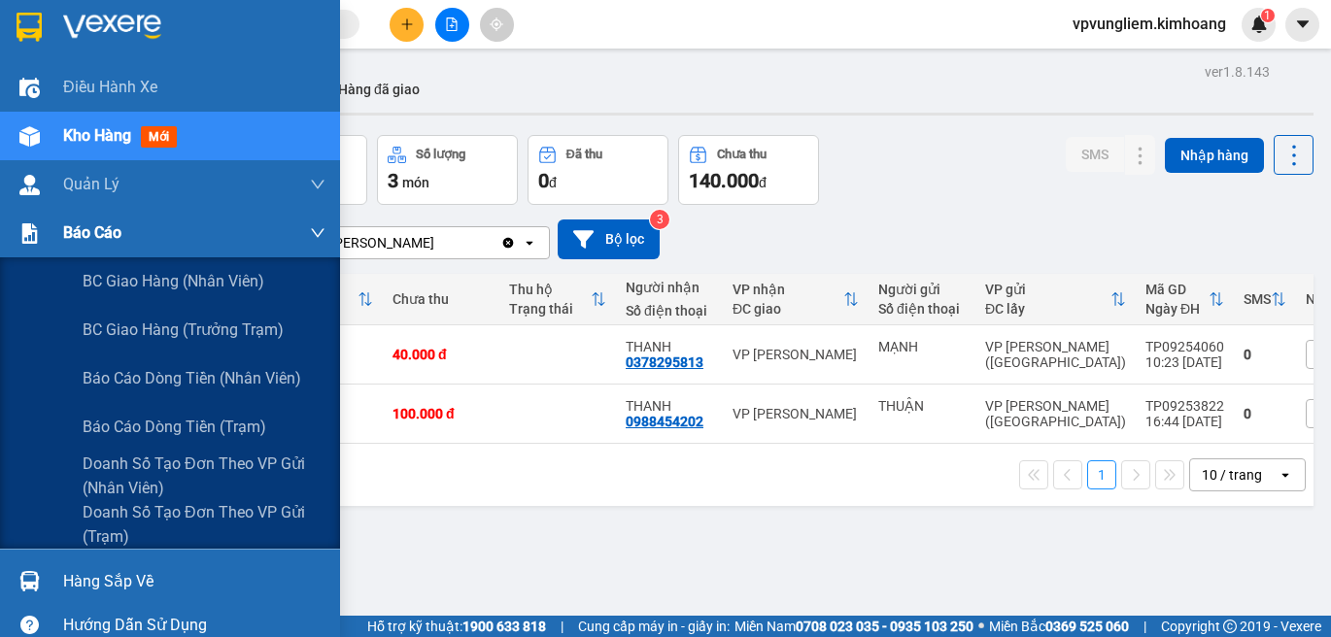
drag, startPoint x: 92, startPoint y: 240, endPoint x: 94, endPoint y: 250, distance: 9.9
click at [94, 245] on span "Báo cáo" at bounding box center [92, 233] width 58 height 24
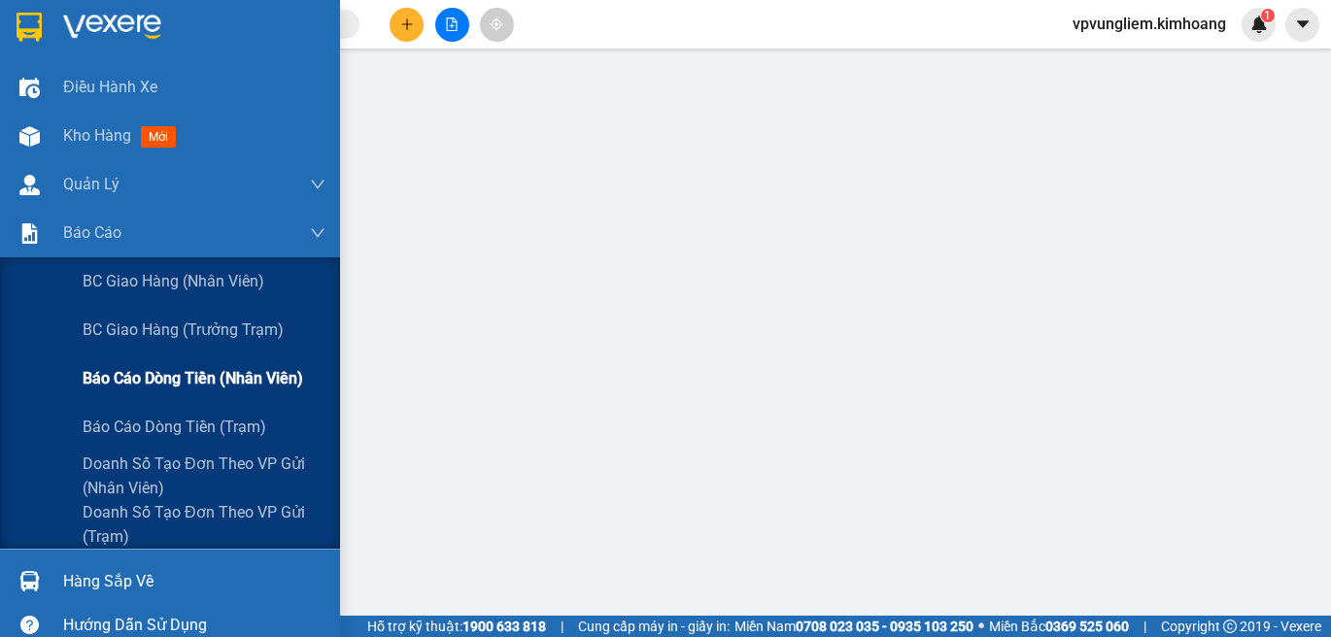
click at [179, 374] on span "Báo cáo dòng tiền (nhân viên)" at bounding box center [193, 378] width 221 height 24
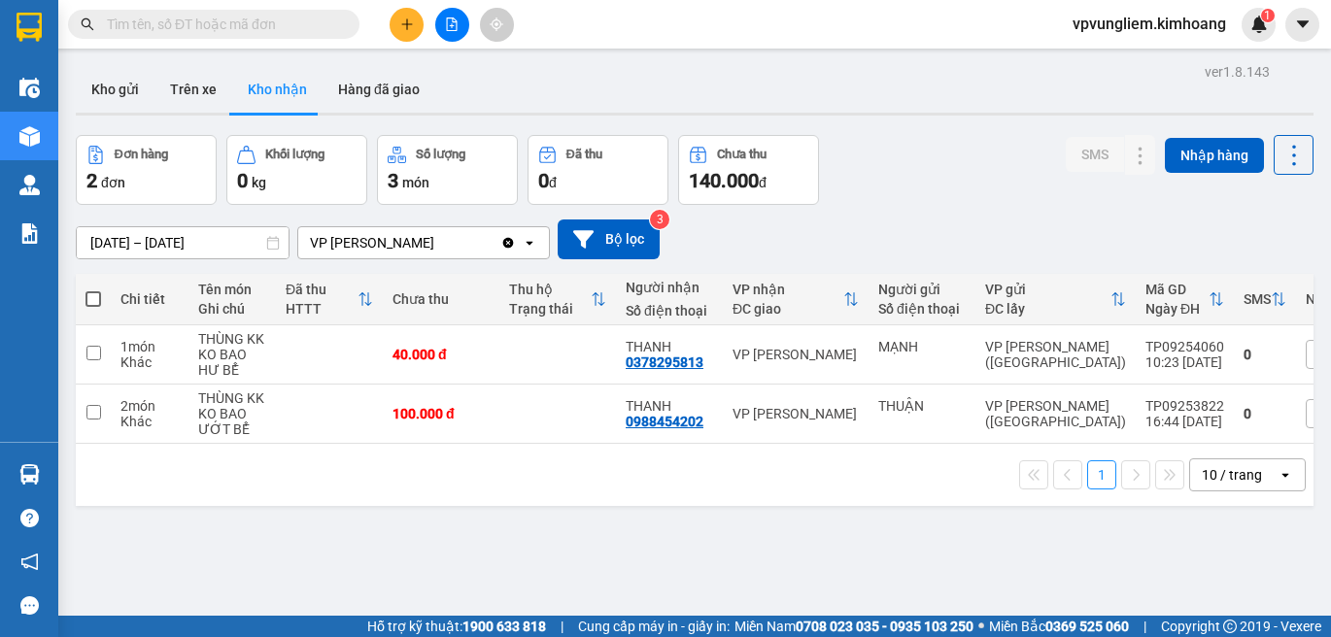
click at [266, 25] on input "text" at bounding box center [221, 24] width 229 height 21
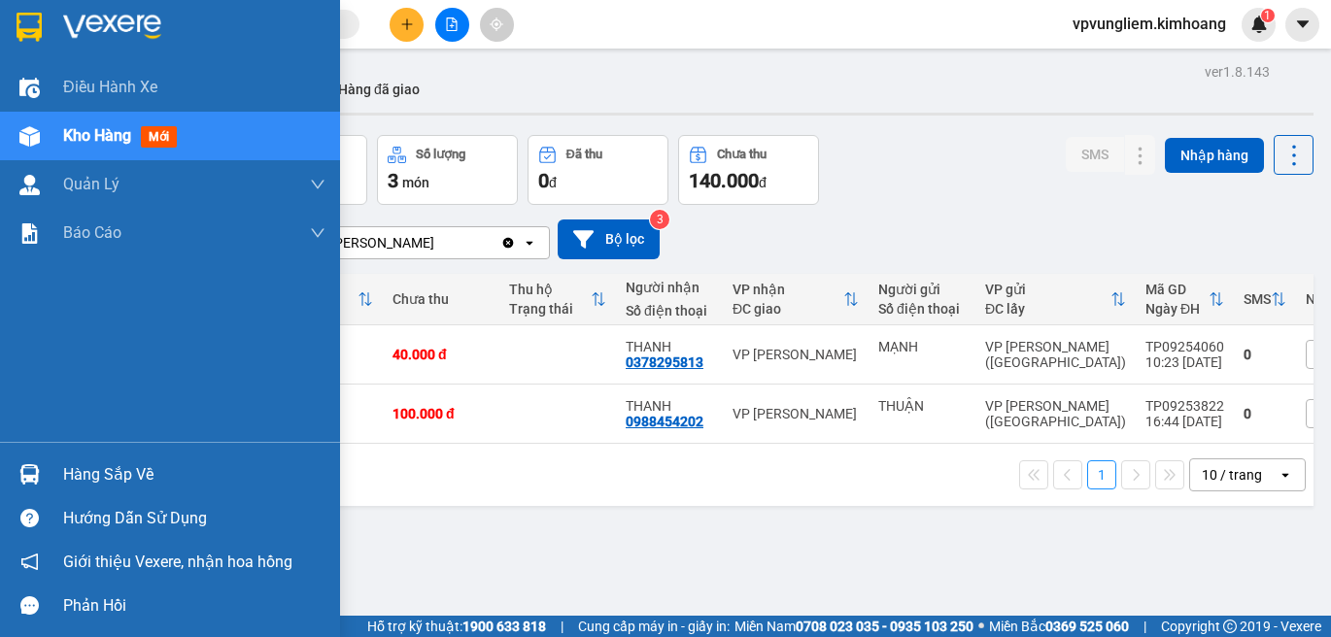
click at [129, 491] on div "Hàng sắp về" at bounding box center [170, 475] width 340 height 44
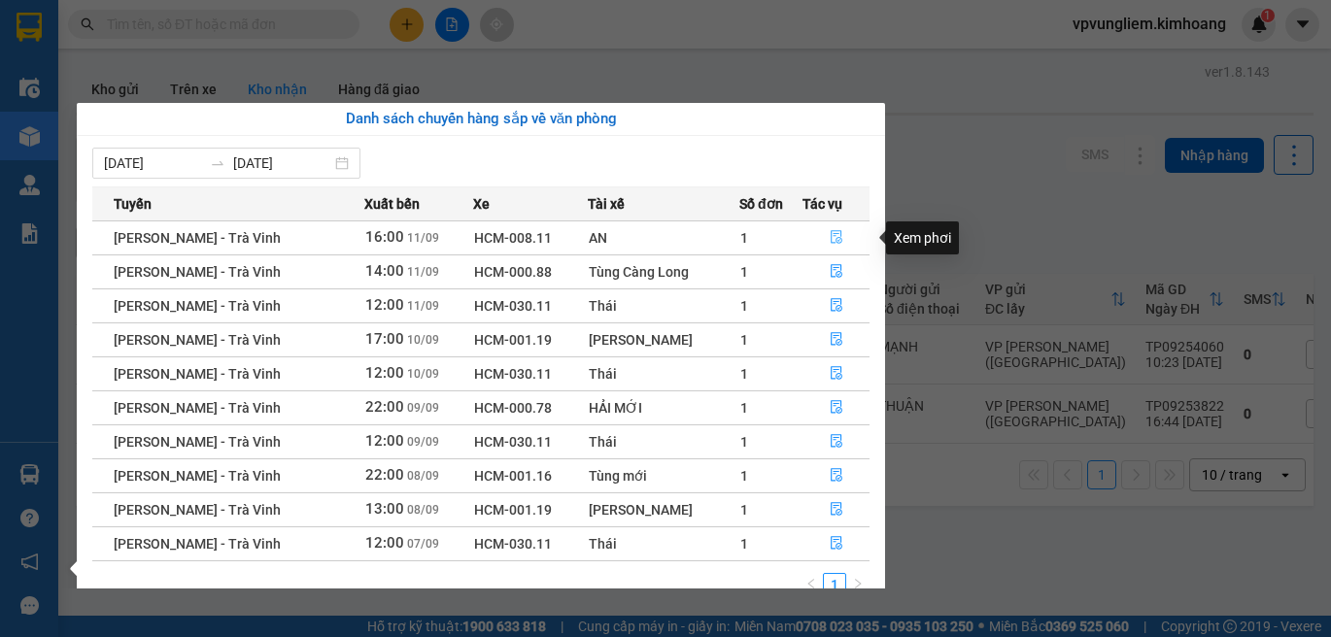
click at [833, 245] on span "file-done" at bounding box center [837, 238] width 14 height 16
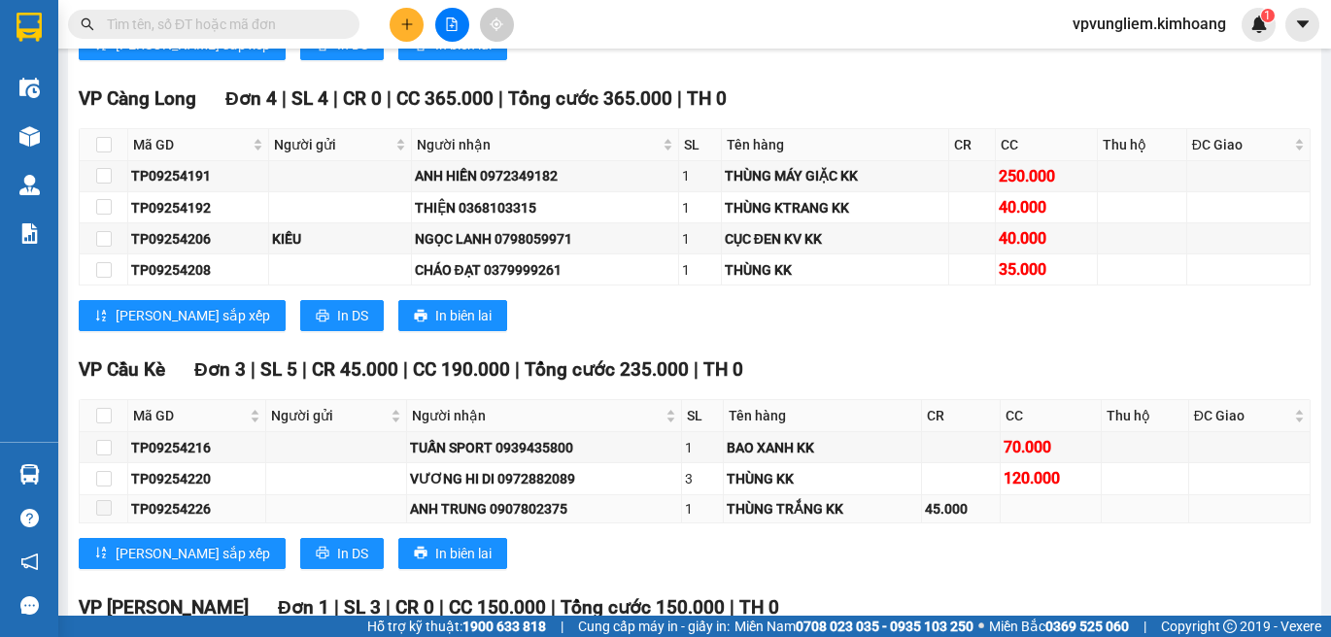
scroll to position [2143, 0]
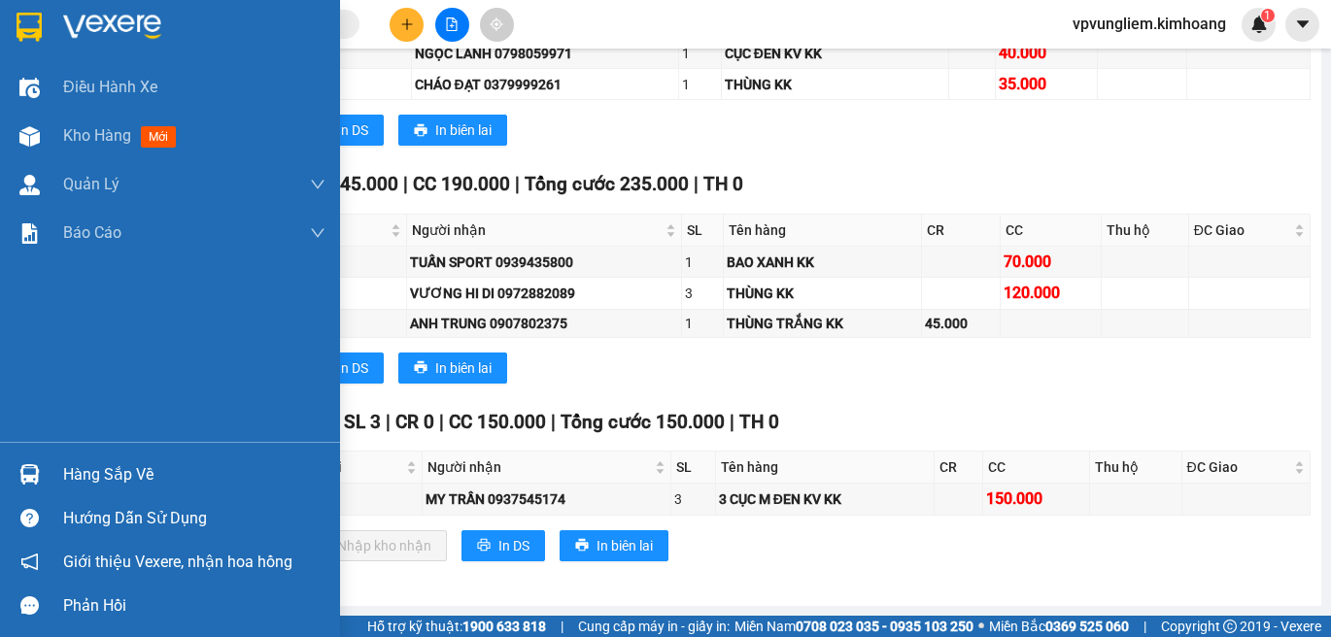
click at [96, 484] on div "Hàng sắp về" at bounding box center [194, 475] width 262 height 29
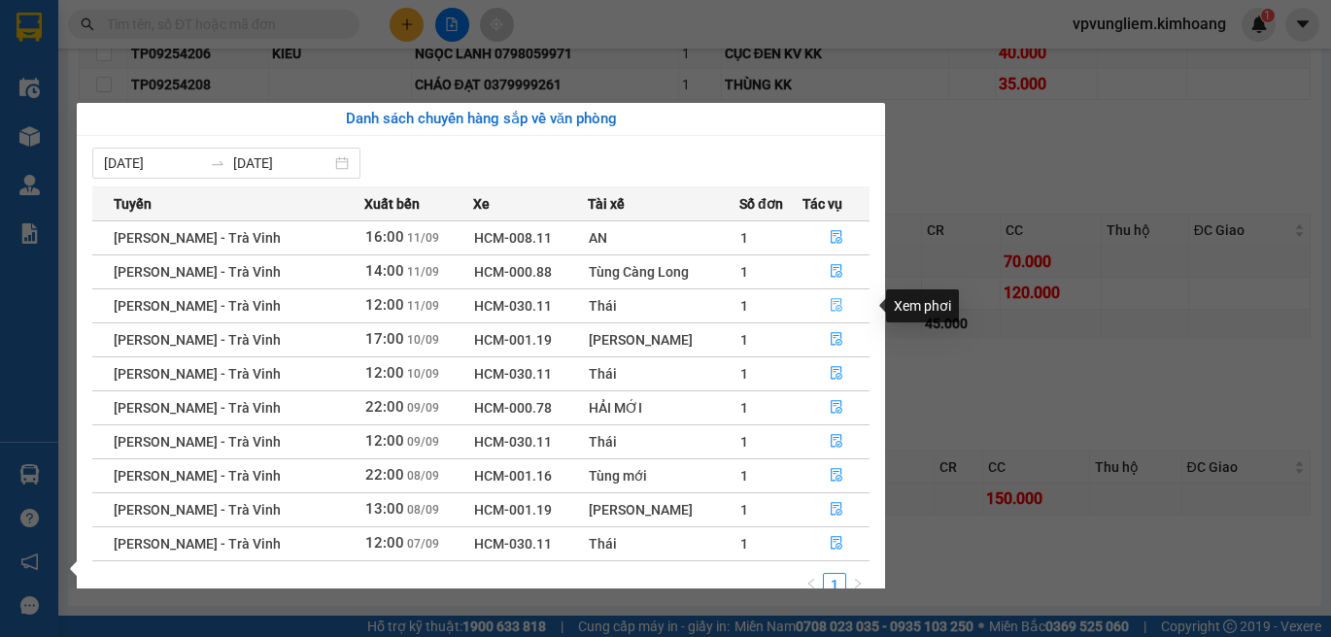
click at [846, 316] on button "button" at bounding box center [836, 306] width 65 height 31
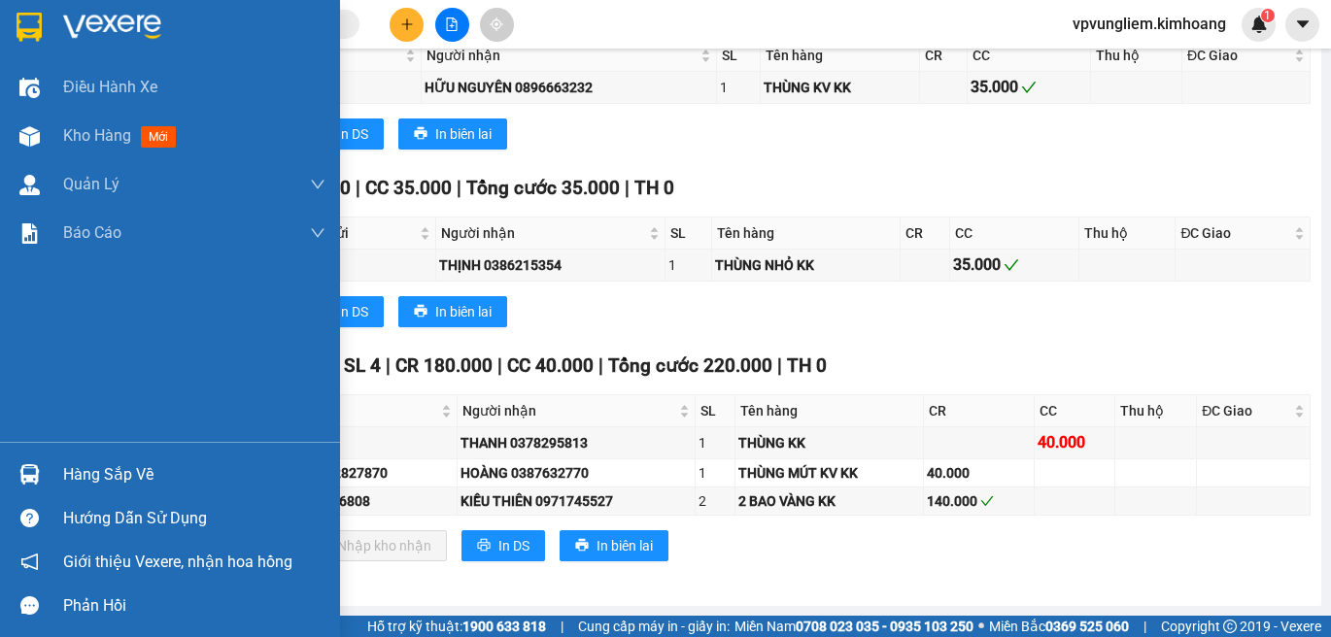
click at [96, 469] on div "Hàng sắp về" at bounding box center [194, 475] width 262 height 29
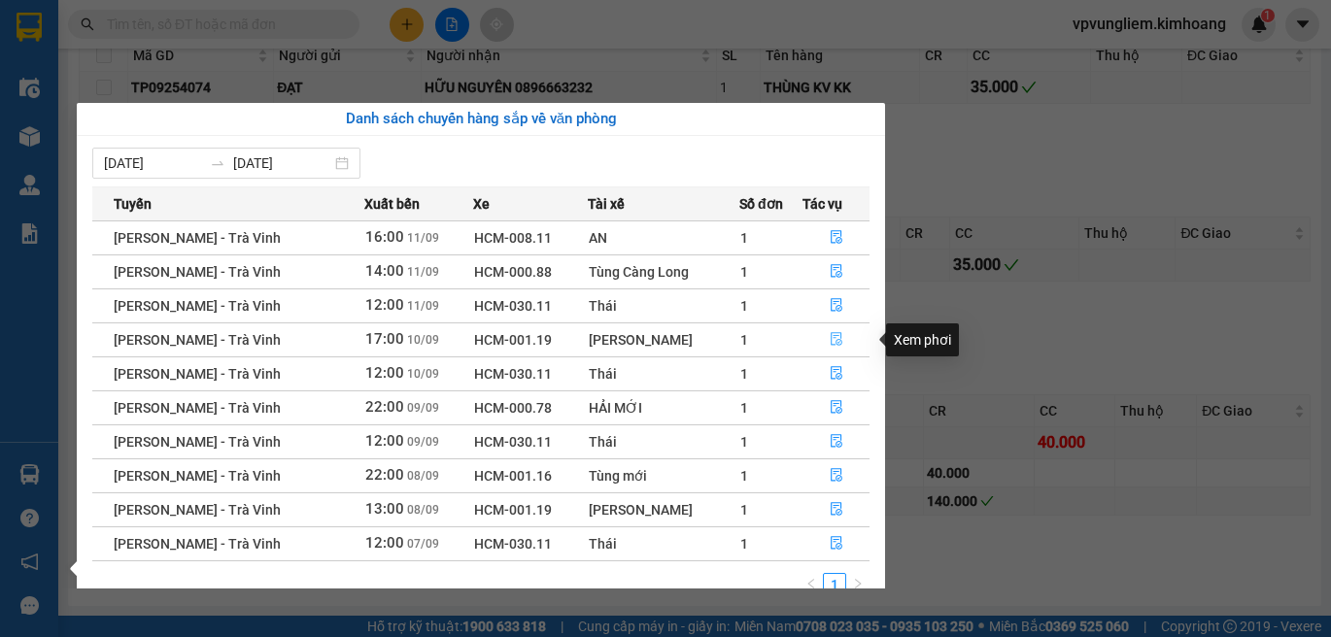
click at [826, 335] on button "button" at bounding box center [836, 340] width 65 height 31
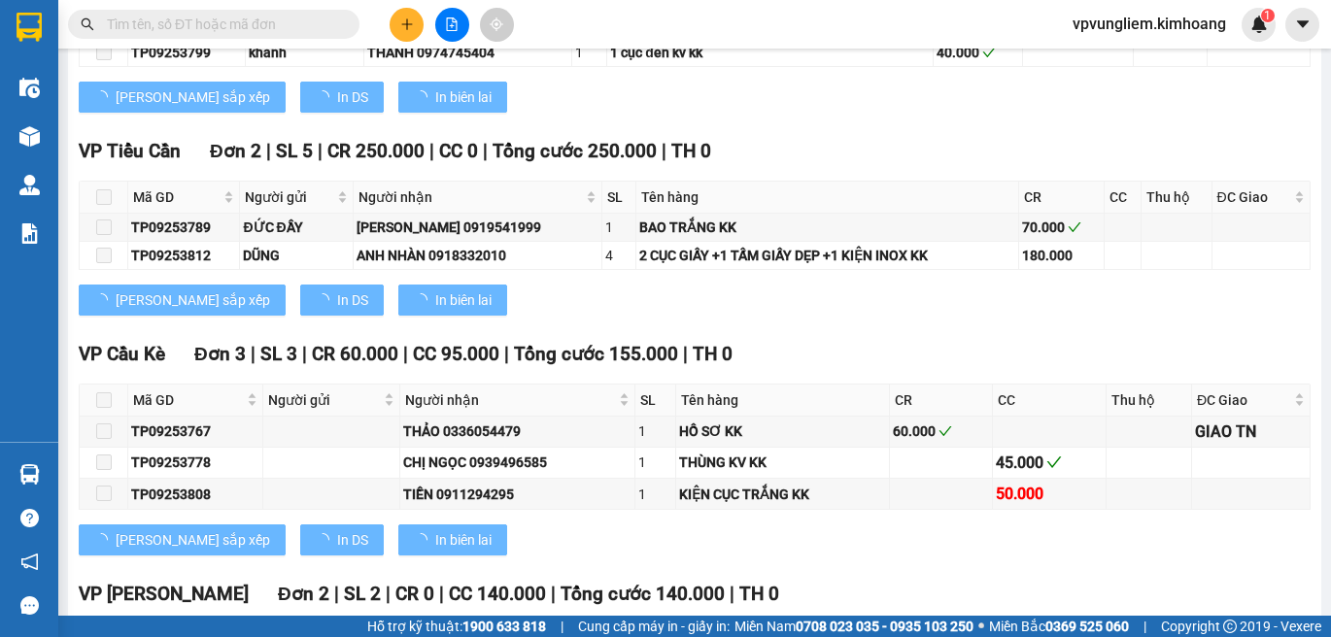
type input "[DATE]"
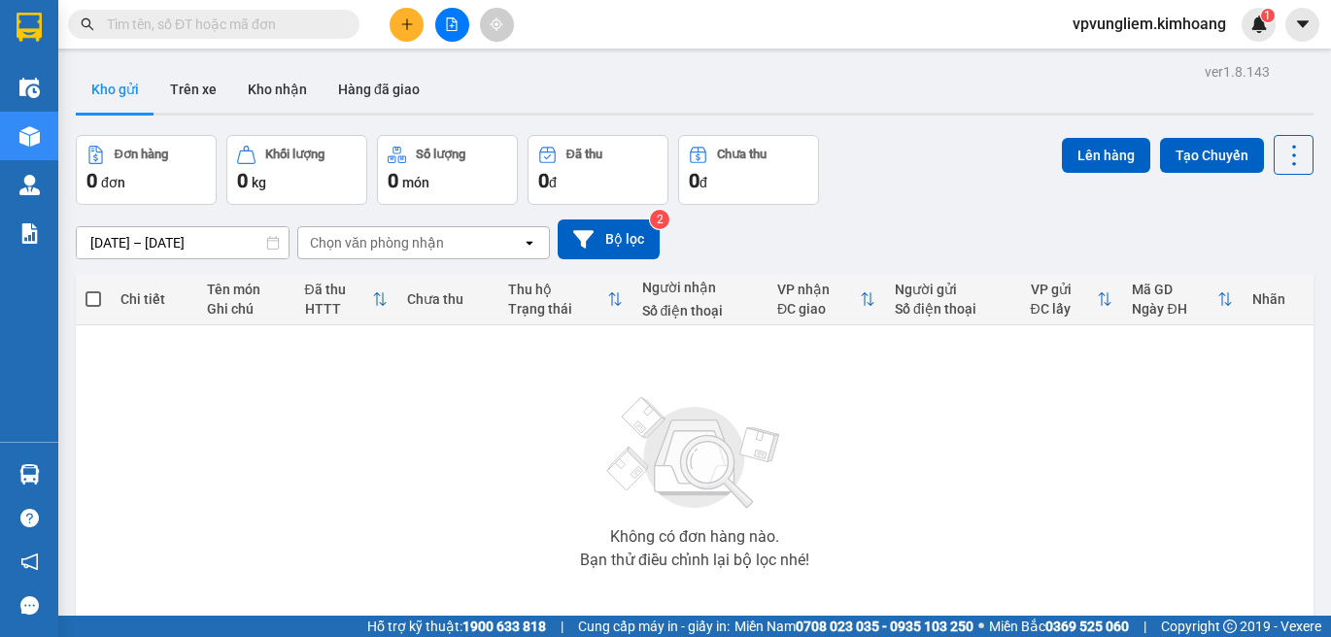
click at [295, 22] on input "text" at bounding box center [221, 24] width 229 height 21
